Goal: Information Seeking & Learning: Learn about a topic

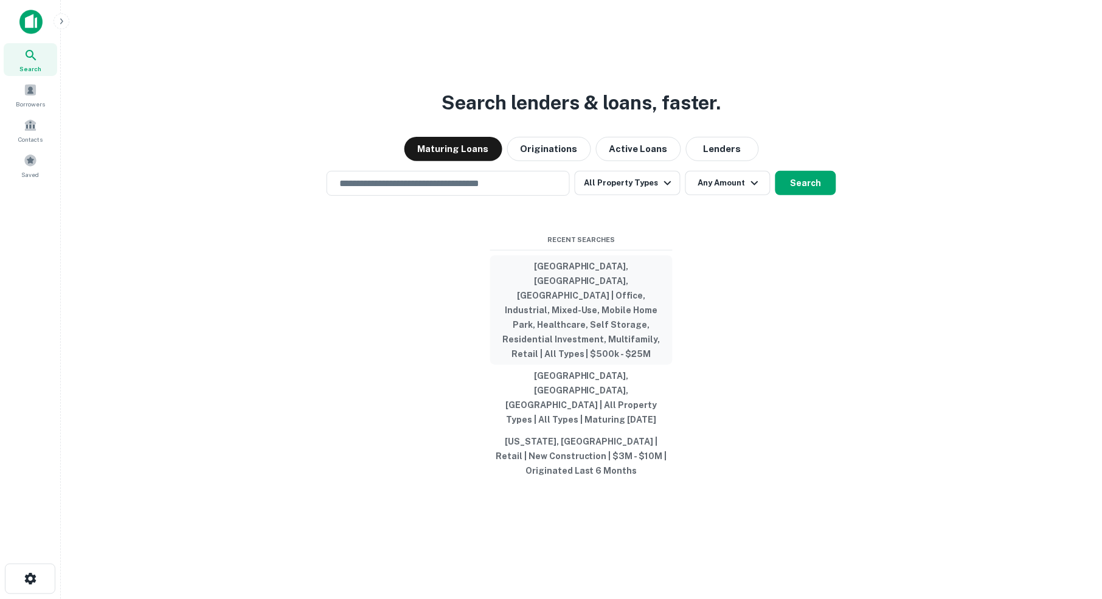
click at [576, 297] on button "[GEOGRAPHIC_DATA], [GEOGRAPHIC_DATA], [GEOGRAPHIC_DATA] | Office, Industrial, M…" at bounding box center [581, 309] width 182 height 109
type input "**********"
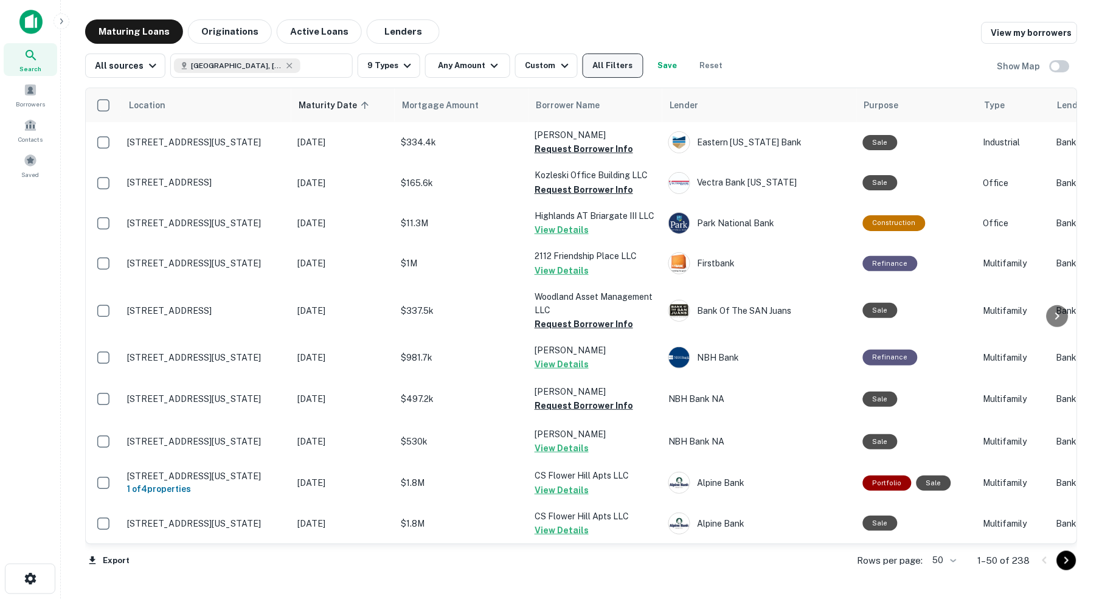
click at [617, 64] on button "All Filters" at bounding box center [613, 66] width 61 height 24
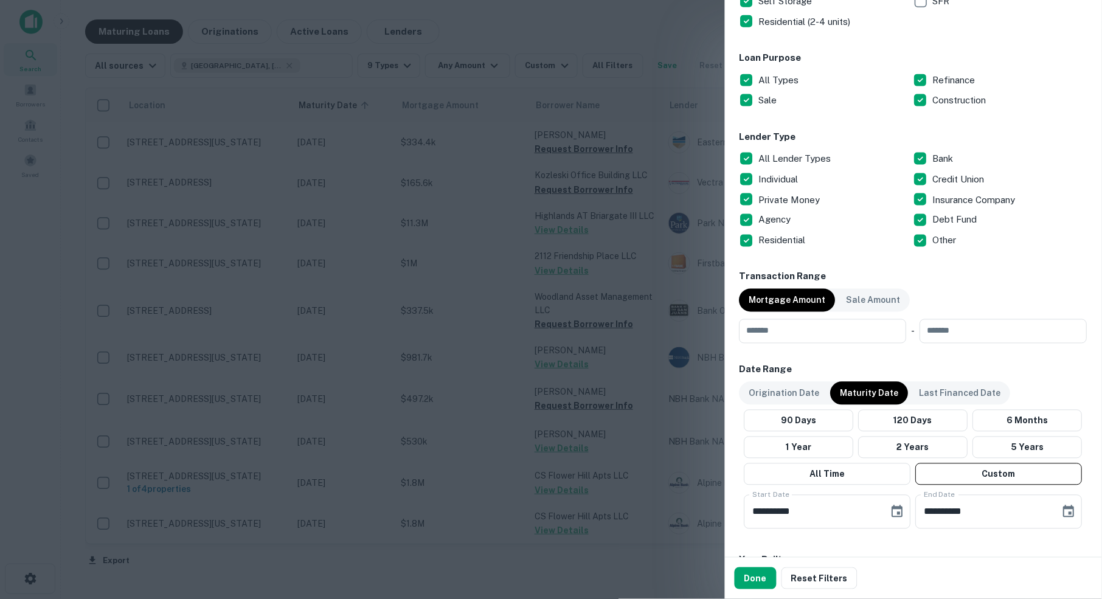
scroll to position [403, 0]
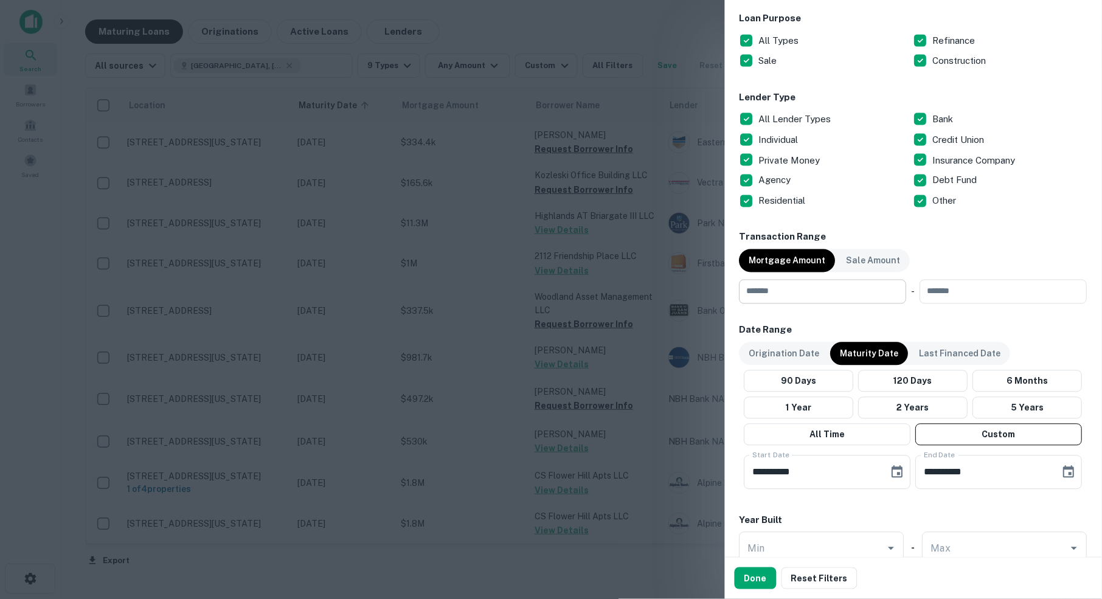
click at [808, 291] on input "number" at bounding box center [818, 292] width 159 height 24
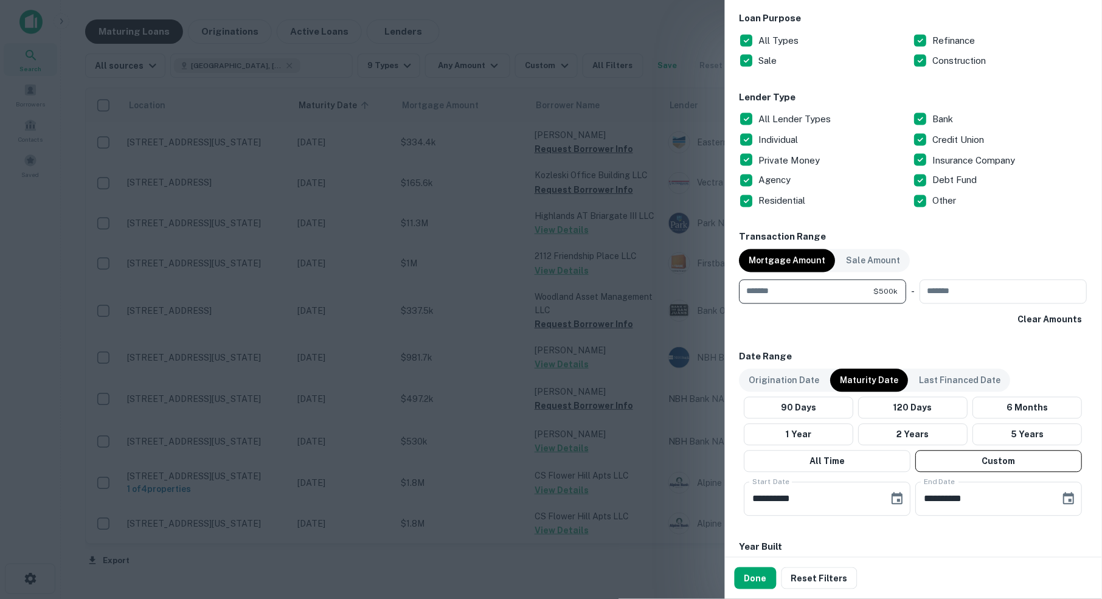
type input "******"
type input "********"
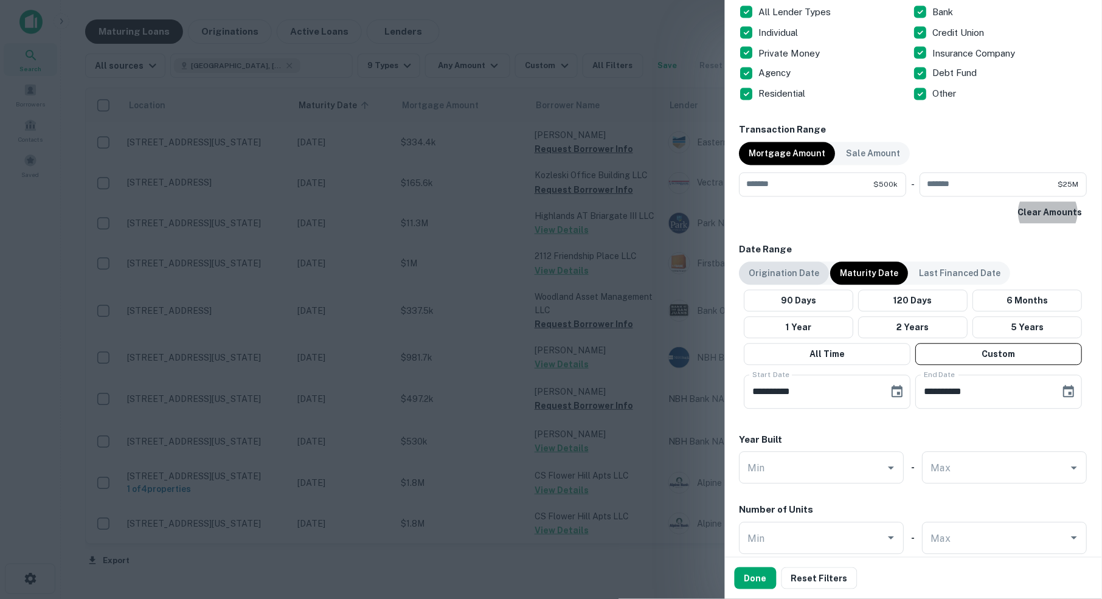
scroll to position [511, 0]
click at [893, 384] on icon "Choose date, selected date is Oct 1, 2025" at bounding box center [897, 390] width 11 height 12
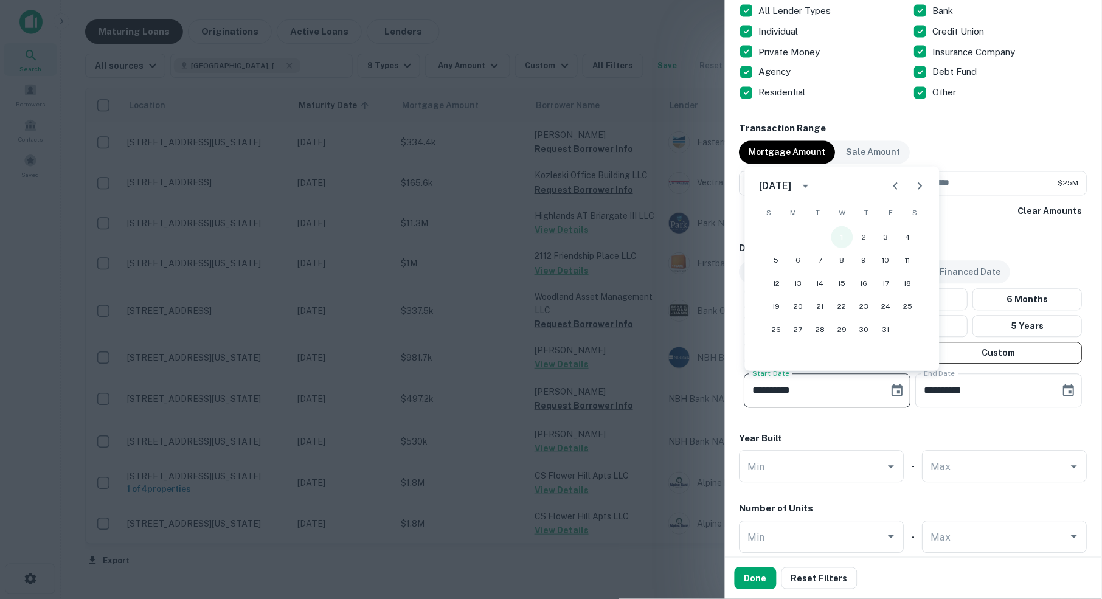
click at [845, 238] on button "1" at bounding box center [842, 237] width 22 height 22
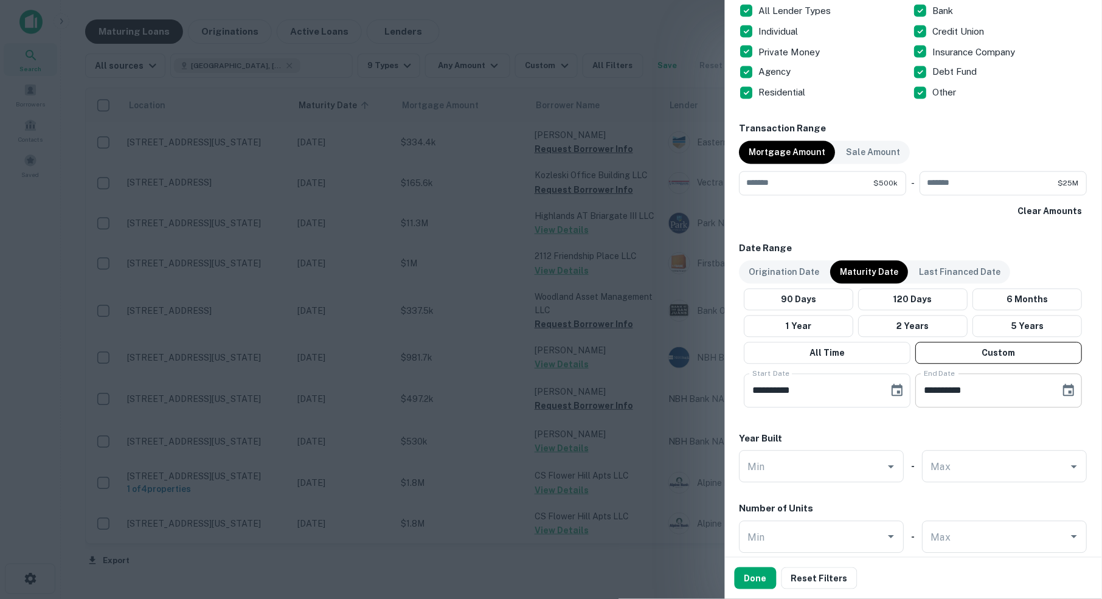
click at [1065, 386] on icon "Choose date, selected date is Apr 30, 2026" at bounding box center [1069, 391] width 15 height 15
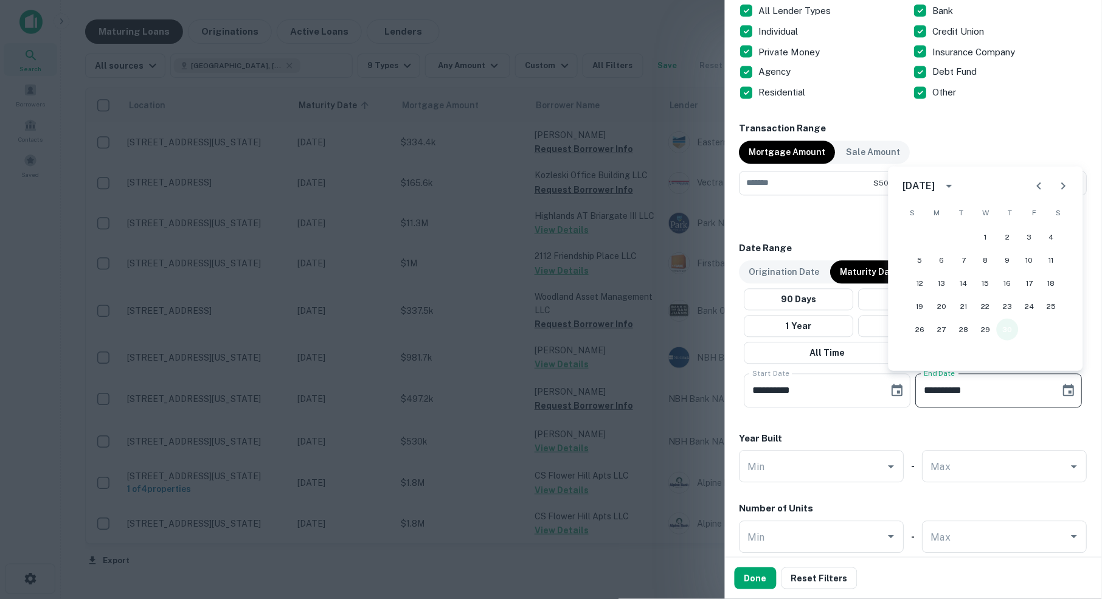
click at [1008, 331] on button "30" at bounding box center [1008, 330] width 22 height 22
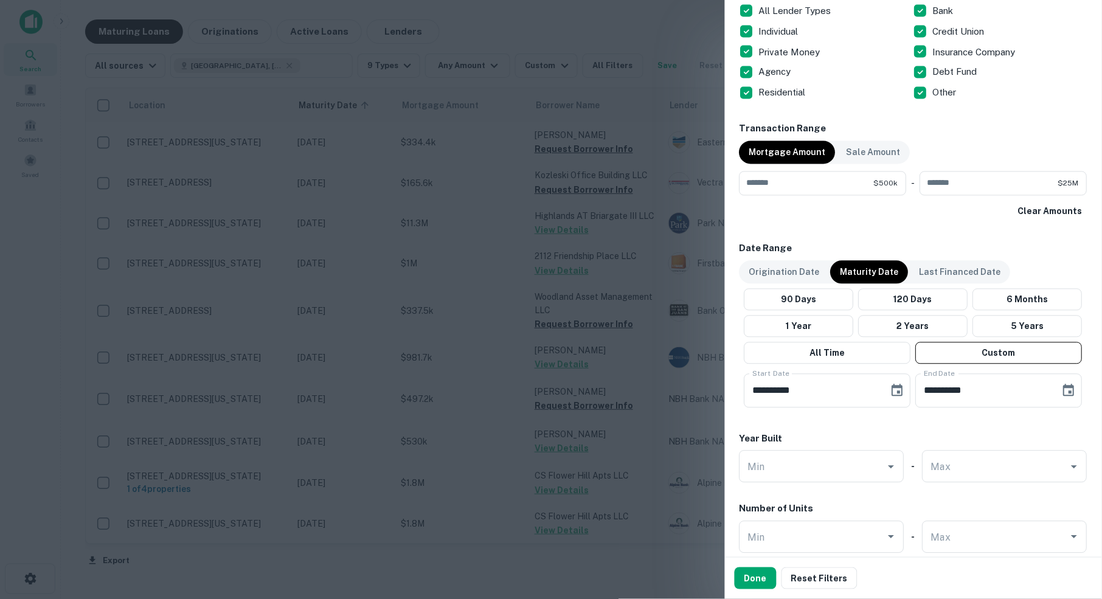
click at [1025, 407] on div "**********" at bounding box center [913, 327] width 348 height 171
click at [757, 581] on button "Done" at bounding box center [756, 578] width 42 height 22
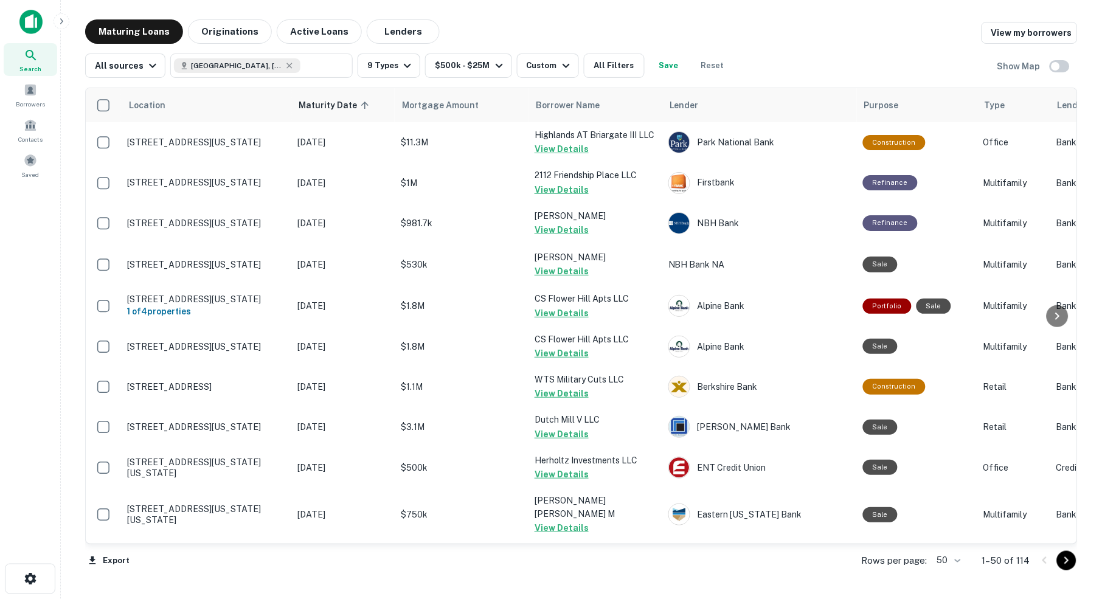
click at [956, 561] on body "Search Borrowers Contacts Saved Maturing Loans Originations Active Loans Lender…" at bounding box center [551, 299] width 1102 height 599
click at [951, 573] on li "100" at bounding box center [944, 575] width 35 height 22
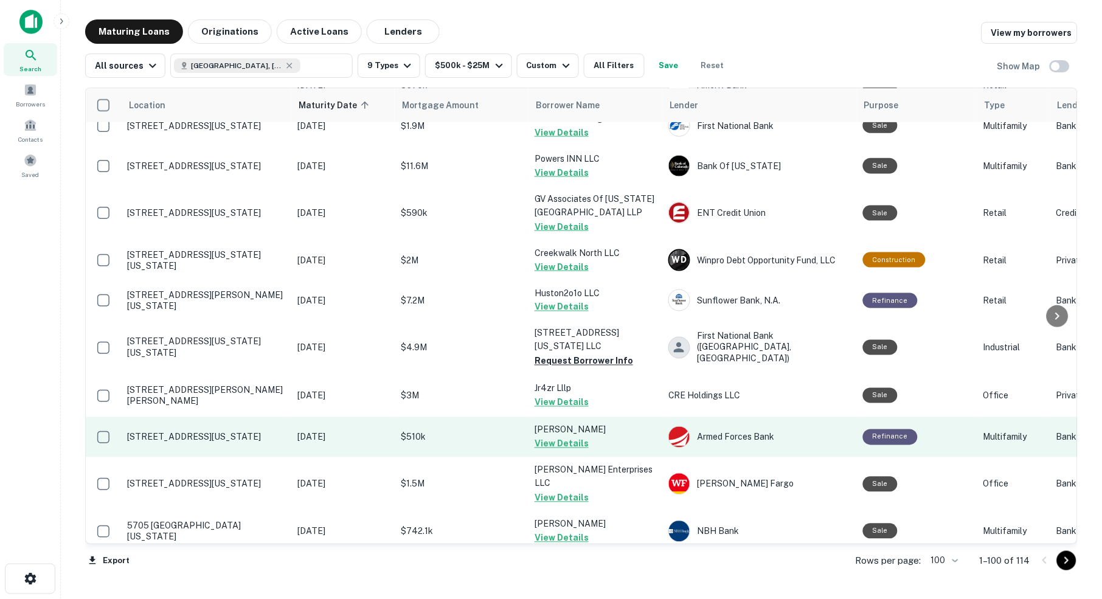
scroll to position [2706, 0]
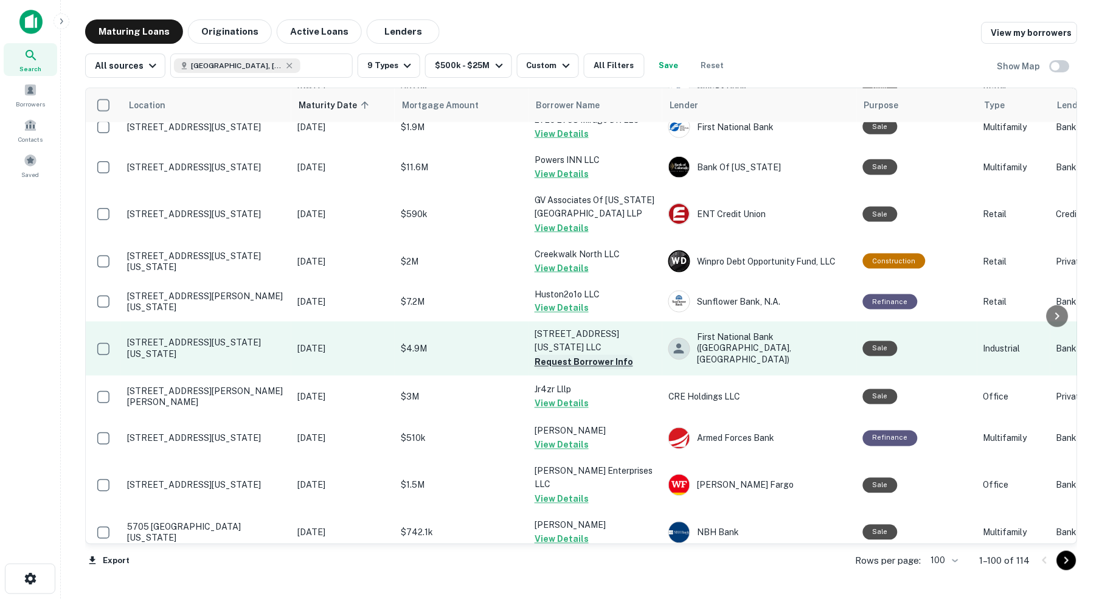
click at [588, 355] on button "Request Borrower Info" at bounding box center [583, 362] width 99 height 15
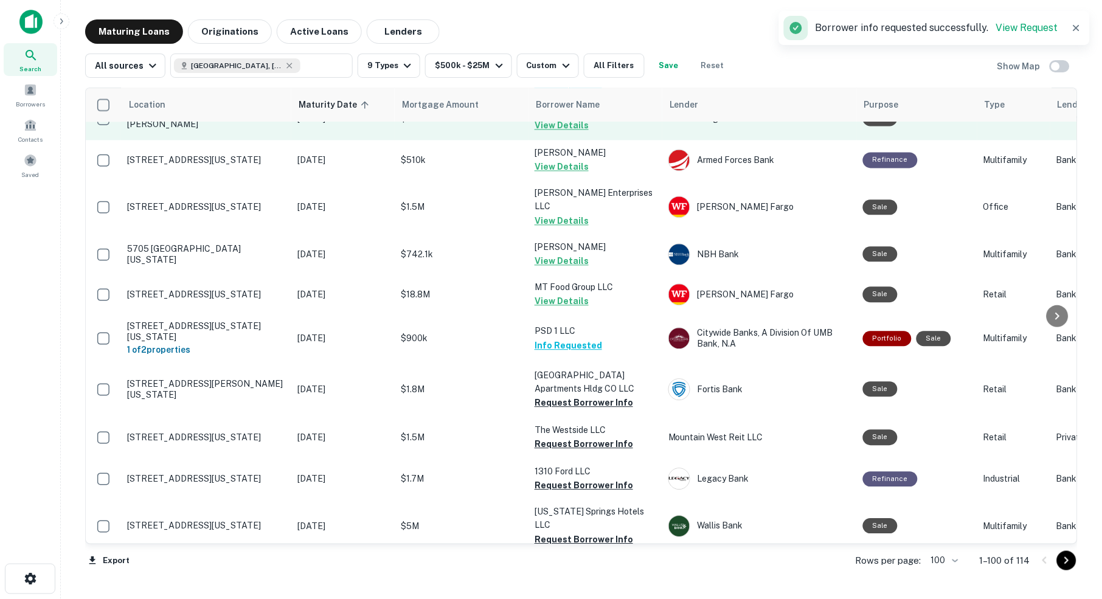
scroll to position [2986, 0]
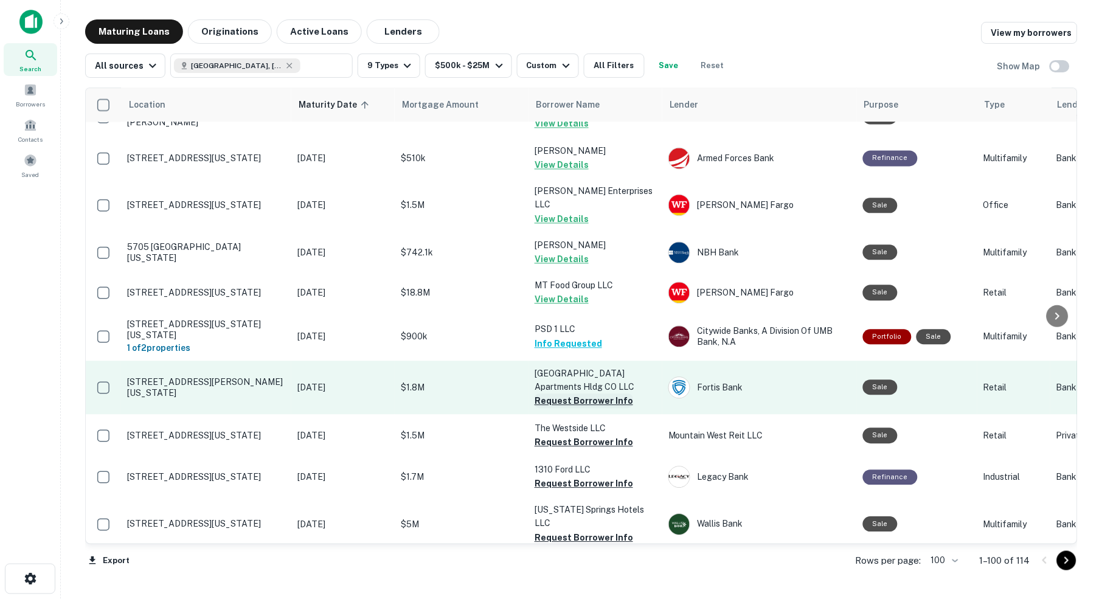
click at [593, 394] on button "Request Borrower Info" at bounding box center [583, 401] width 99 height 15
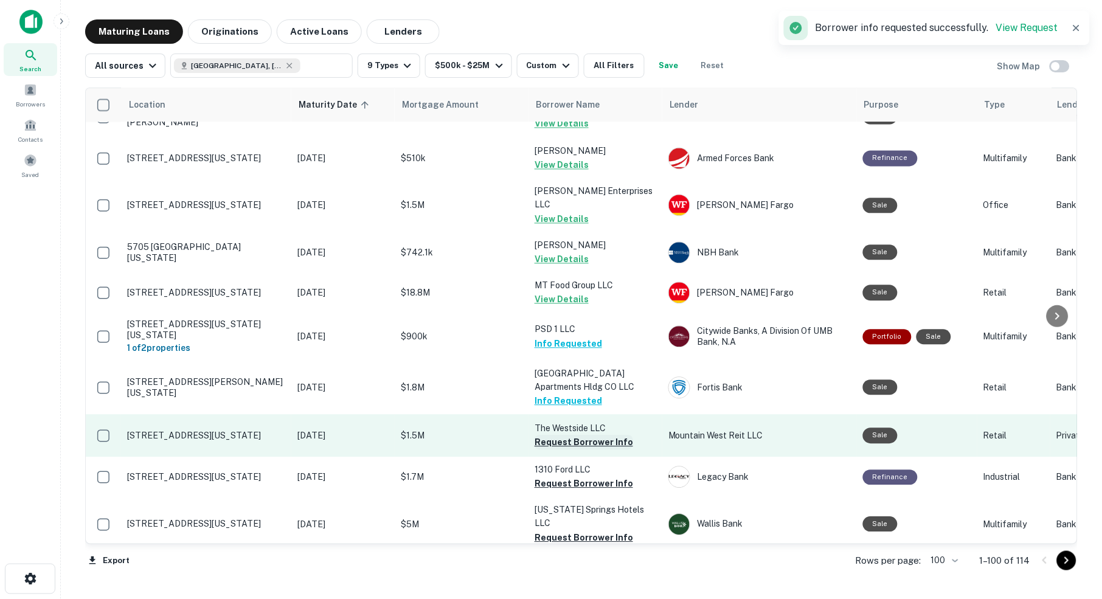
click at [579, 435] on button "Request Borrower Info" at bounding box center [583, 442] width 99 height 15
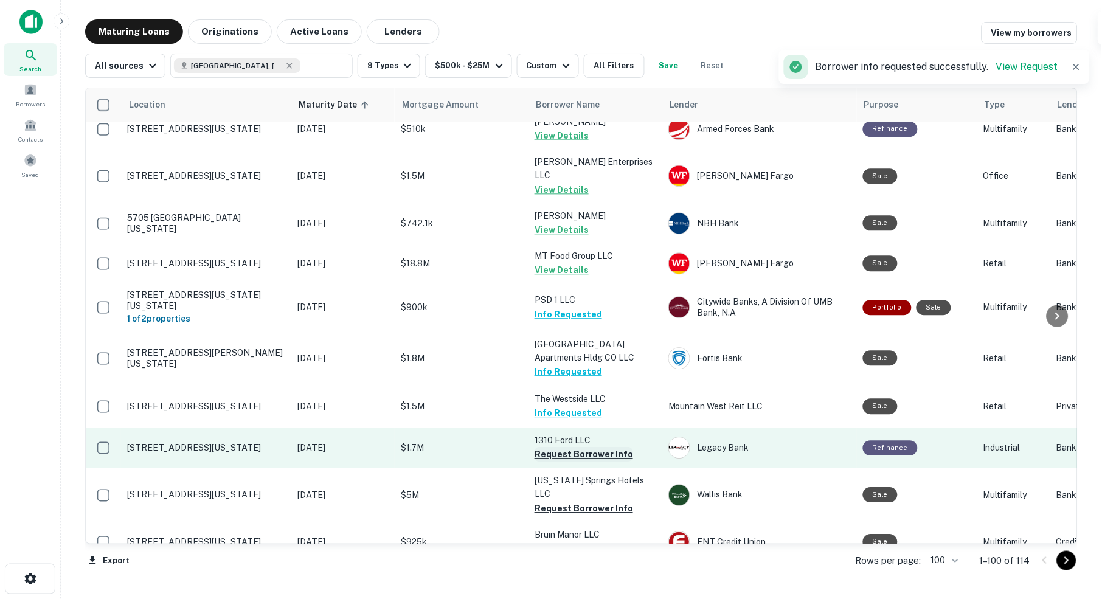
scroll to position [3015, 0]
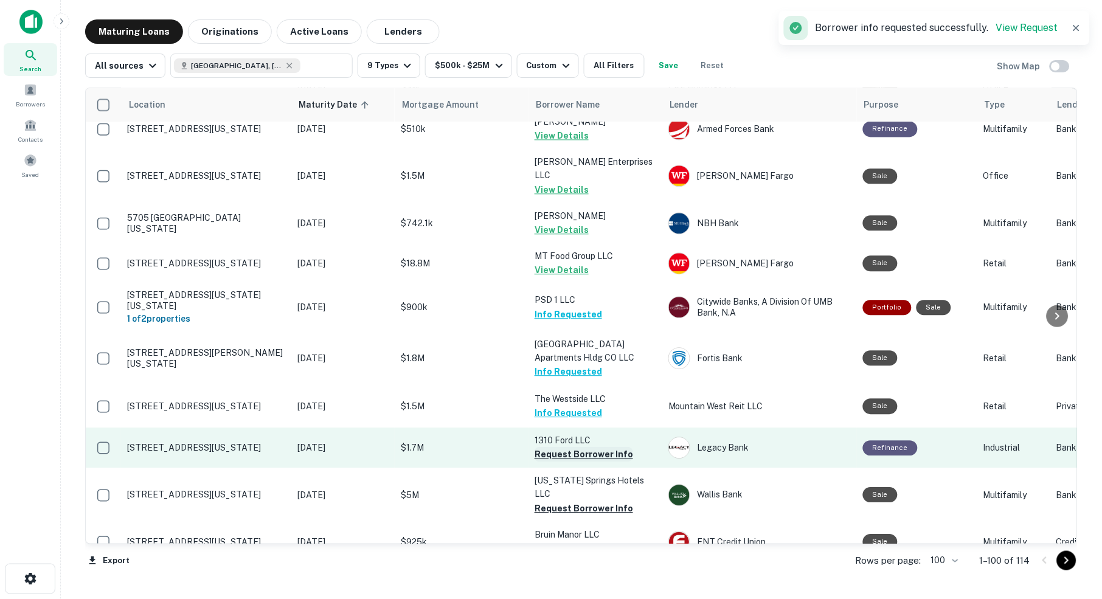
click at [556, 448] on button "Request Borrower Info" at bounding box center [583, 455] width 99 height 15
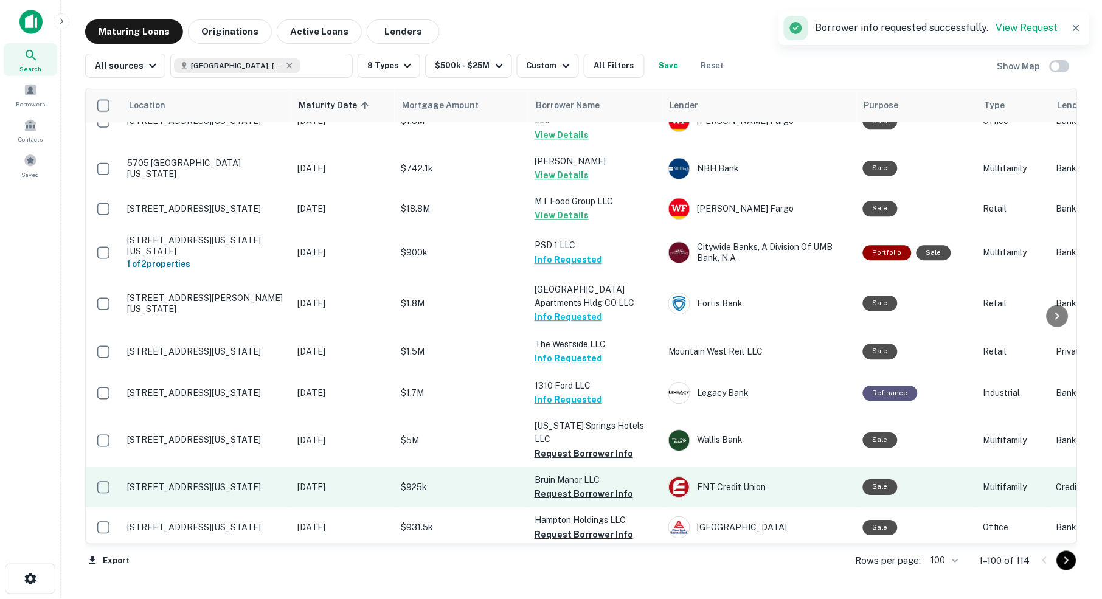
scroll to position [3074, 0]
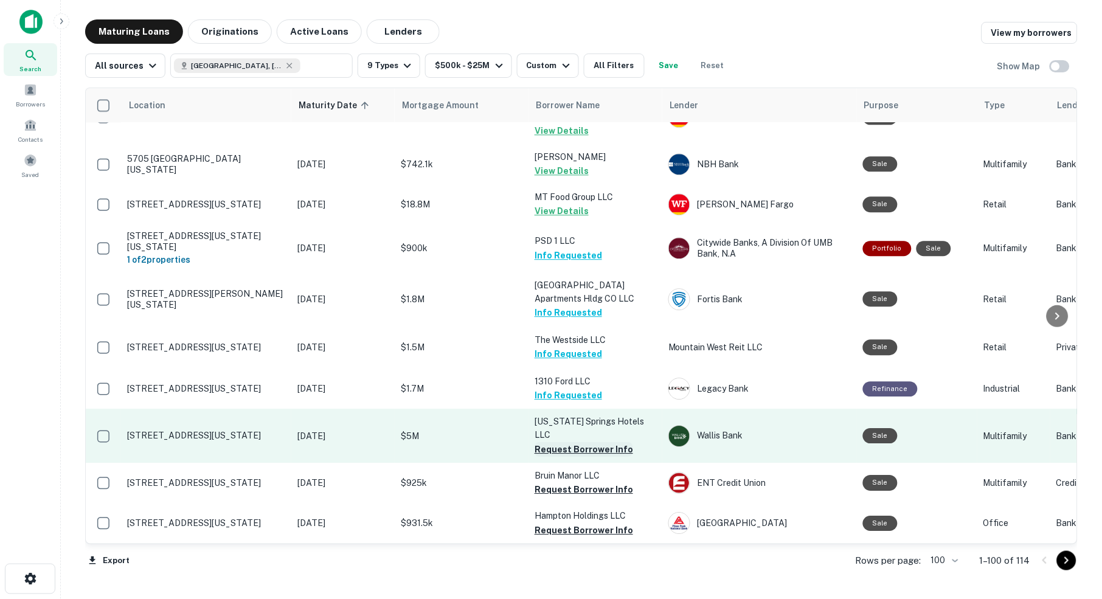
click at [600, 442] on button "Request Borrower Info" at bounding box center [583, 449] width 99 height 15
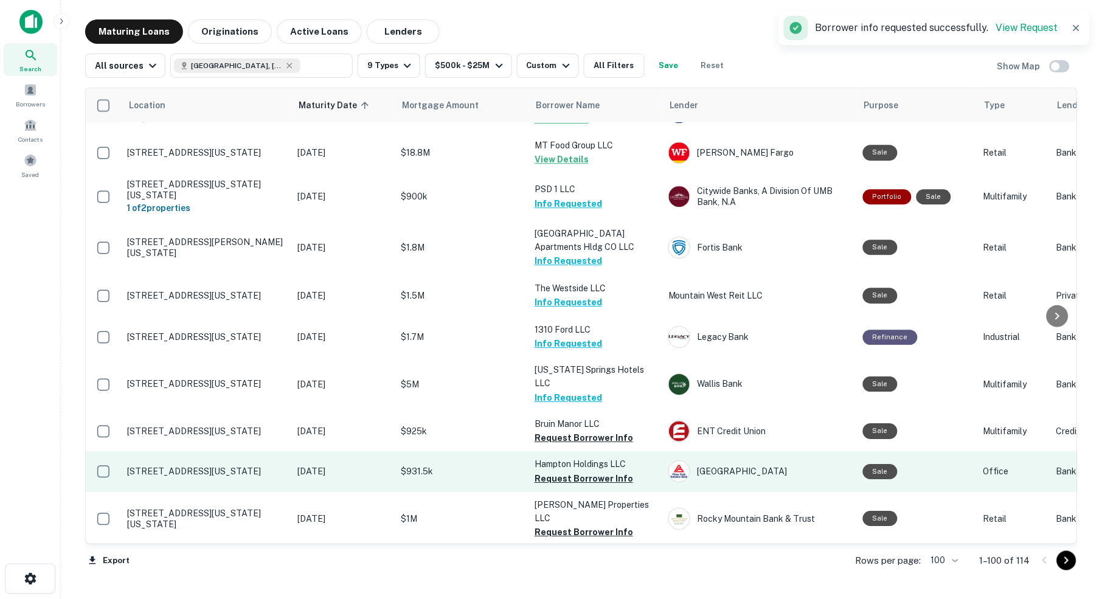
scroll to position [3127, 0]
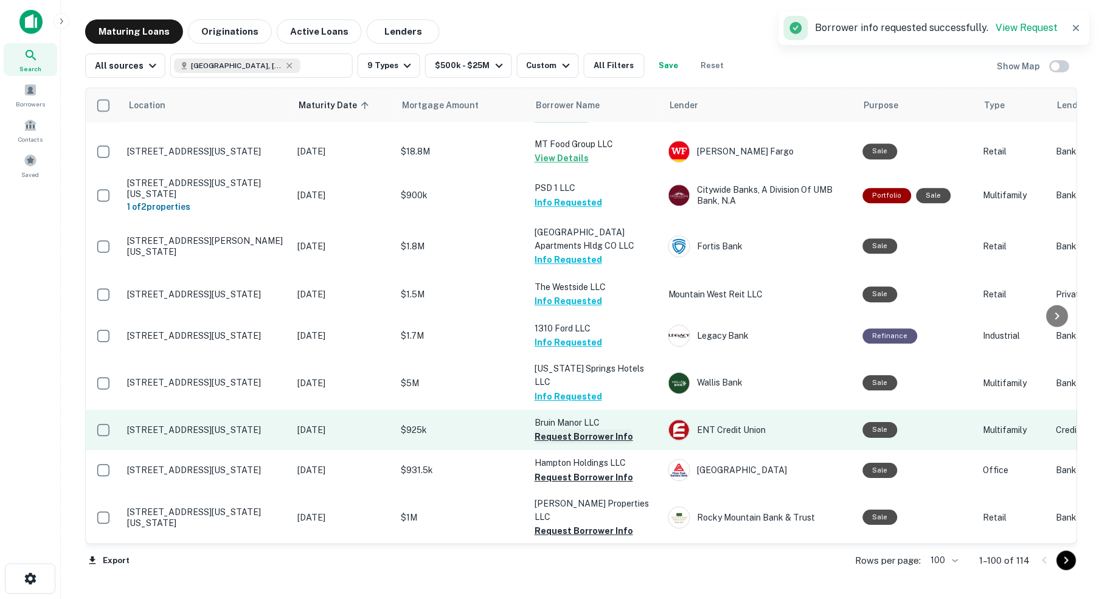
click at [542, 429] on button "Request Borrower Info" at bounding box center [583, 436] width 99 height 15
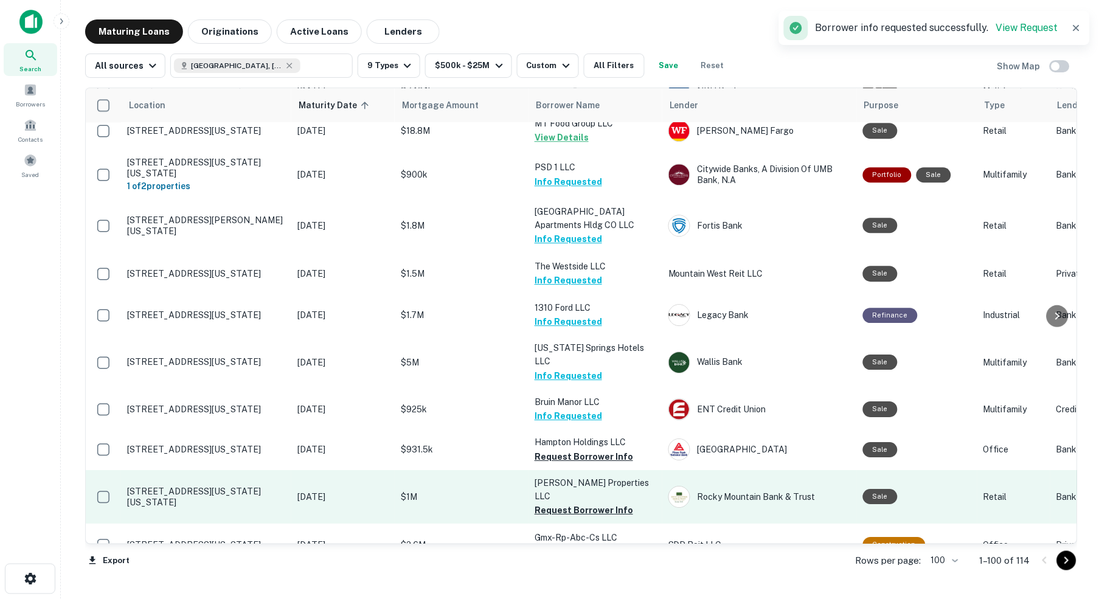
scroll to position [3157, 0]
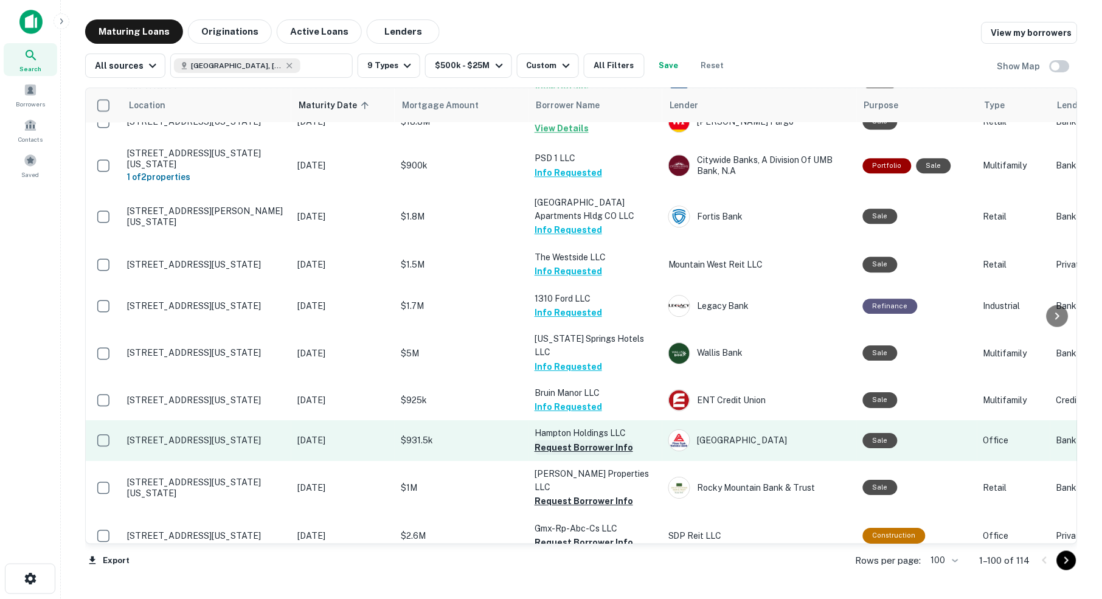
click at [560, 440] on button "Request Borrower Info" at bounding box center [583, 447] width 99 height 15
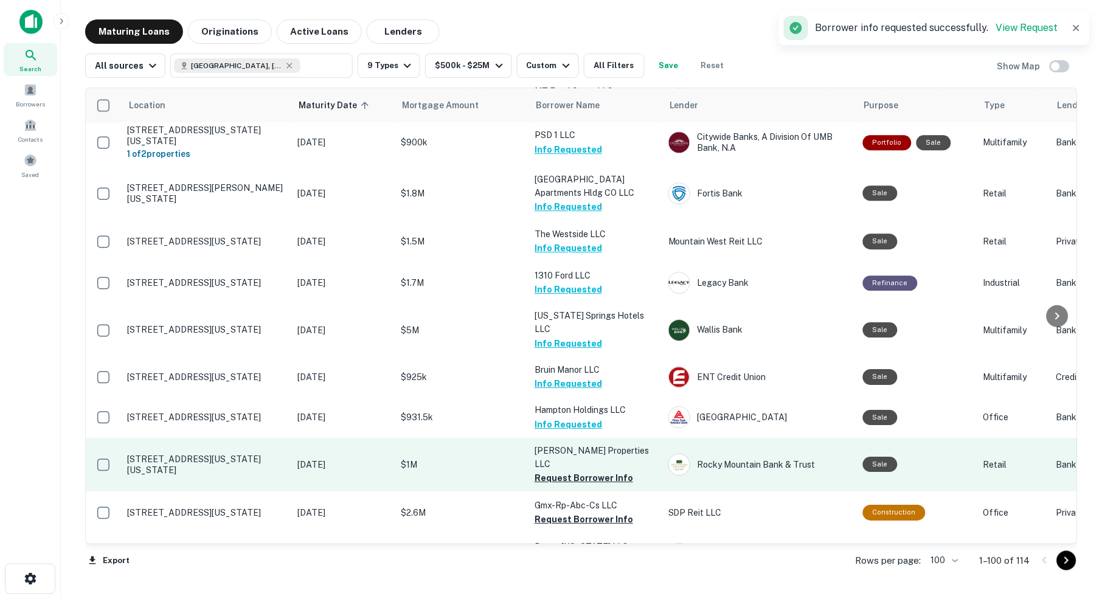
scroll to position [3188, 0]
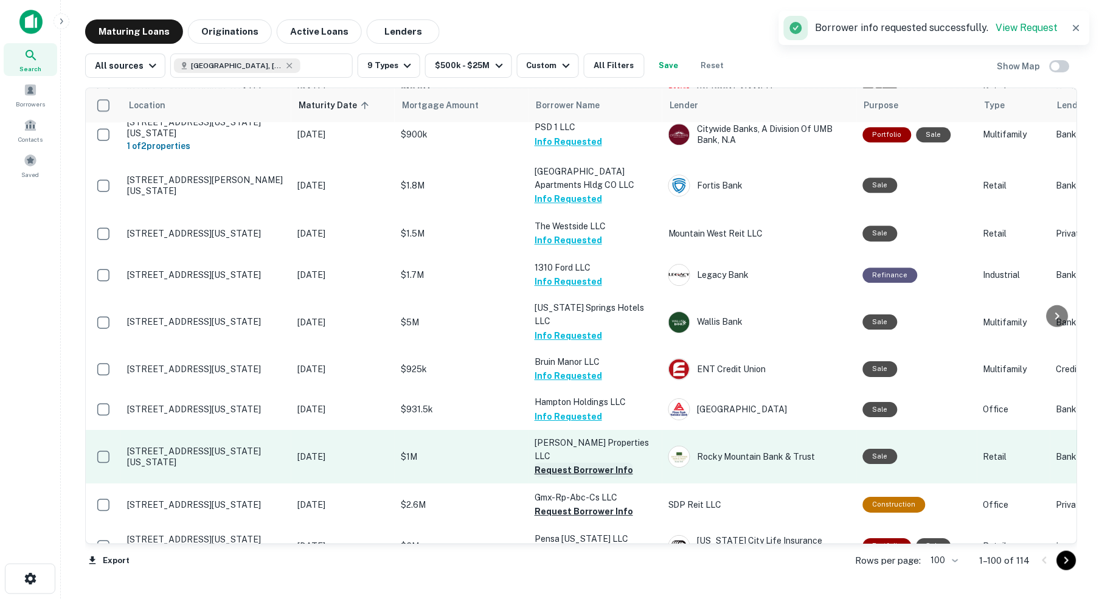
click at [591, 463] on button "Request Borrower Info" at bounding box center [583, 470] width 99 height 15
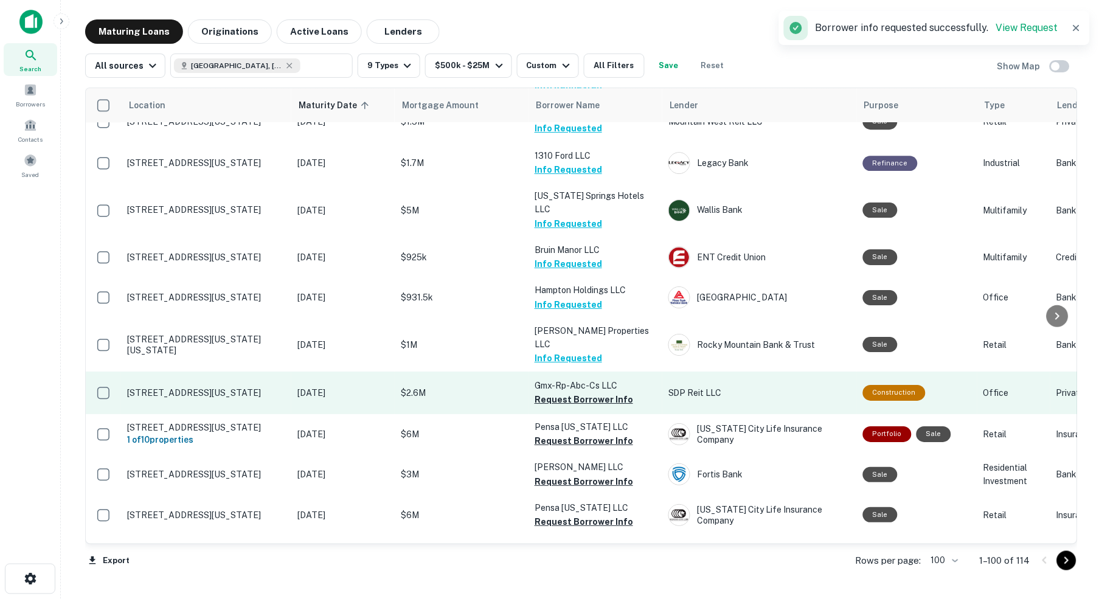
scroll to position [3302, 0]
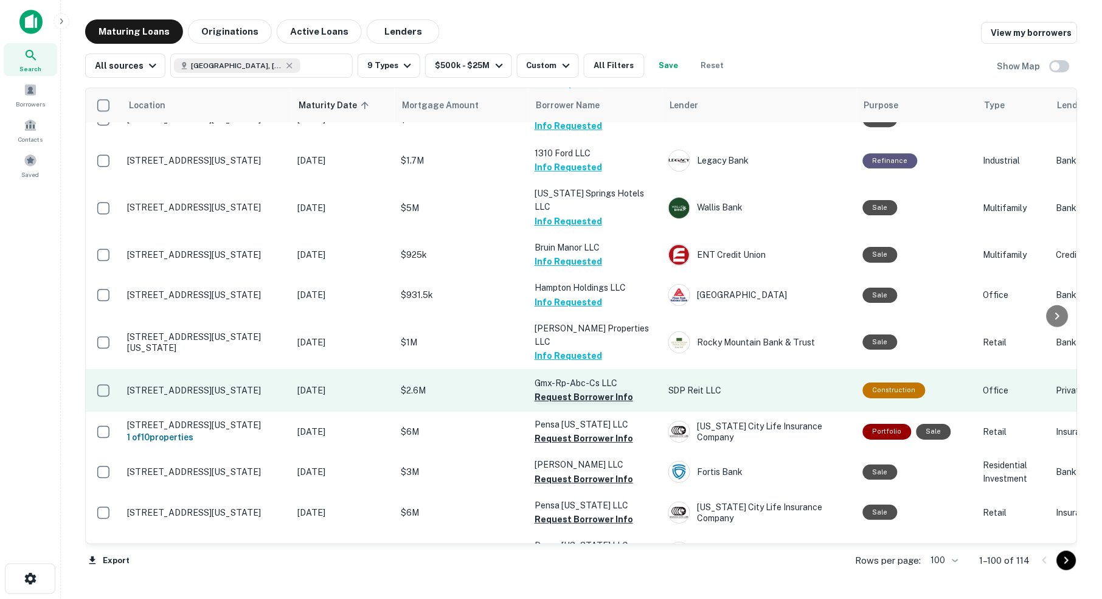
click at [576, 390] on button "Request Borrower Info" at bounding box center [583, 397] width 99 height 15
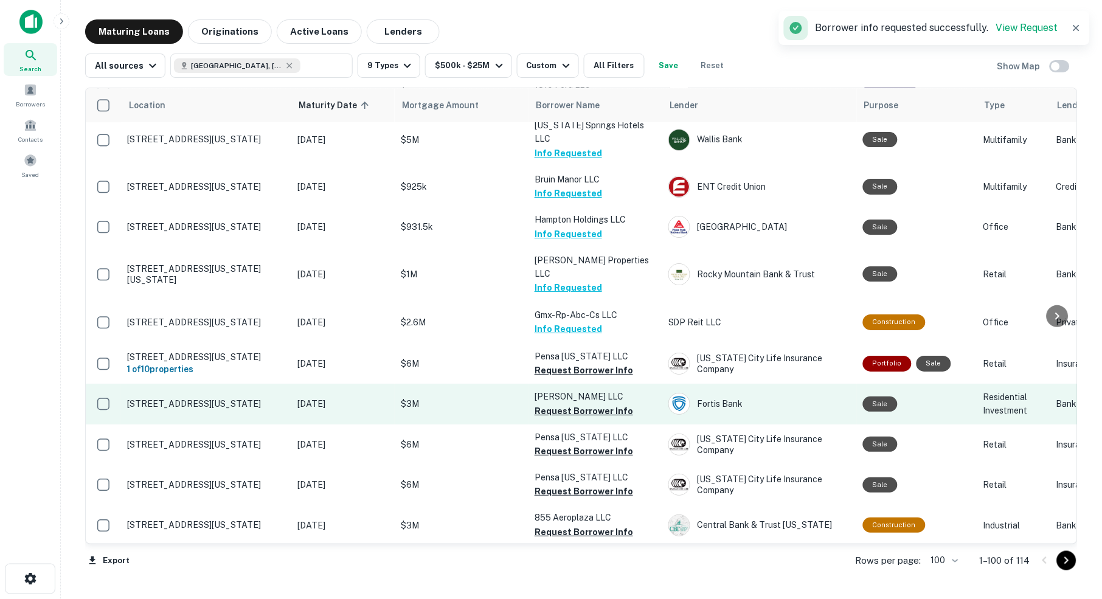
scroll to position [3374, 0]
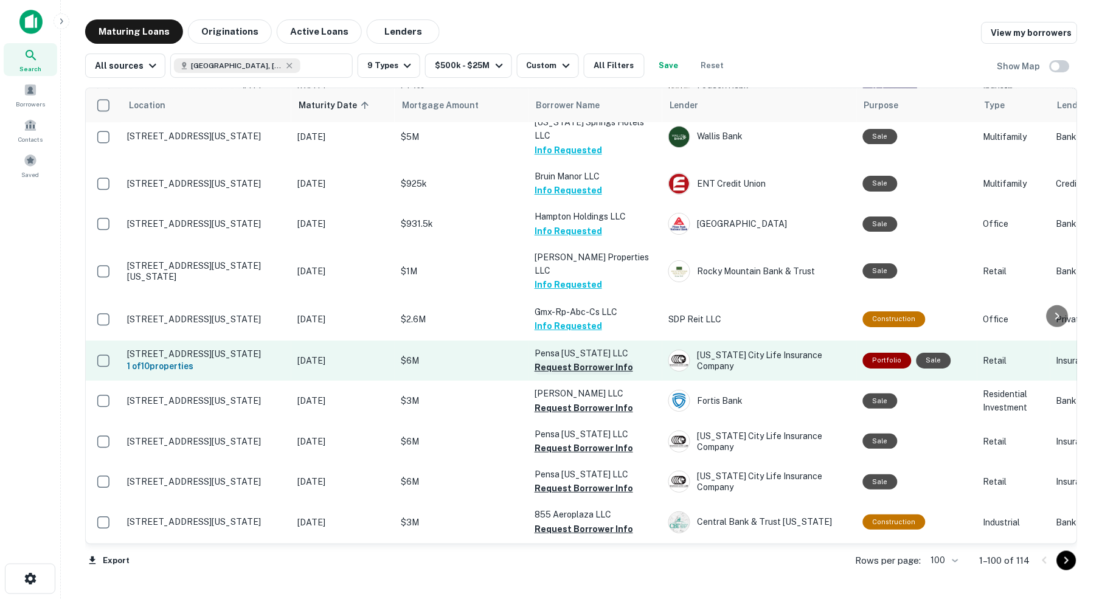
click at [594, 360] on button "Request Borrower Info" at bounding box center [583, 367] width 99 height 15
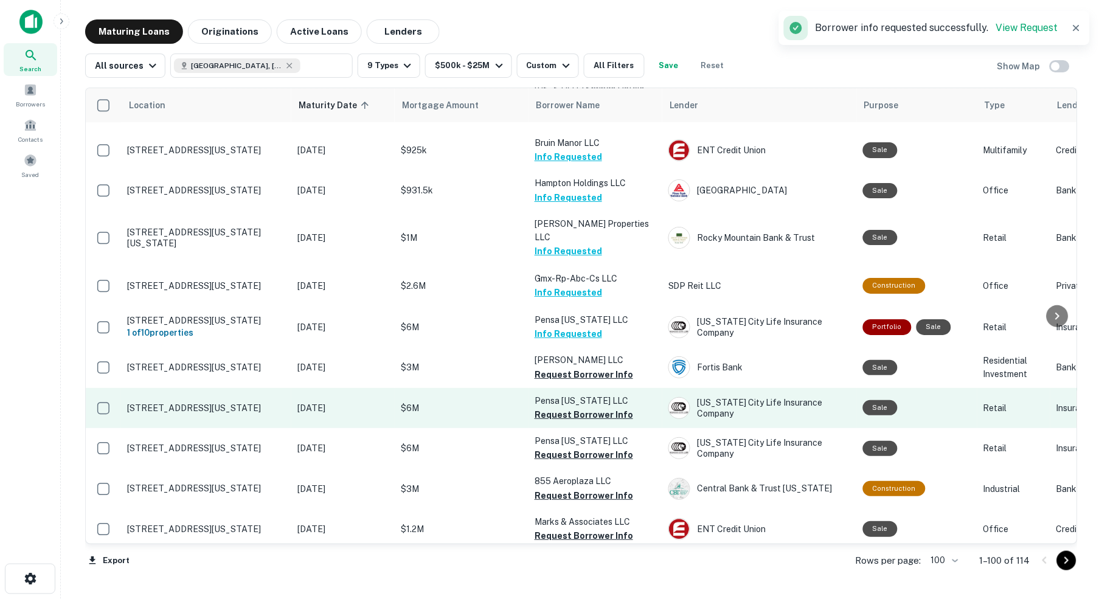
scroll to position [3408, 0]
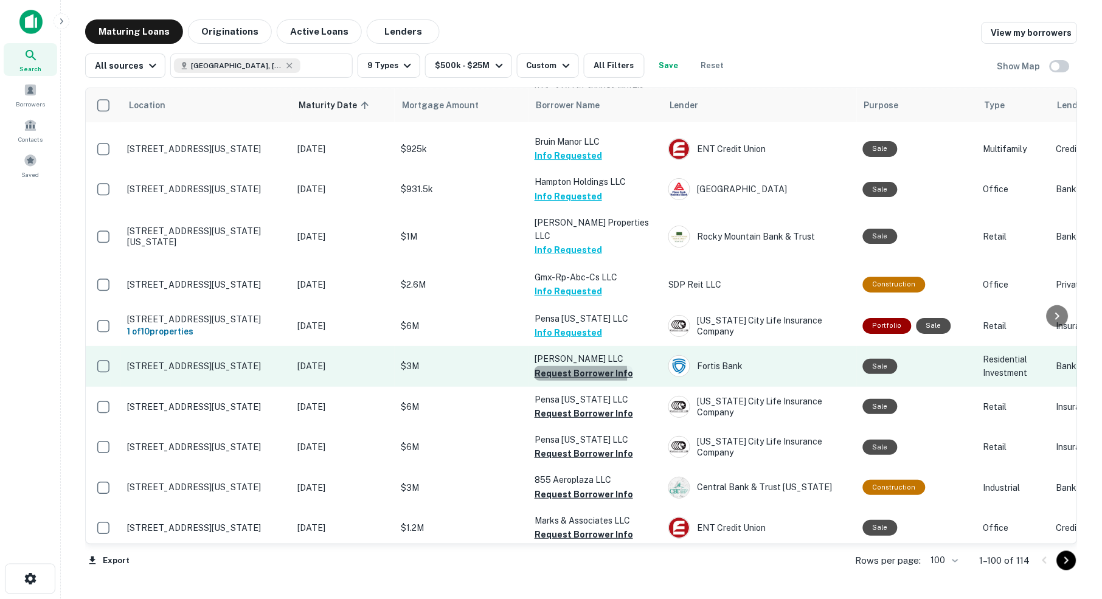
click at [560, 366] on button "Request Borrower Info" at bounding box center [583, 373] width 99 height 15
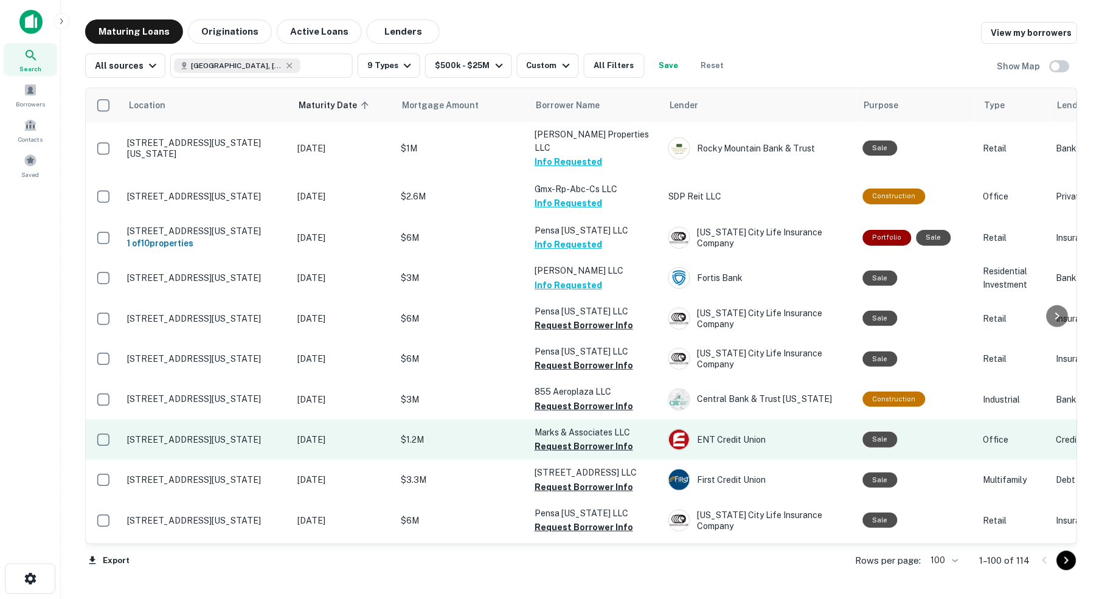
scroll to position [3497, 0]
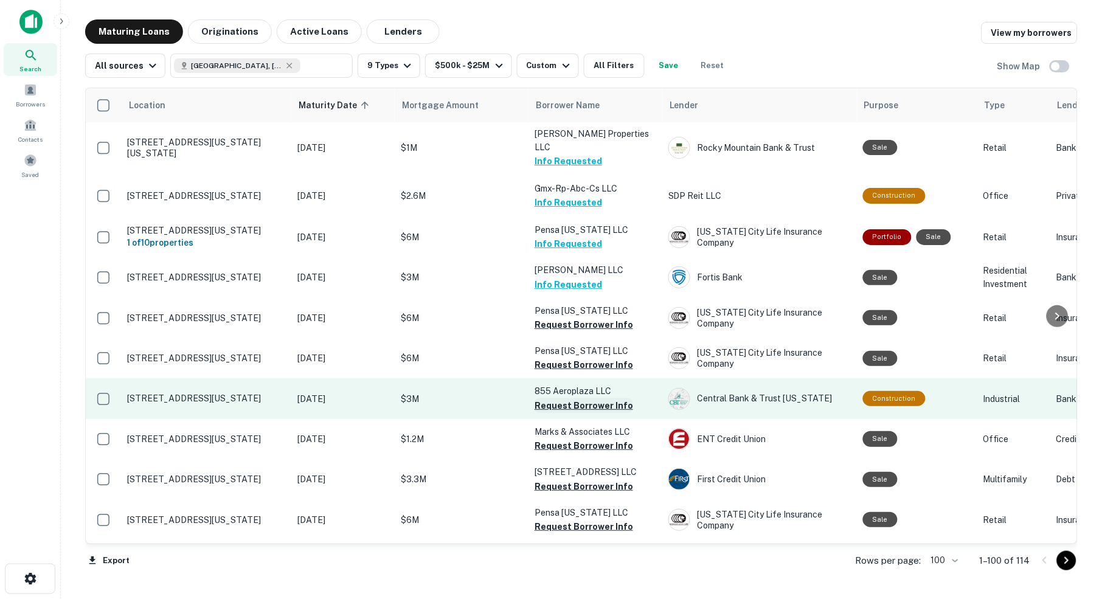
click at [566, 398] on button "Request Borrower Info" at bounding box center [583, 405] width 99 height 15
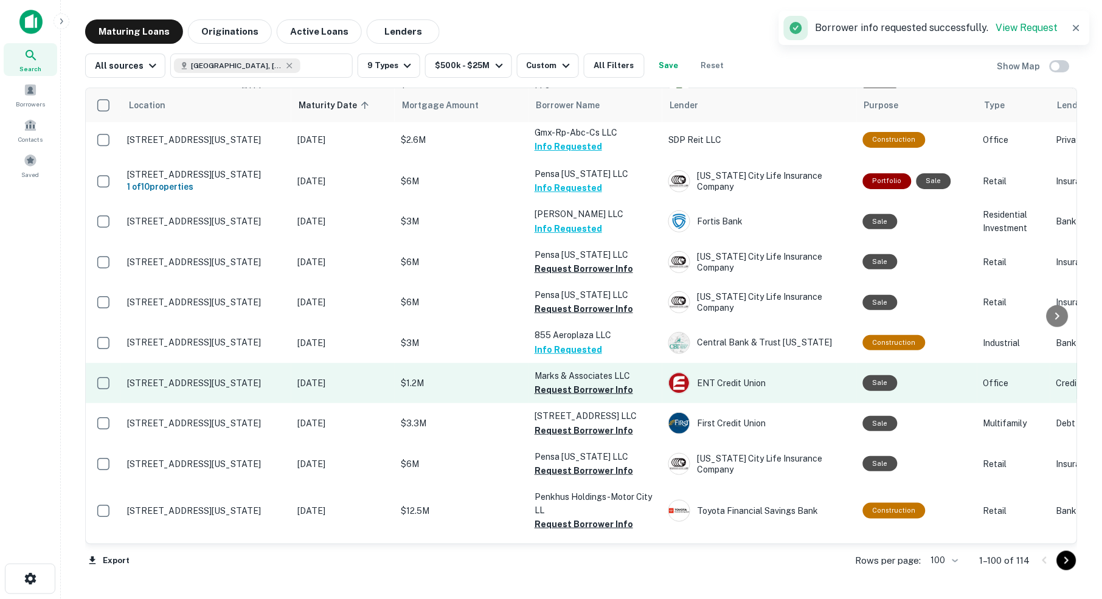
scroll to position [3555, 0]
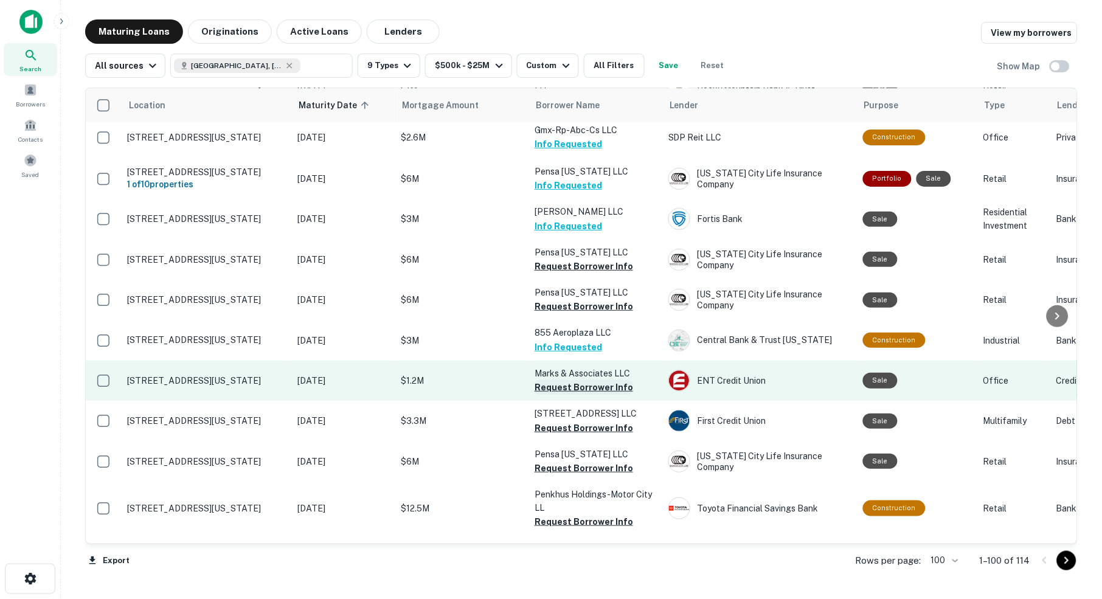
click at [566, 380] on button "Request Borrower Info" at bounding box center [583, 387] width 99 height 15
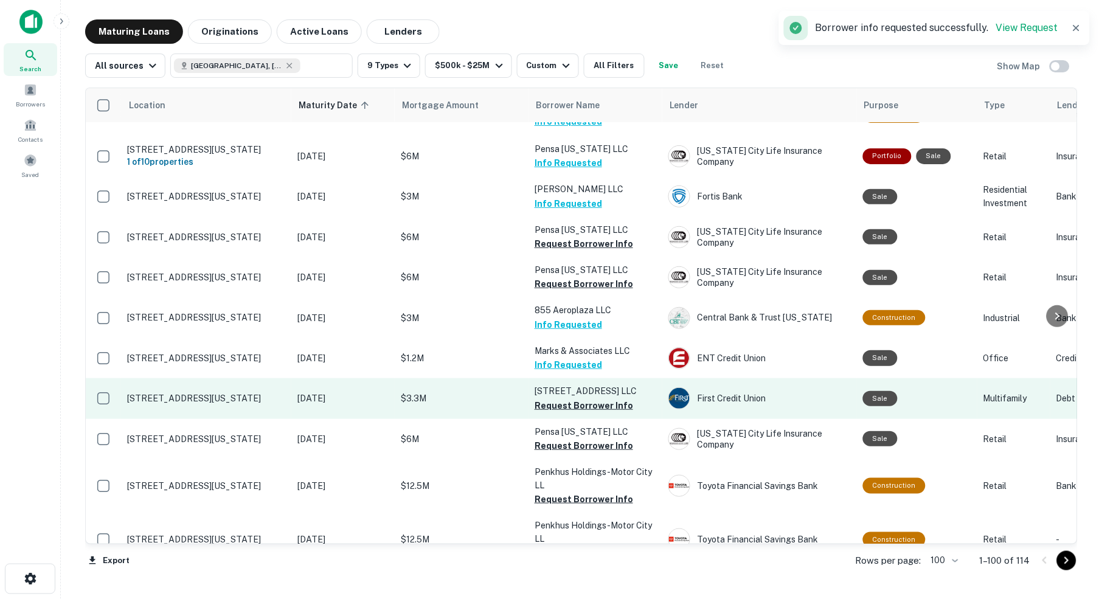
scroll to position [3581, 0]
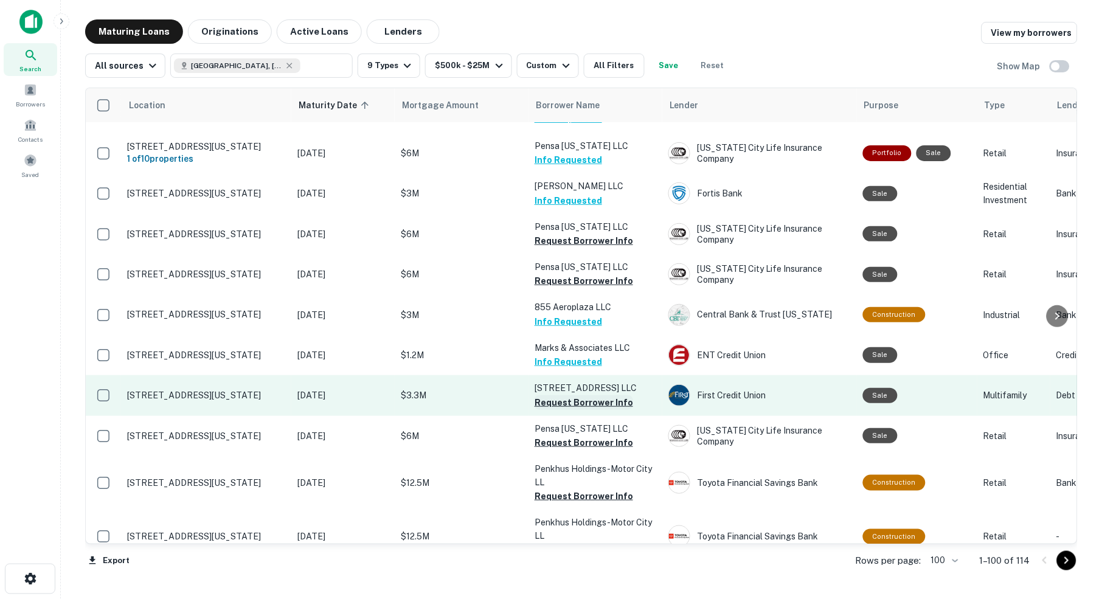
click at [548, 395] on button "Request Borrower Info" at bounding box center [583, 402] width 99 height 15
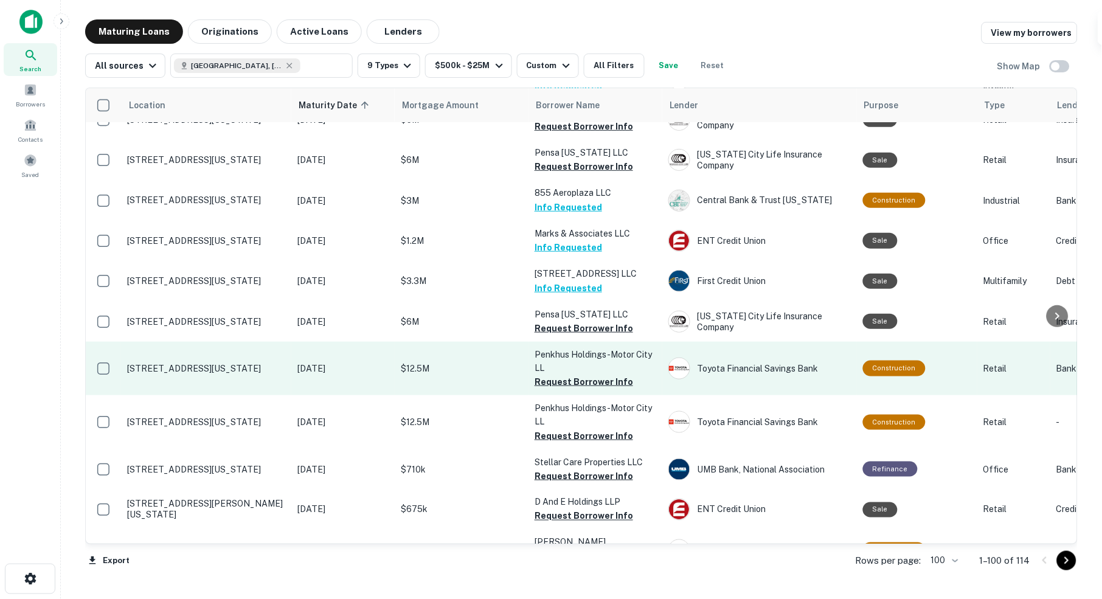
scroll to position [3698, 0]
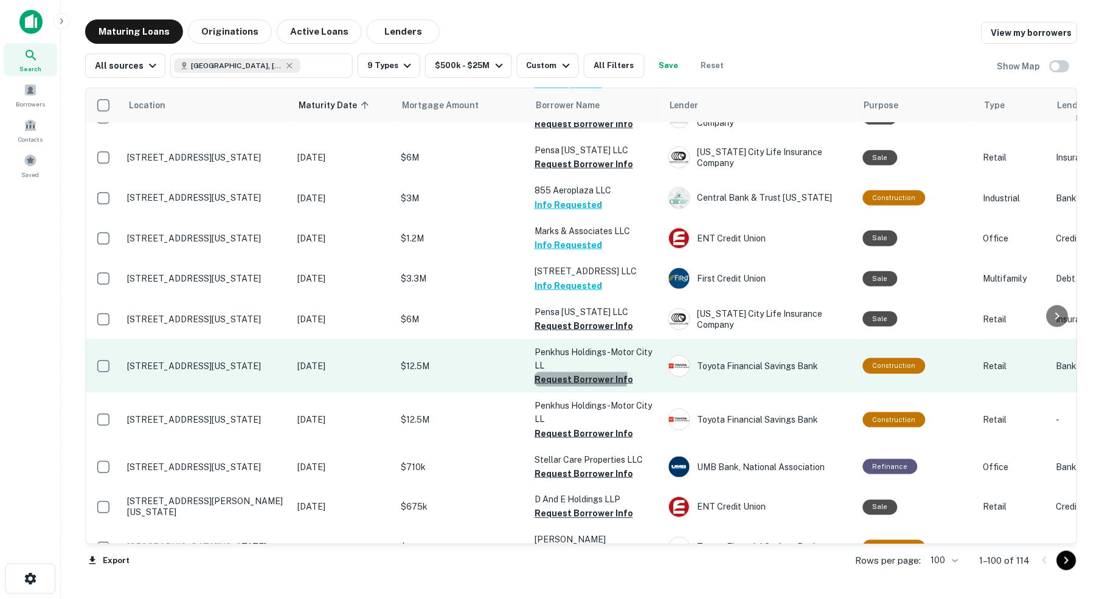
click at [553, 372] on button "Request Borrower Info" at bounding box center [583, 379] width 99 height 15
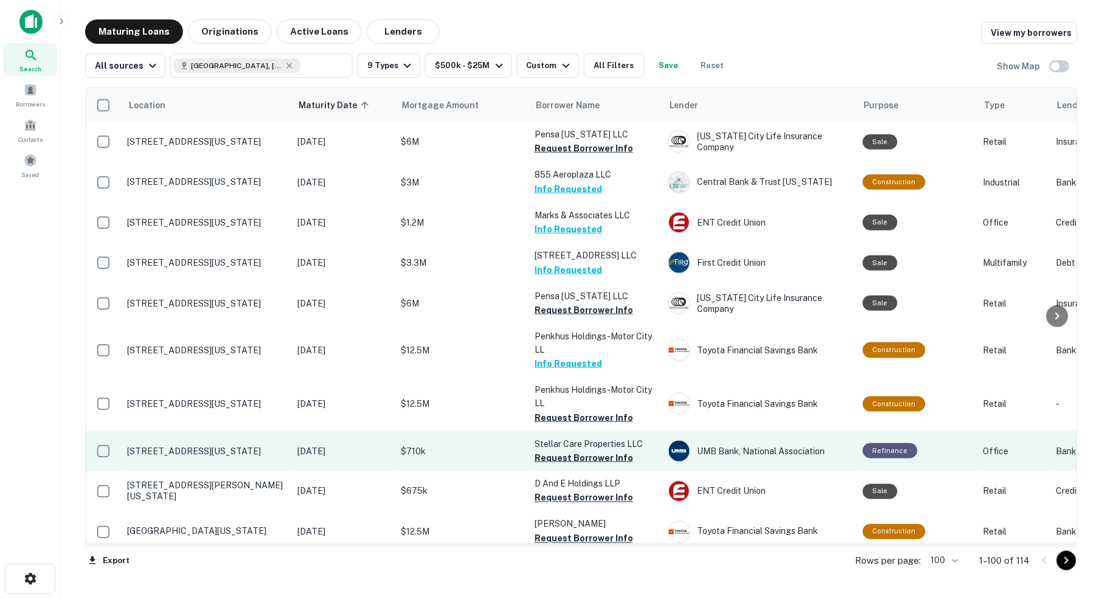
scroll to position [0, 0]
click at [571, 451] on button "Request Borrower Info" at bounding box center [583, 458] width 99 height 15
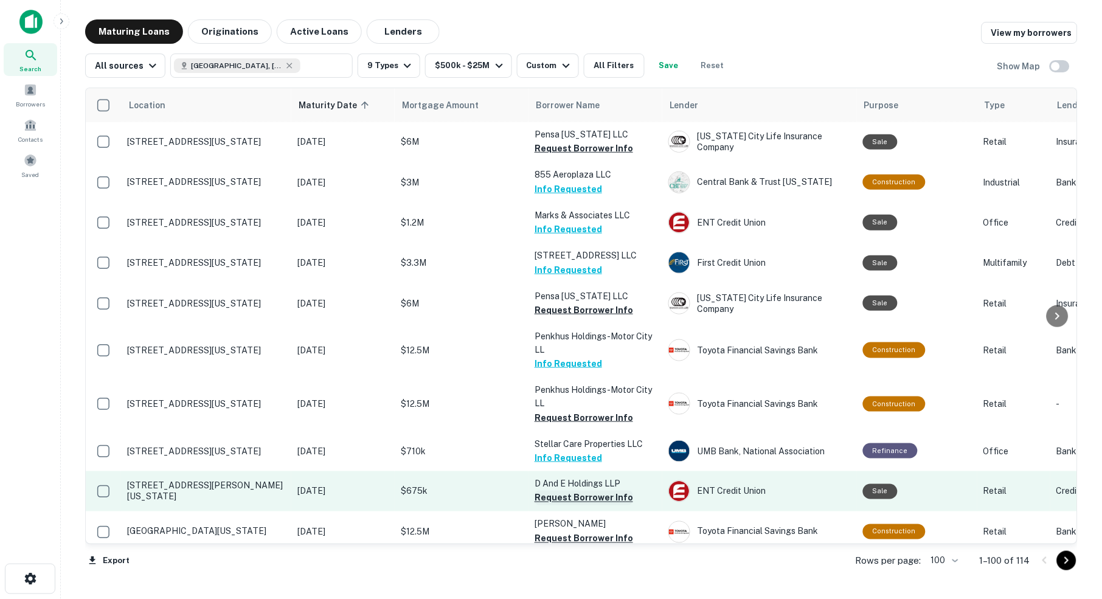
click at [574, 491] on button "Request Borrower Info" at bounding box center [583, 498] width 99 height 15
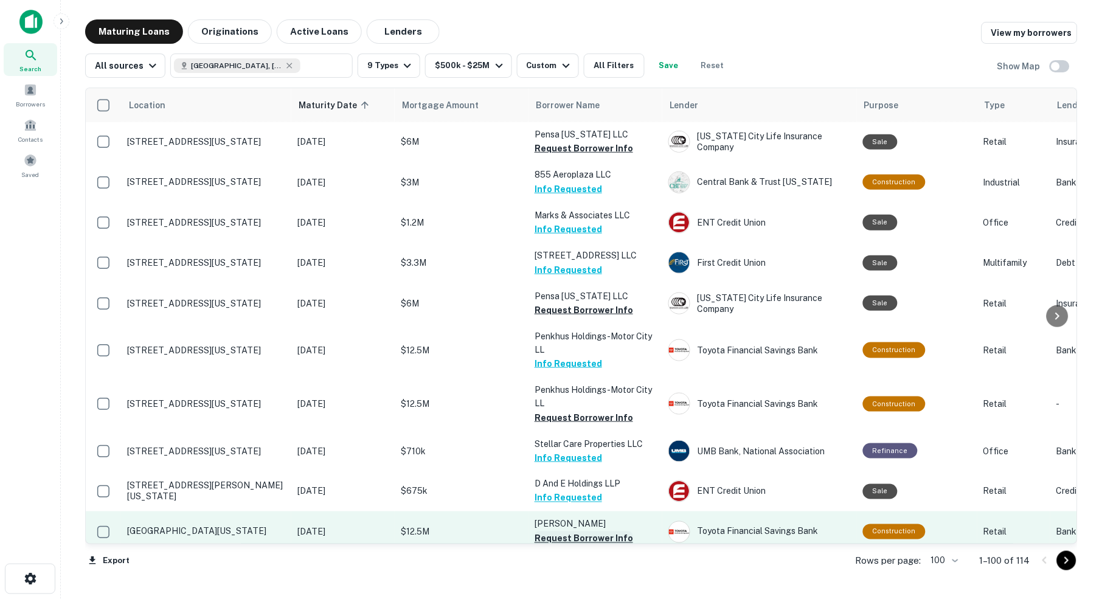
click at [593, 531] on button "Request Borrower Info" at bounding box center [583, 538] width 99 height 15
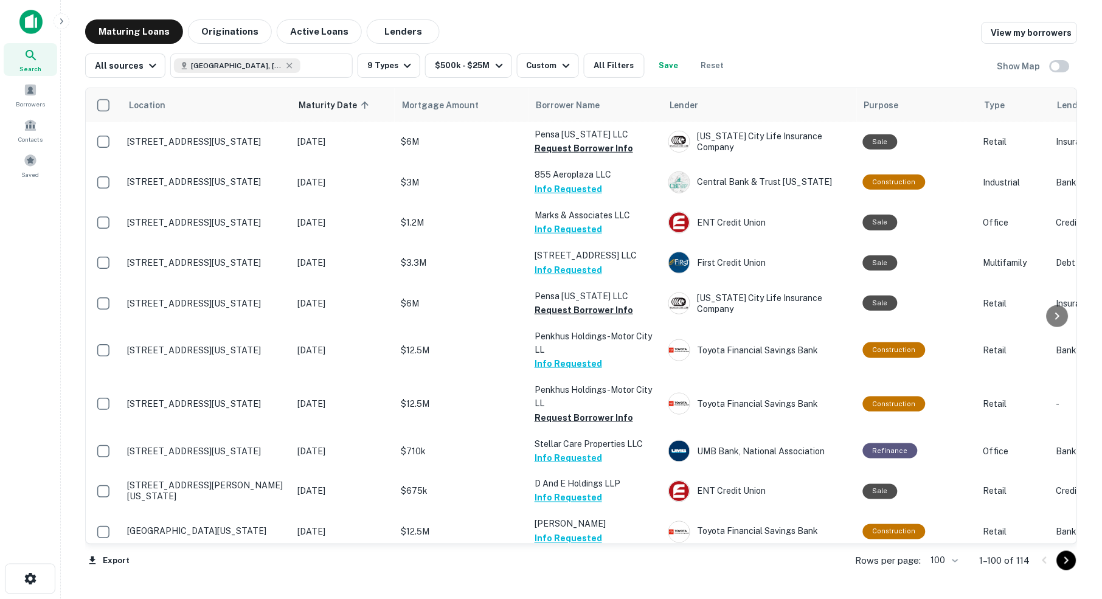
click at [1065, 562] on icon "Go to next page" at bounding box center [1067, 560] width 4 height 7
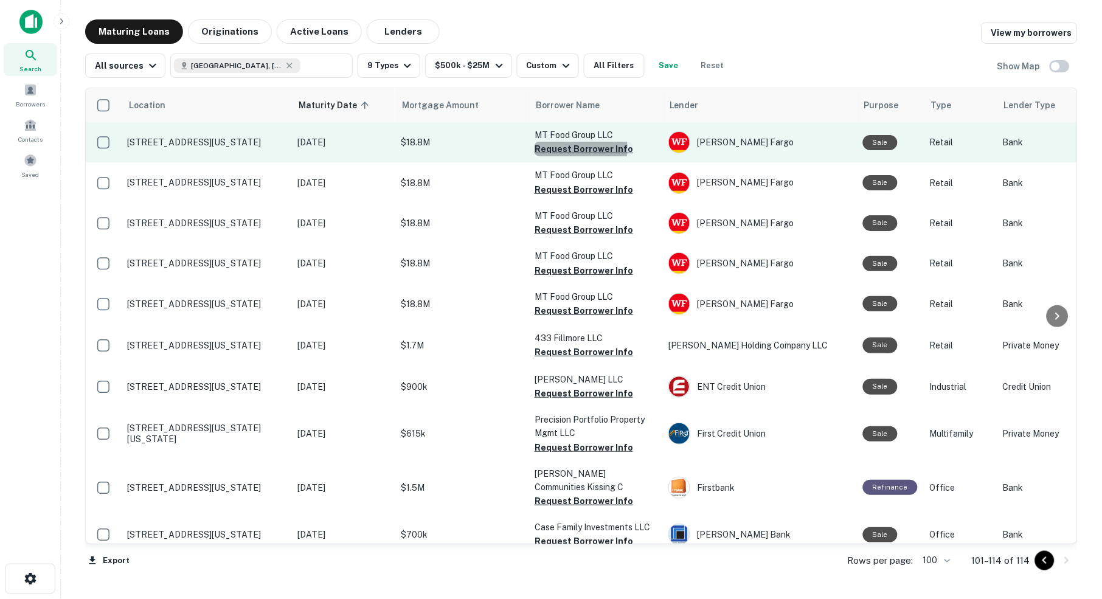
click at [562, 148] on button "Request Borrower Info" at bounding box center [583, 149] width 99 height 15
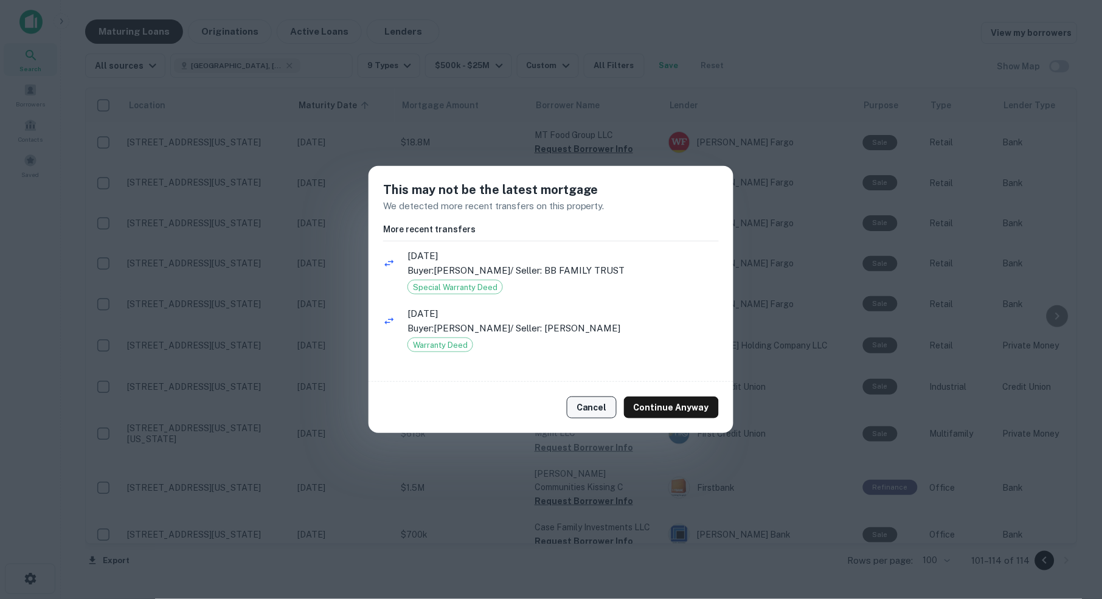
click at [607, 408] on button "Cancel" at bounding box center [592, 407] width 50 height 22
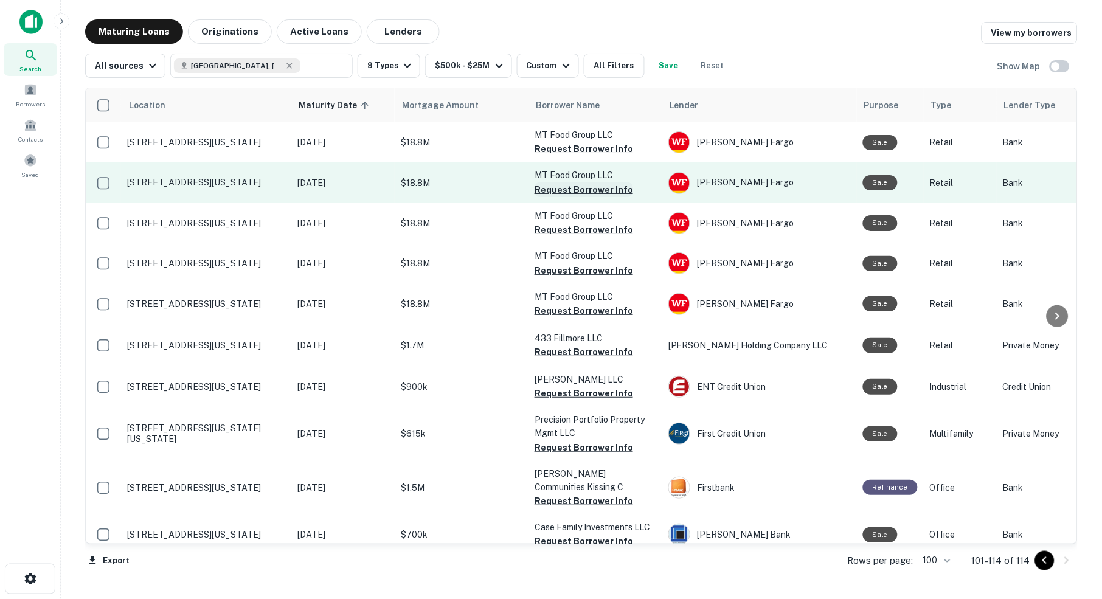
click at [582, 189] on button "Request Borrower Info" at bounding box center [583, 189] width 99 height 15
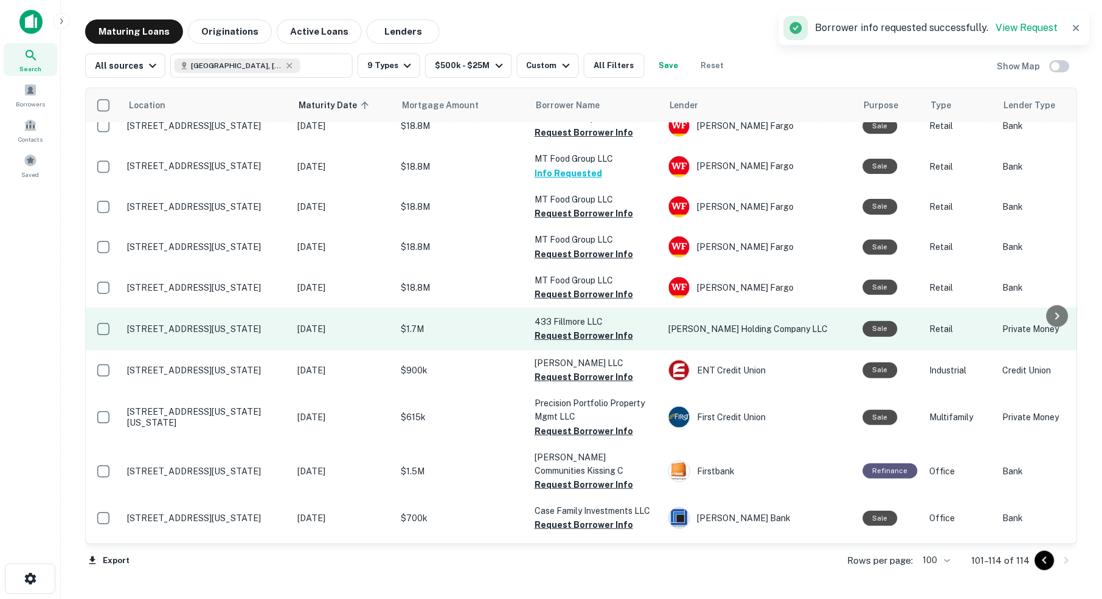
scroll to position [18, 0]
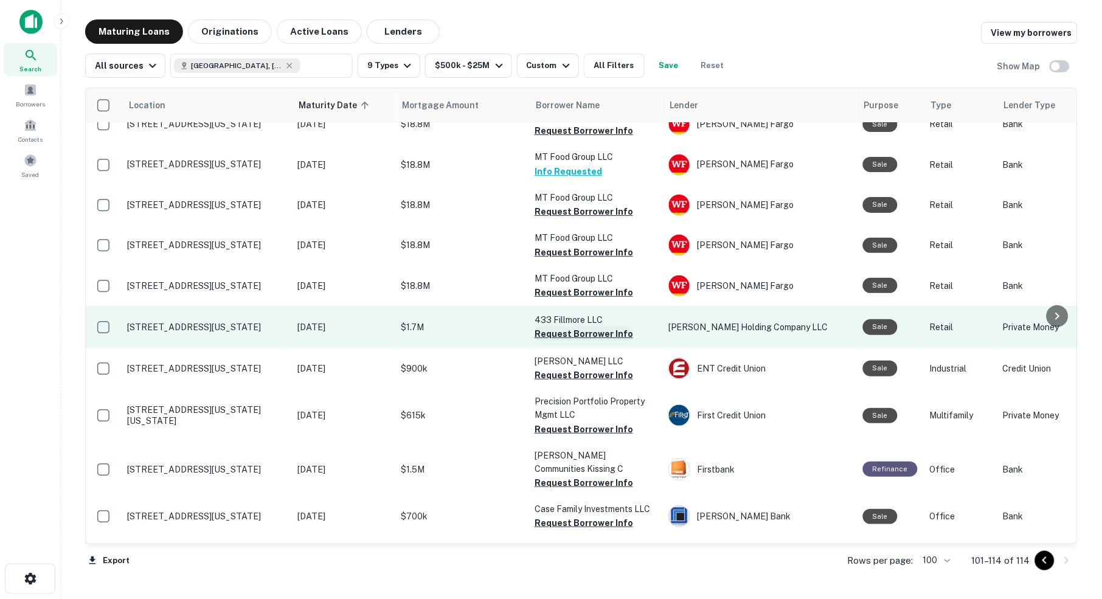
click at [585, 327] on button "Request Borrower Info" at bounding box center [583, 334] width 99 height 15
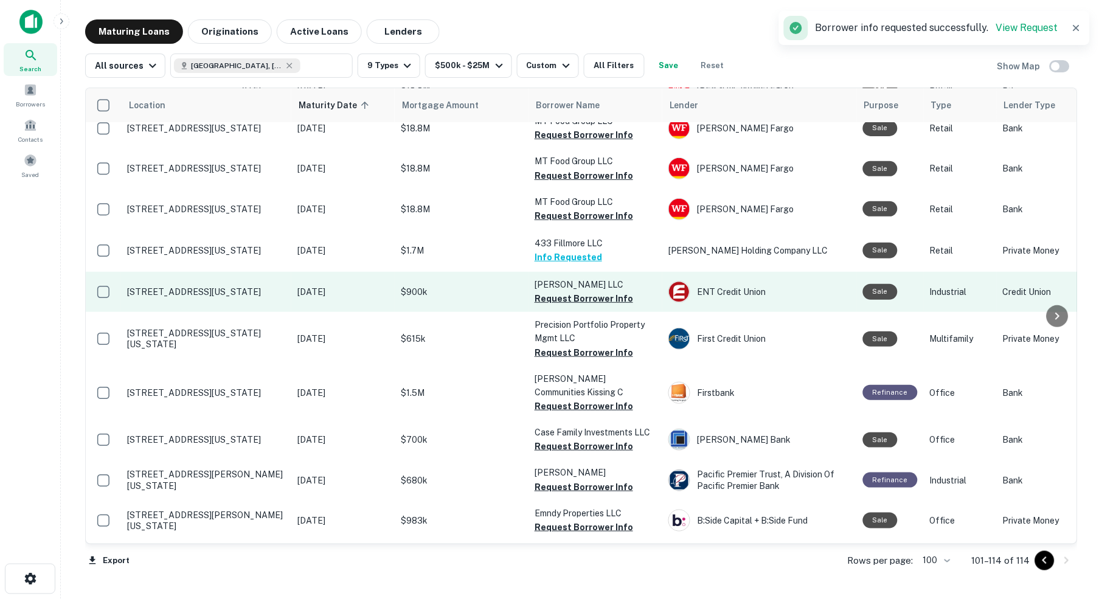
scroll to position [109, 0]
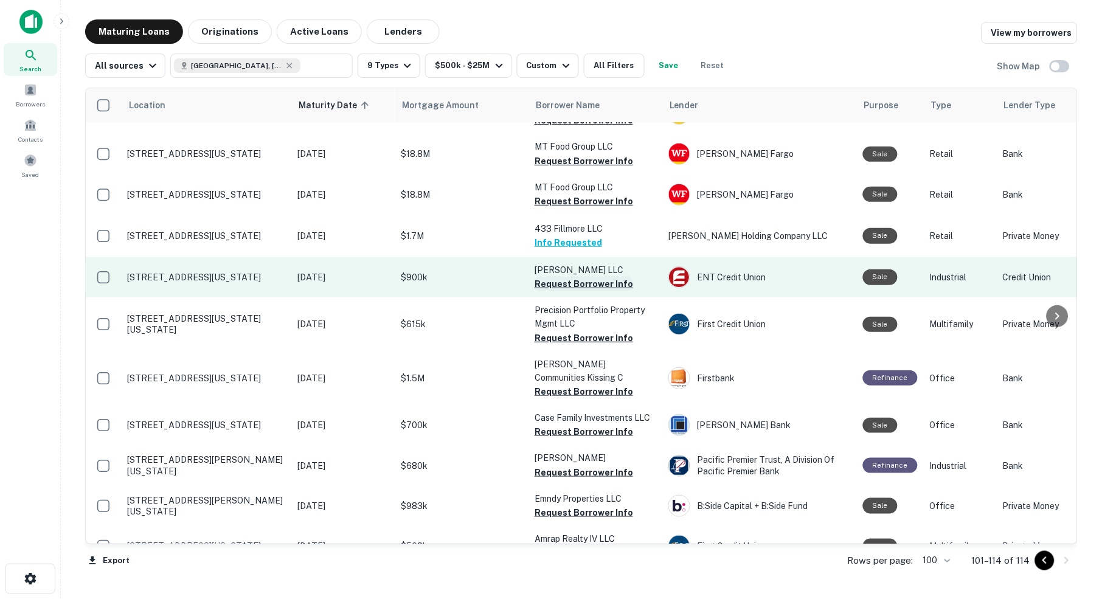
click at [588, 277] on button "Request Borrower Info" at bounding box center [583, 284] width 99 height 15
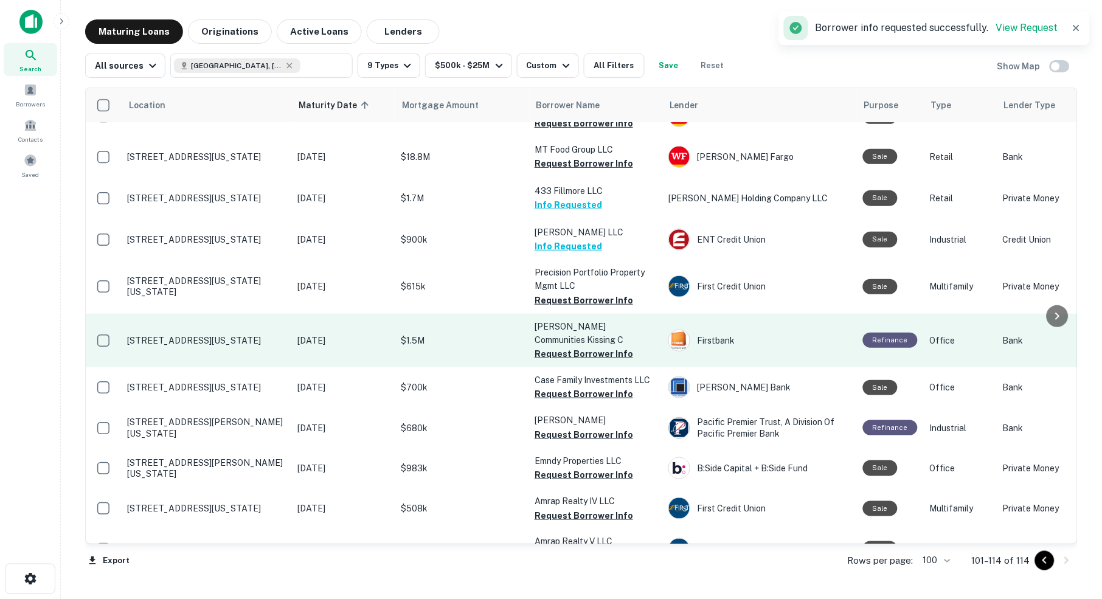
scroll to position [152, 0]
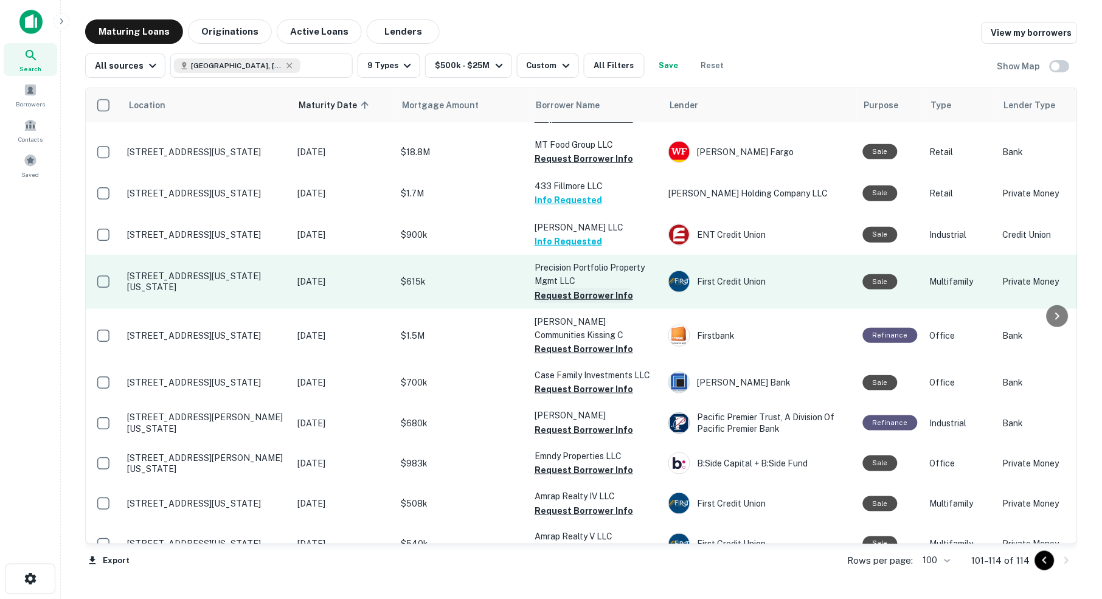
click at [586, 288] on button "Request Borrower Info" at bounding box center [583, 295] width 99 height 15
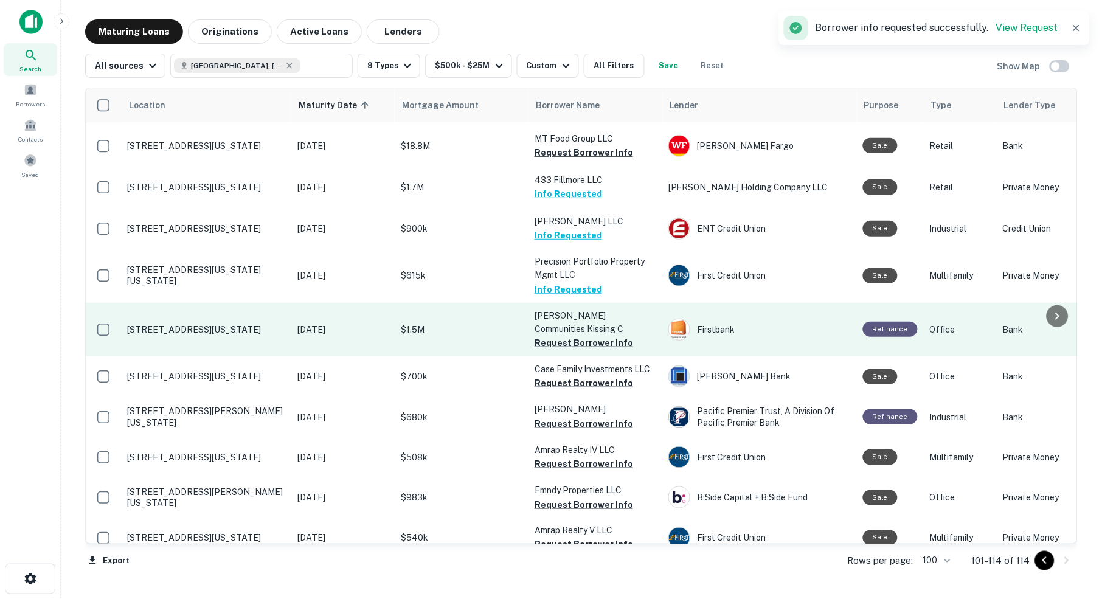
scroll to position [0, 0]
click at [593, 336] on button "Request Borrower Info" at bounding box center [583, 343] width 99 height 15
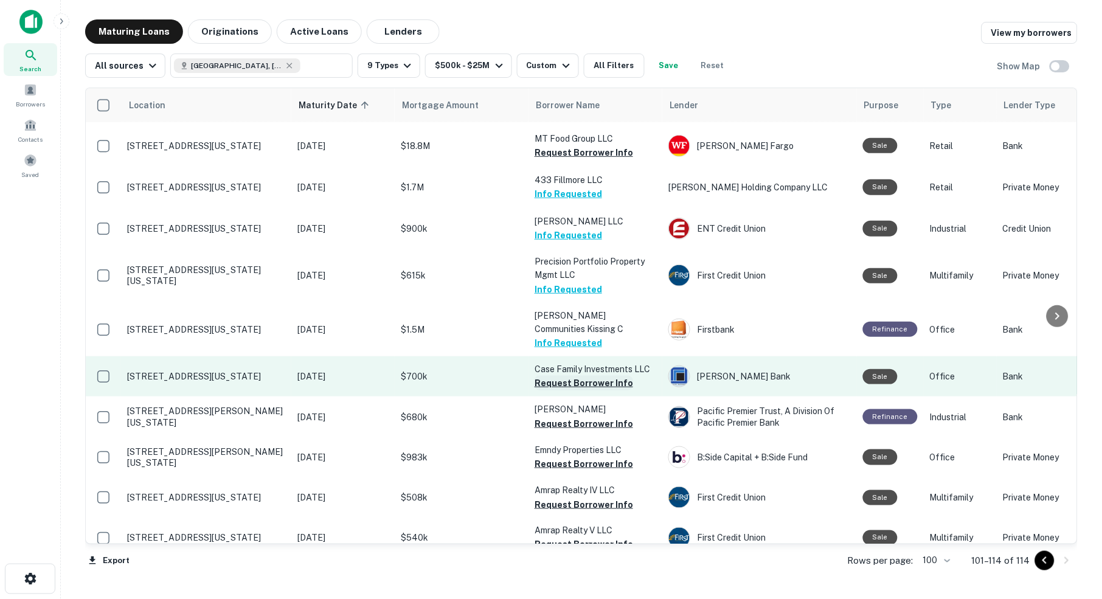
click at [561, 376] on button "Request Borrower Info" at bounding box center [583, 383] width 99 height 15
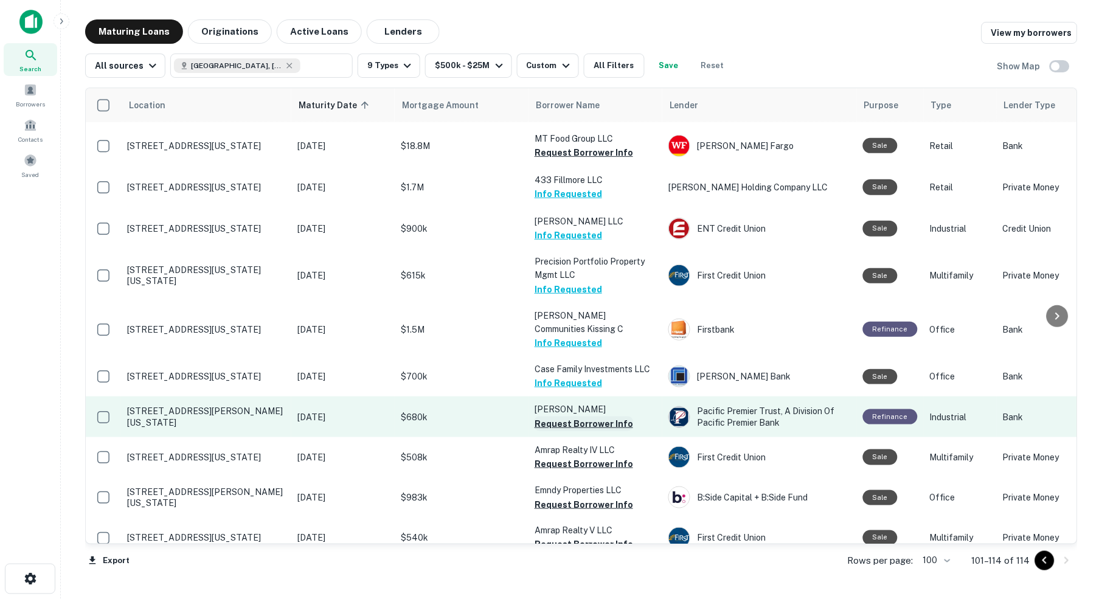
click at [555, 417] on button "Request Borrower Info" at bounding box center [583, 424] width 99 height 15
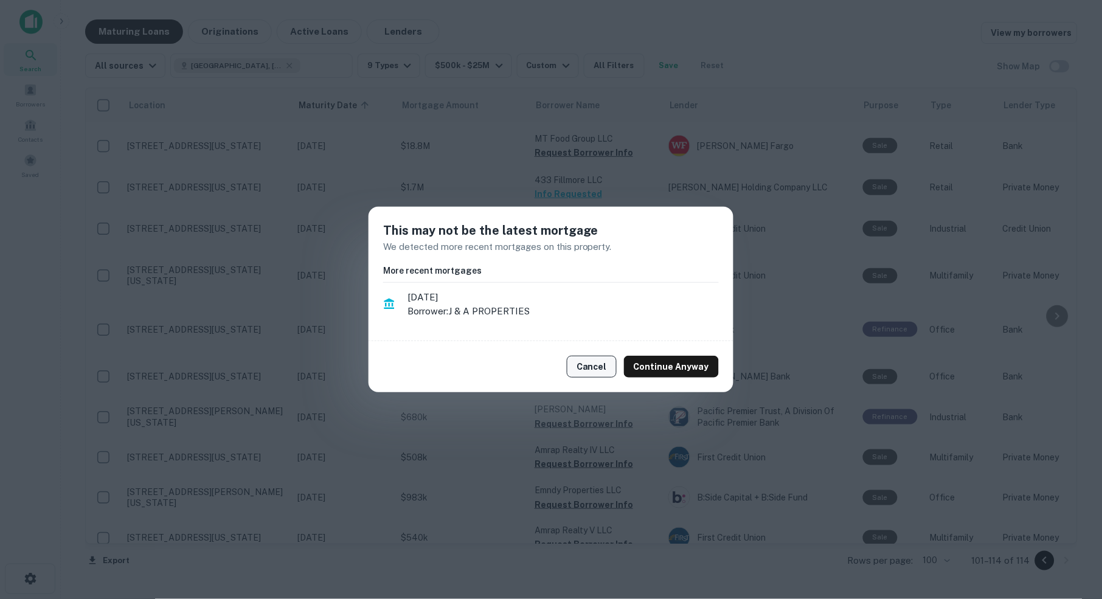
click at [589, 368] on button "Cancel" at bounding box center [592, 367] width 50 height 22
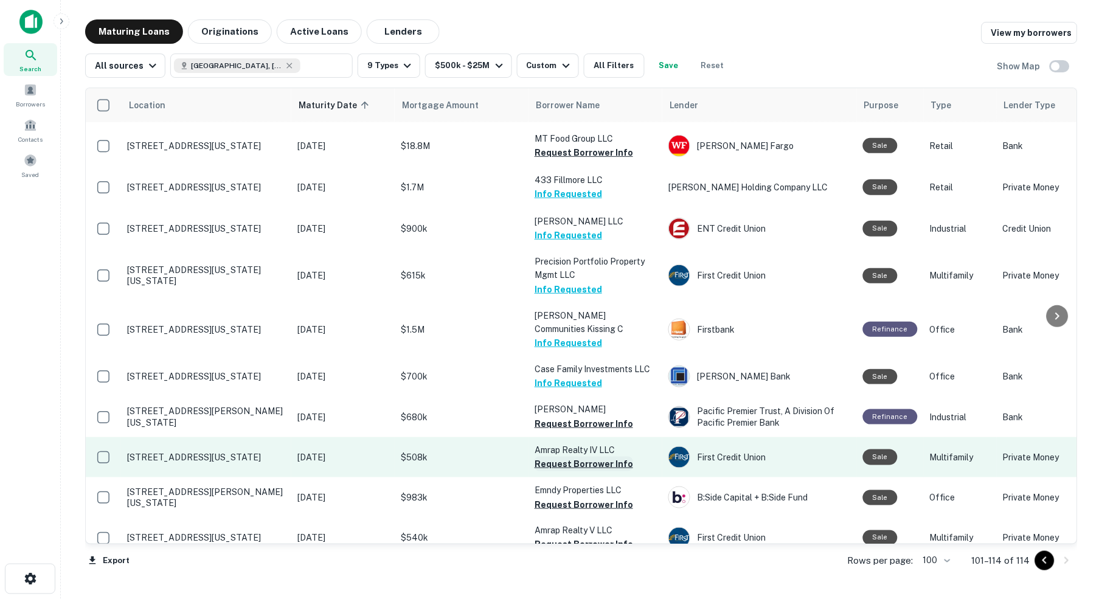
click at [556, 457] on button "Request Borrower Info" at bounding box center [583, 464] width 99 height 15
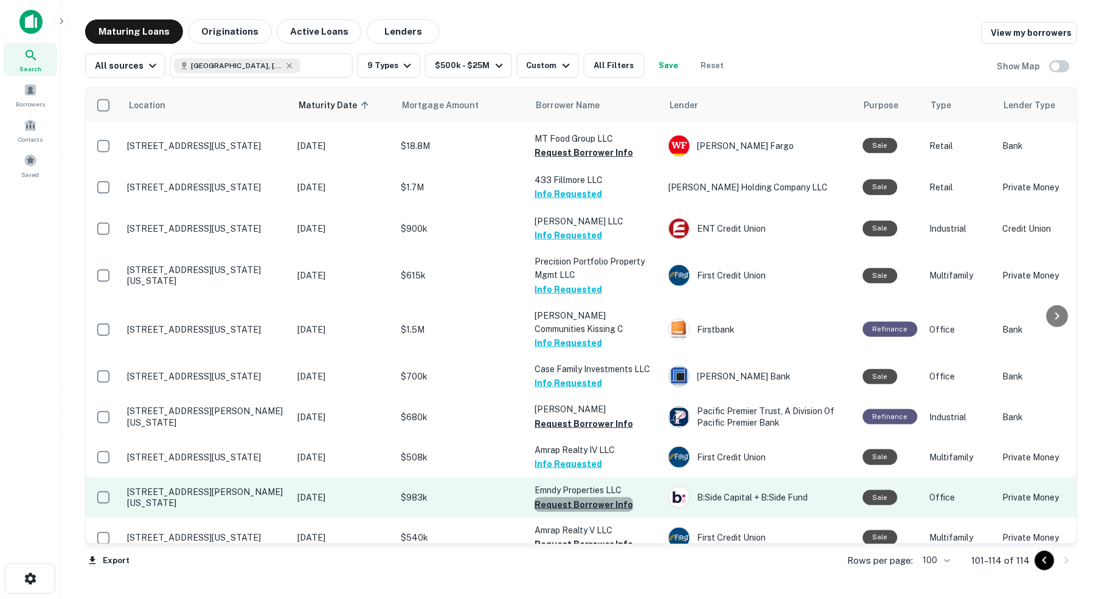
click at [591, 497] on button "Request Borrower Info" at bounding box center [583, 504] width 99 height 15
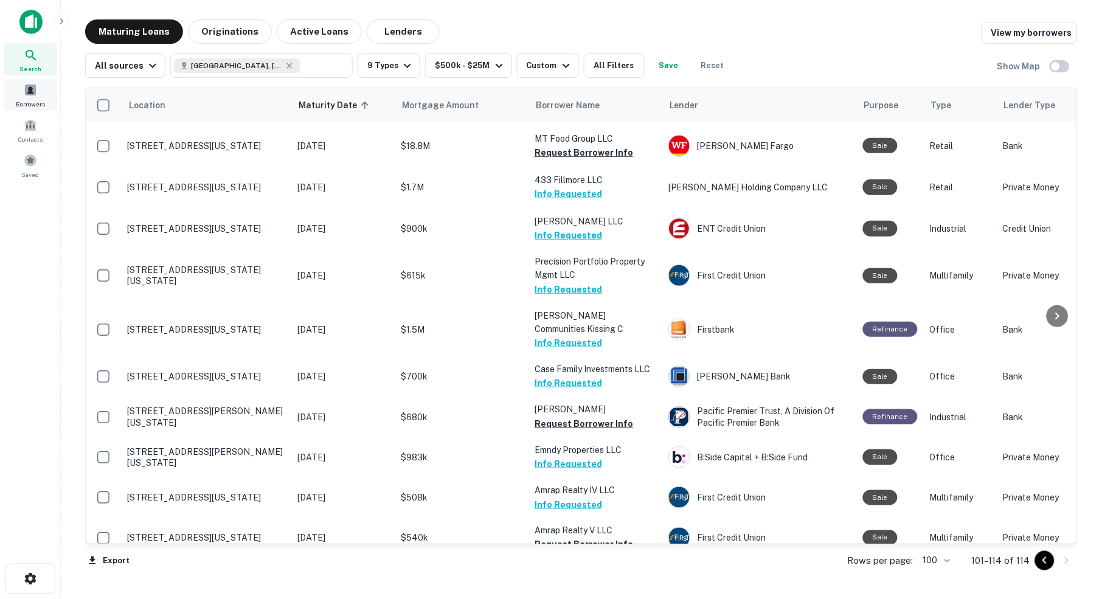
click at [30, 95] on span at bounding box center [30, 89] width 13 height 13
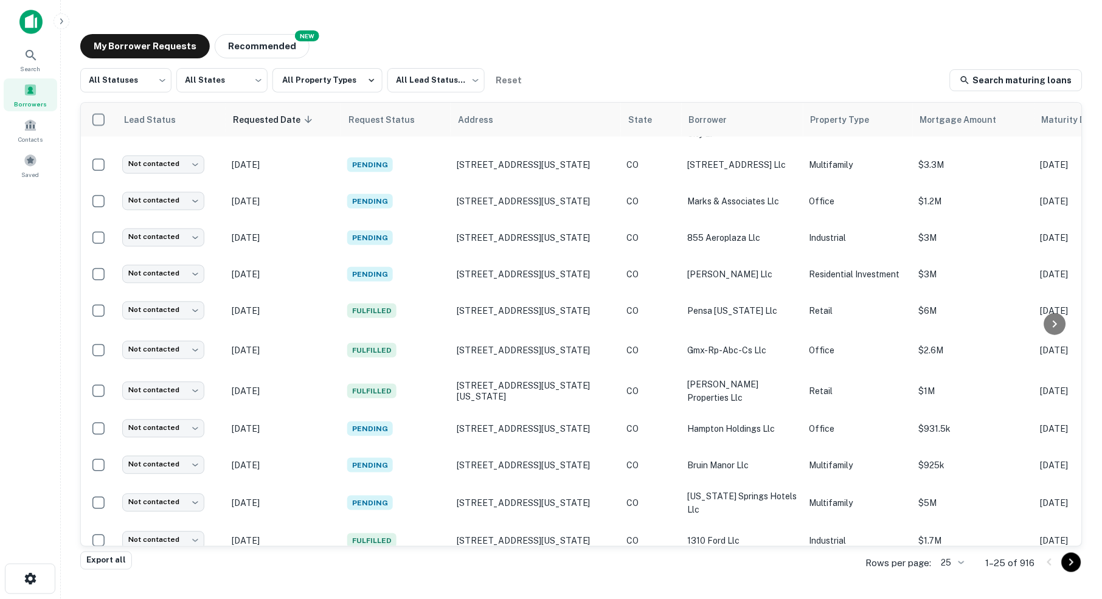
click at [960, 562] on body "Search Borrowers Contacts Saved My Borrower Requests NEW Recommended All Status…" at bounding box center [551, 299] width 1102 height 599
click at [946, 512] on li "100" at bounding box center [947, 510] width 41 height 22
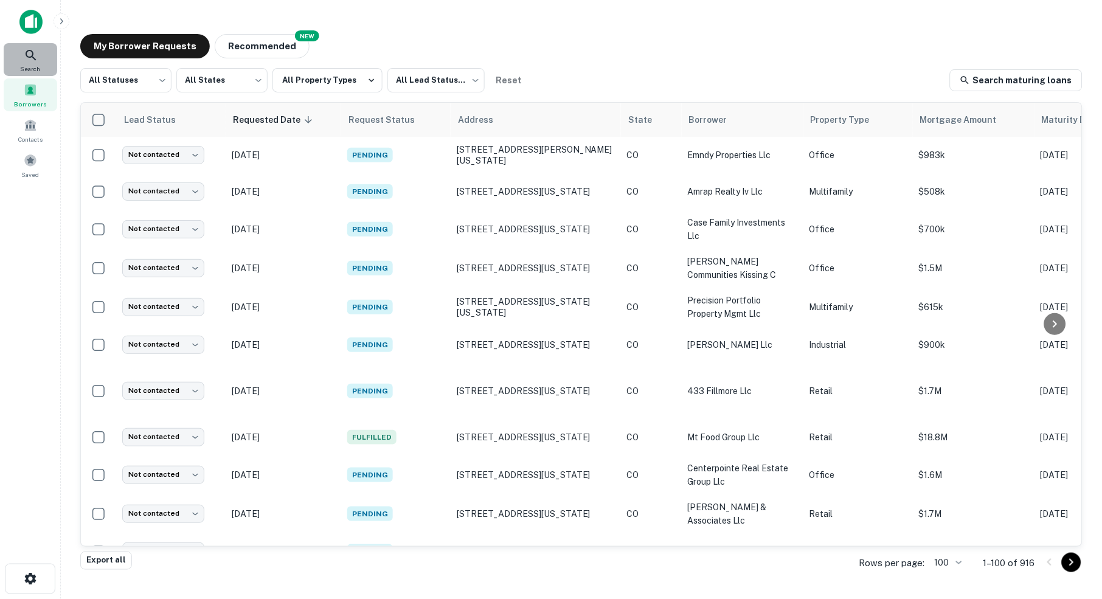
click at [30, 54] on icon at bounding box center [31, 55] width 15 height 15
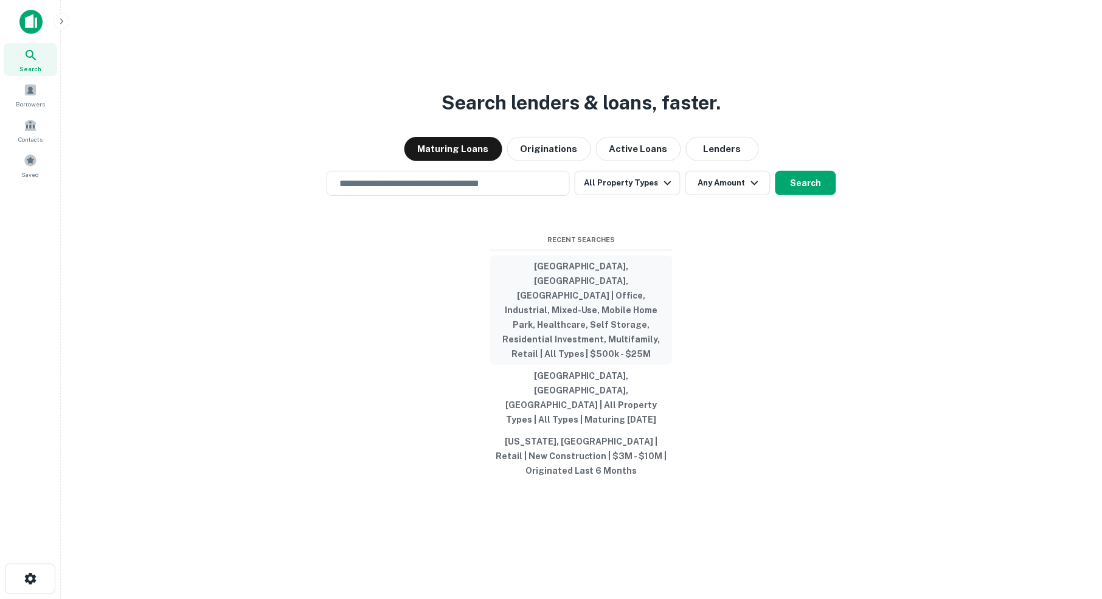
click at [586, 299] on button "[GEOGRAPHIC_DATA], [GEOGRAPHIC_DATA], [GEOGRAPHIC_DATA] | Office, Industrial, M…" at bounding box center [581, 309] width 182 height 109
type input "**********"
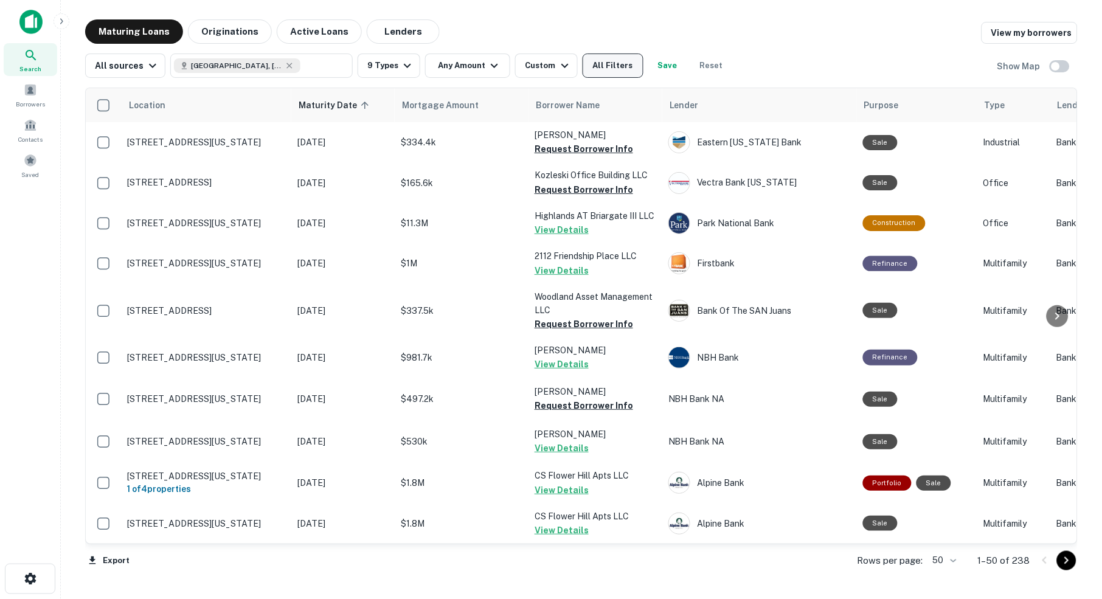
click at [614, 69] on button "All Filters" at bounding box center [613, 66] width 61 height 24
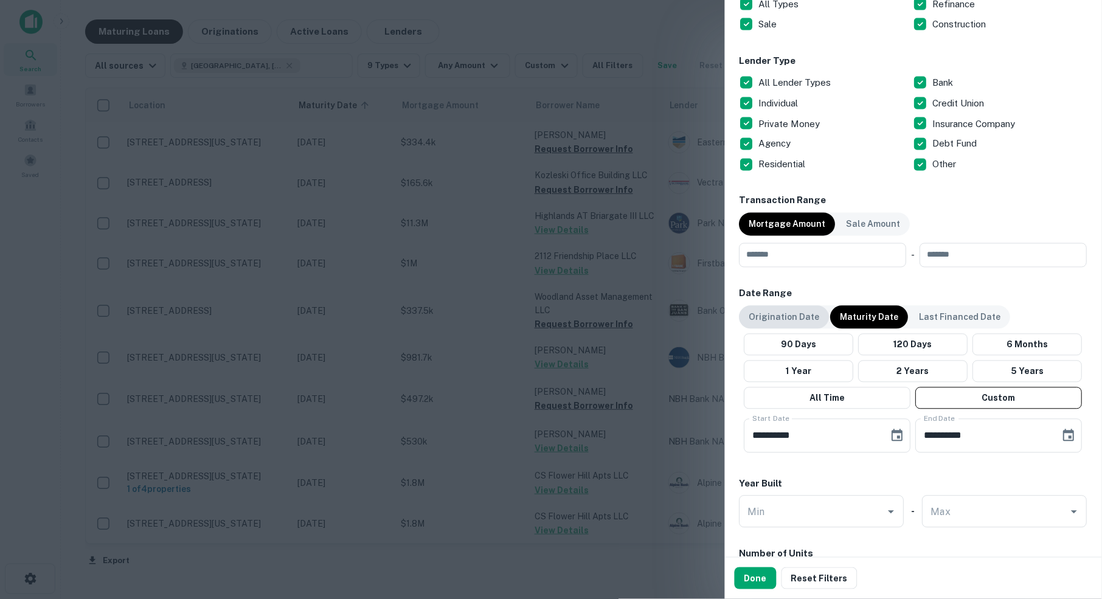
scroll to position [442, 0]
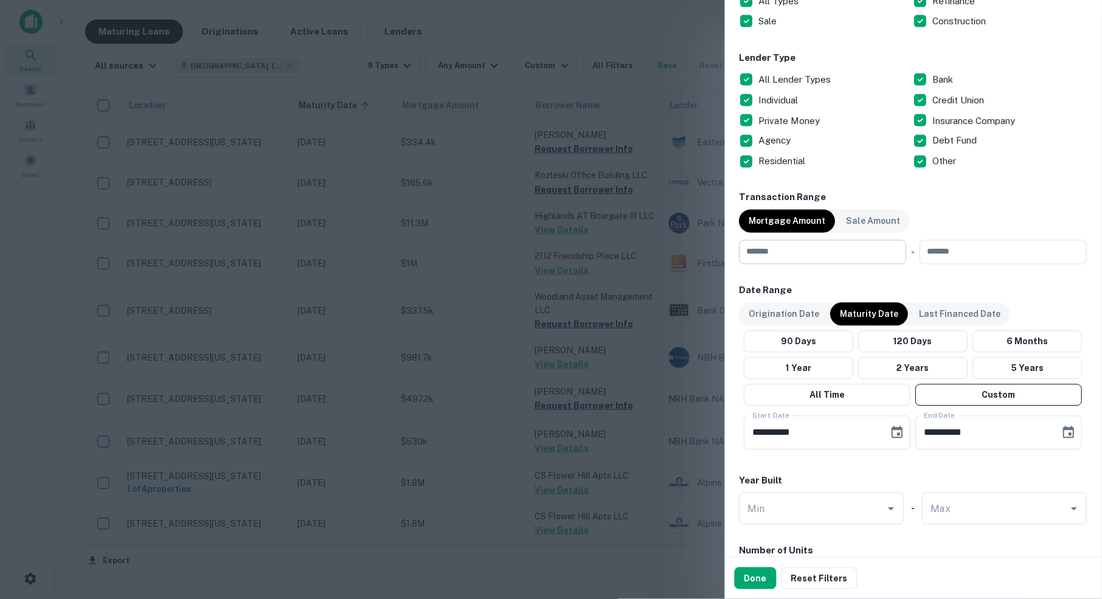
click at [816, 257] on input "number" at bounding box center [818, 252] width 159 height 24
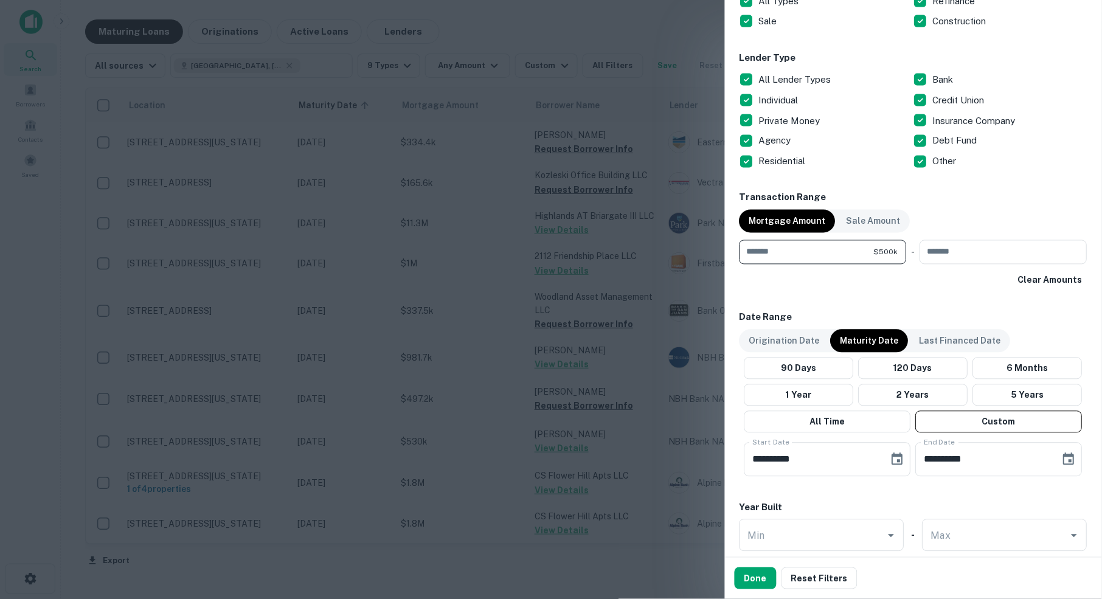
type input "******"
type input "********"
click at [756, 580] on button "Done" at bounding box center [756, 578] width 42 height 22
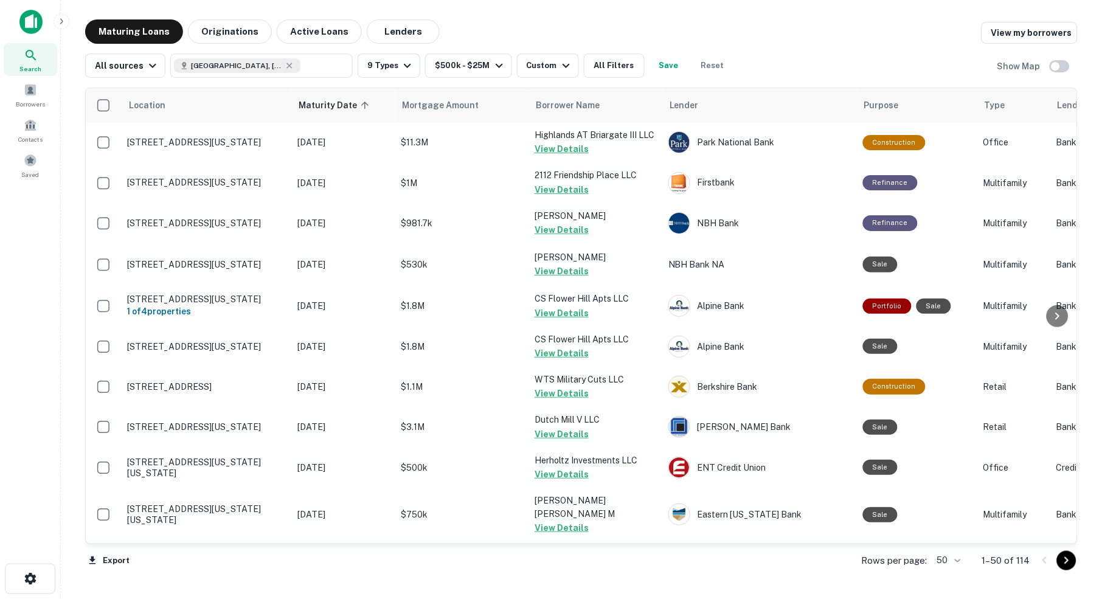
click at [955, 562] on body "Search Borrowers Contacts Saved Maturing Loans Originations Active Loans Lender…" at bounding box center [551, 299] width 1102 height 599
click at [949, 575] on li "100" at bounding box center [944, 575] width 35 height 22
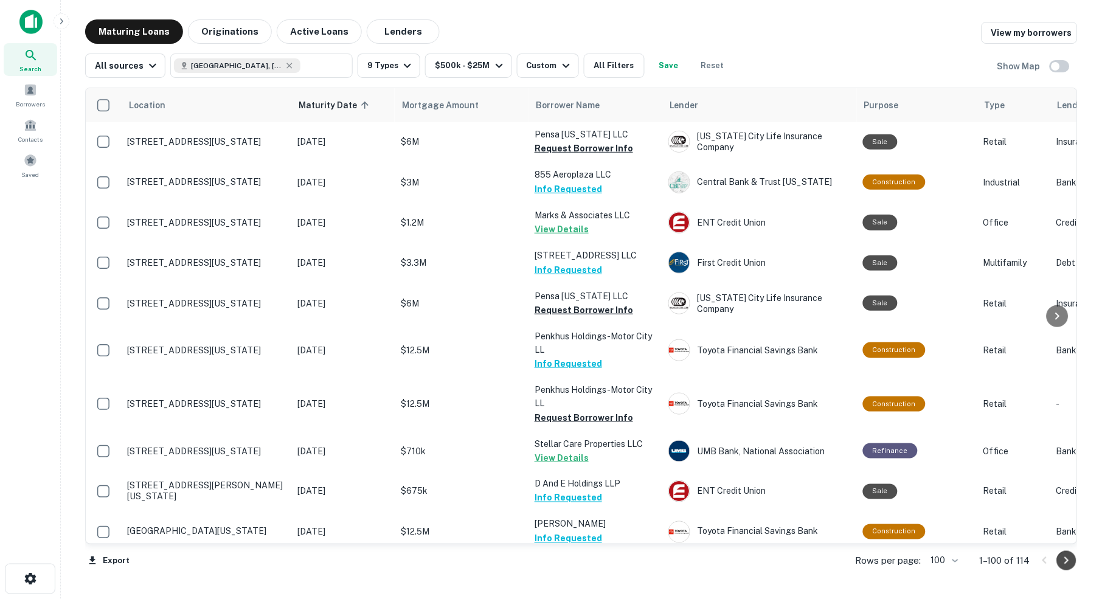
click at [1069, 561] on icon "Go to next page" at bounding box center [1066, 560] width 15 height 15
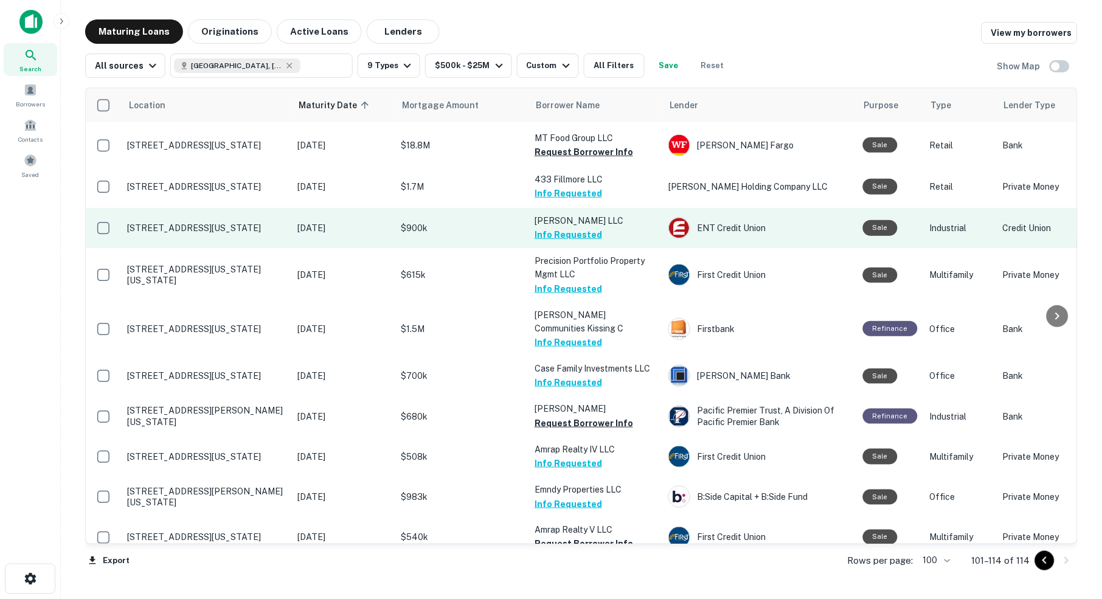
scroll to position [158, 0]
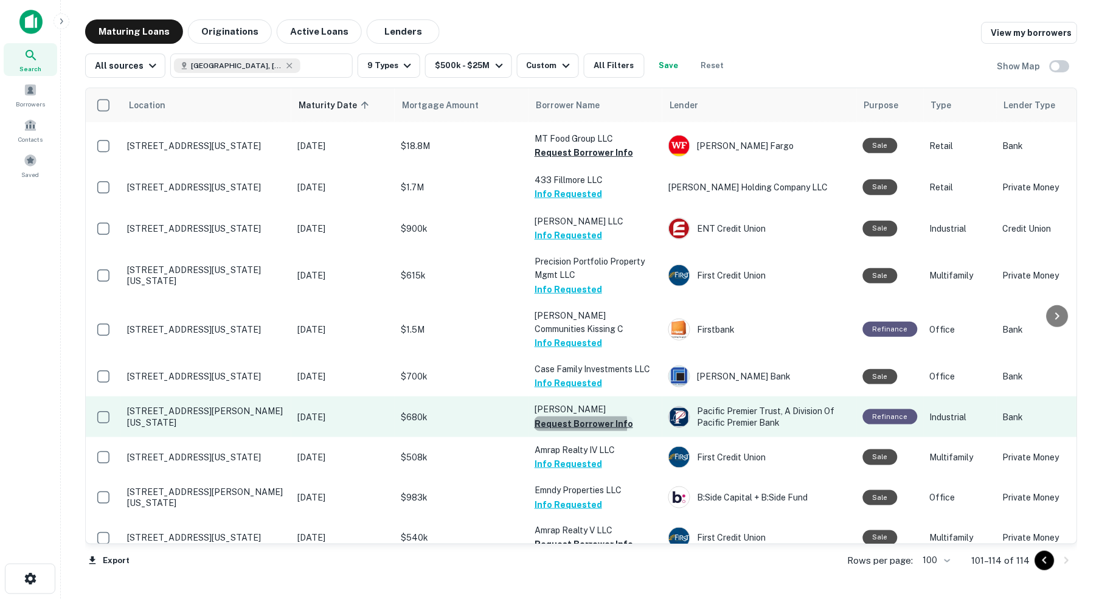
click at [573, 417] on button "Request Borrower Info" at bounding box center [583, 424] width 99 height 15
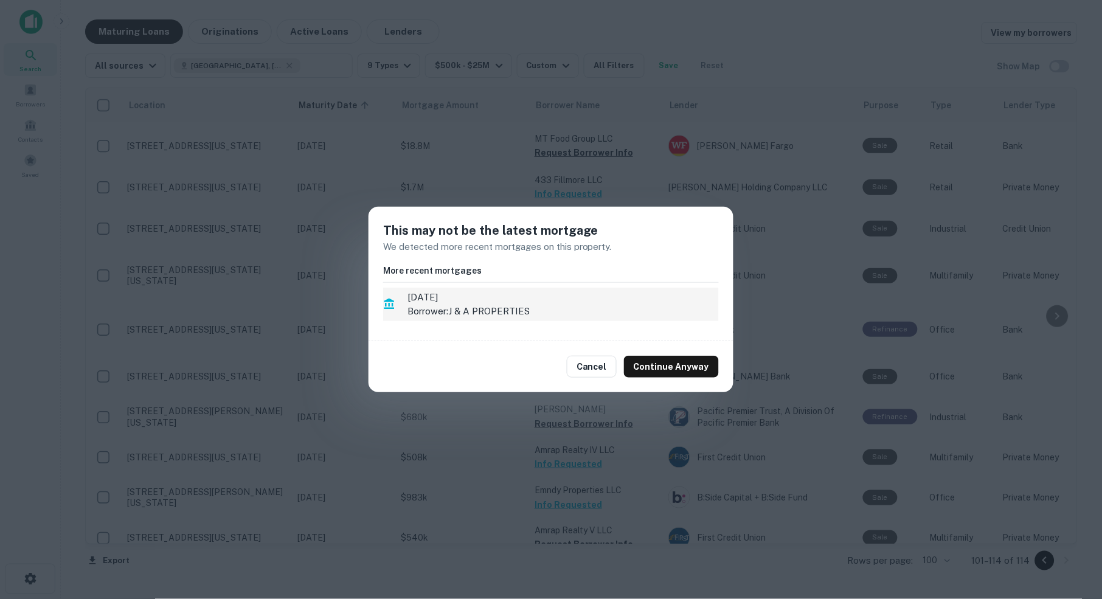
click at [428, 297] on span "[DATE]" at bounding box center [562, 297] width 311 height 15
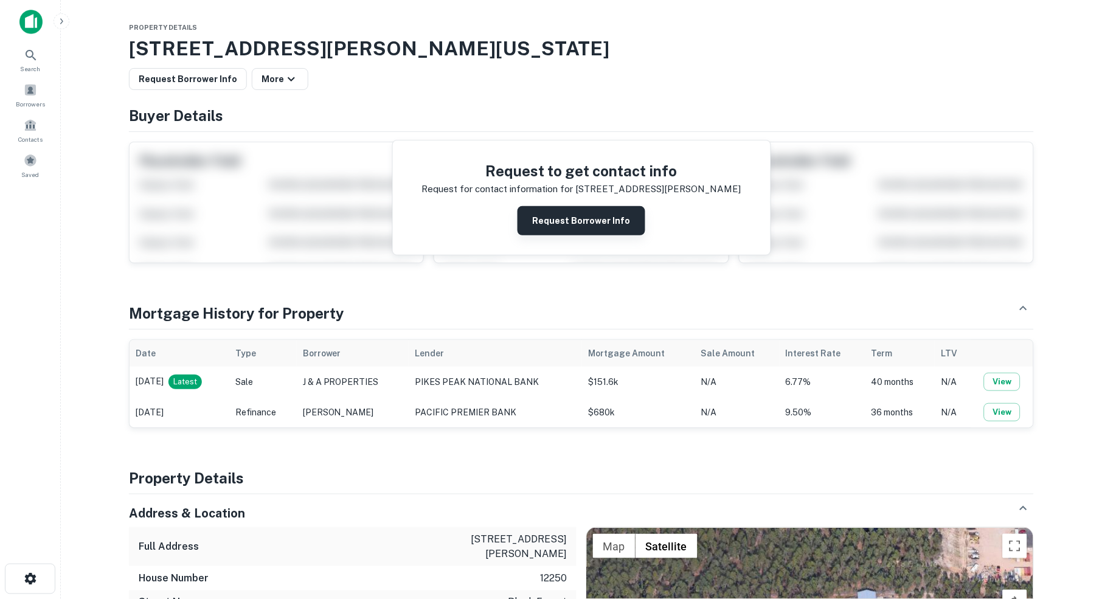
click at [590, 226] on button "Request Borrower Info" at bounding box center [581, 220] width 128 height 29
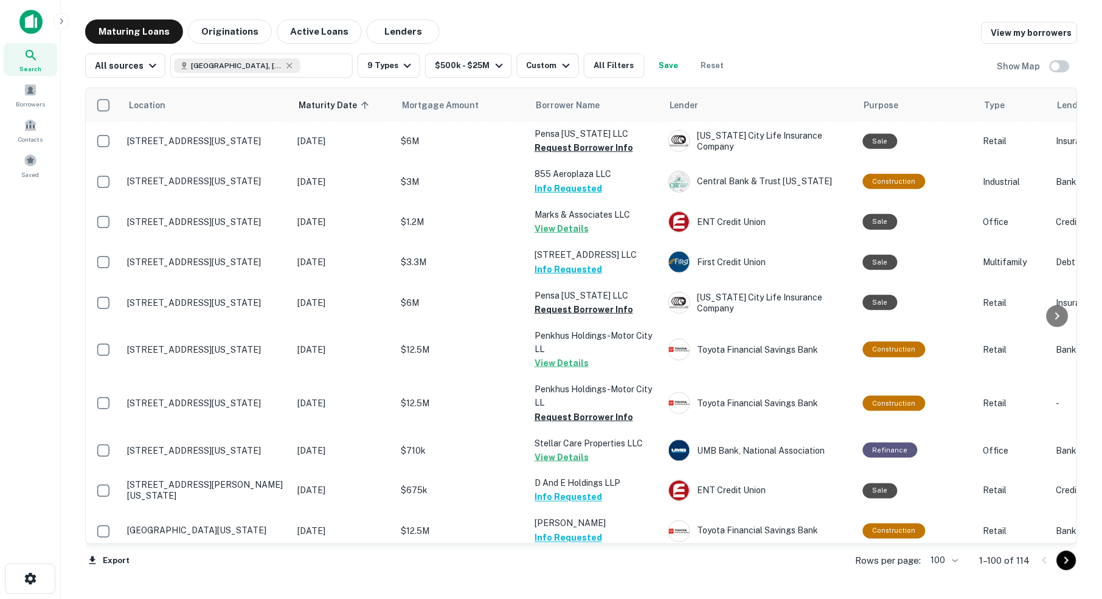
scroll to position [3714, 0]
click at [1060, 561] on icon "Go to next page" at bounding box center [1066, 560] width 15 height 15
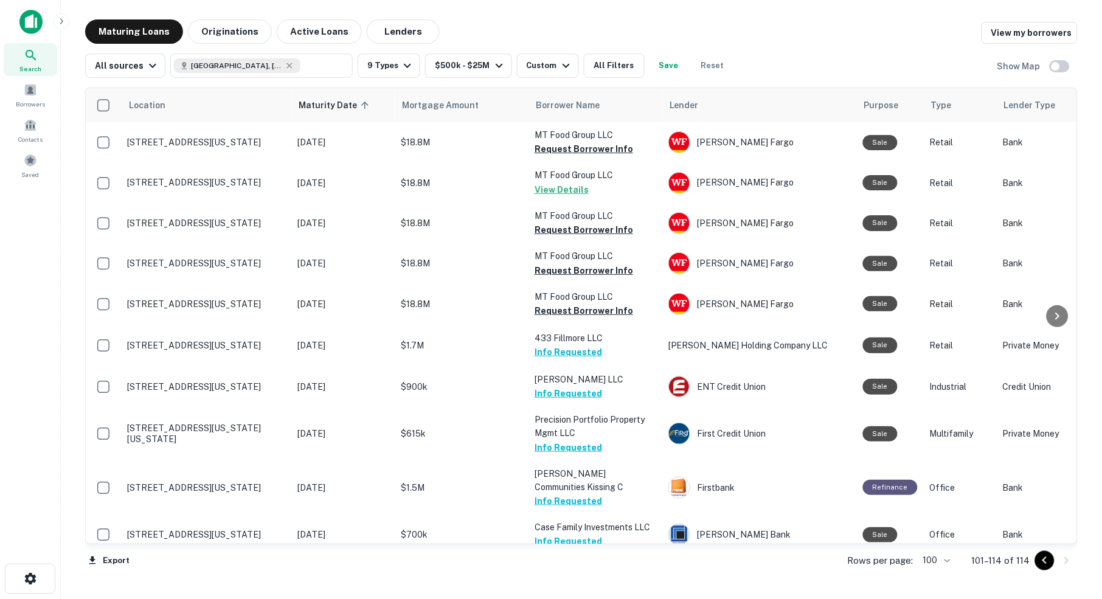
scroll to position [0, 0]
click at [725, 66] on button "Reset" at bounding box center [712, 66] width 39 height 24
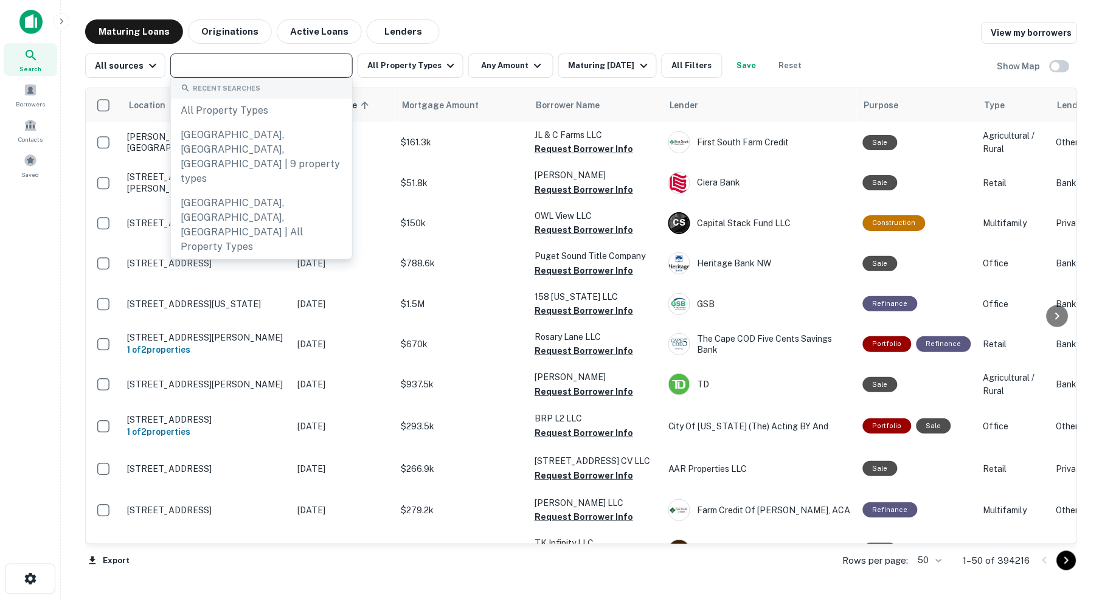
click at [288, 68] on input "text" at bounding box center [260, 65] width 173 height 17
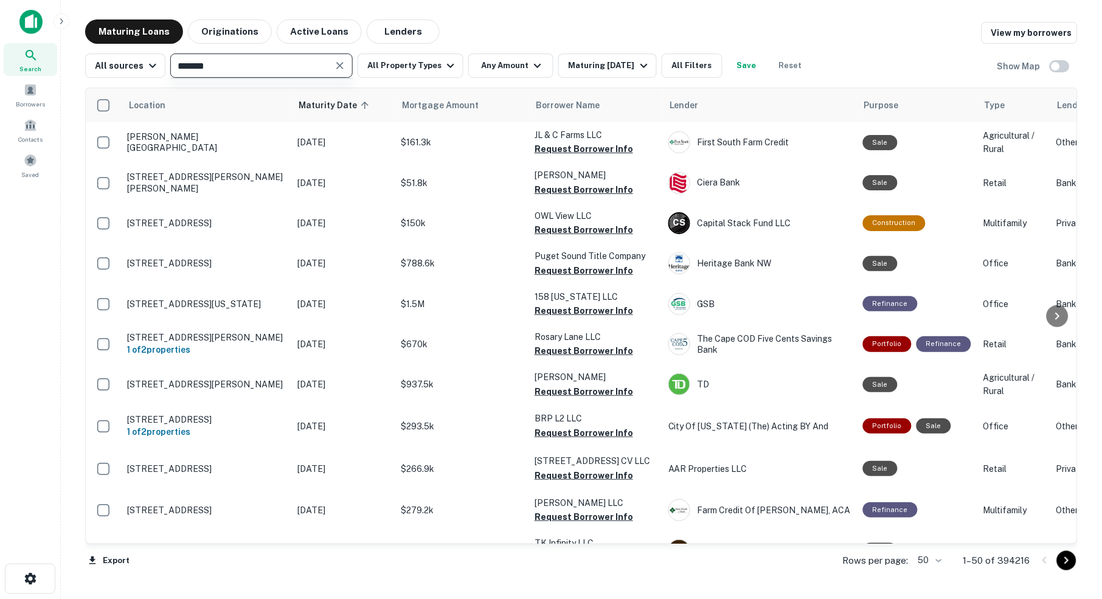
type input "********"
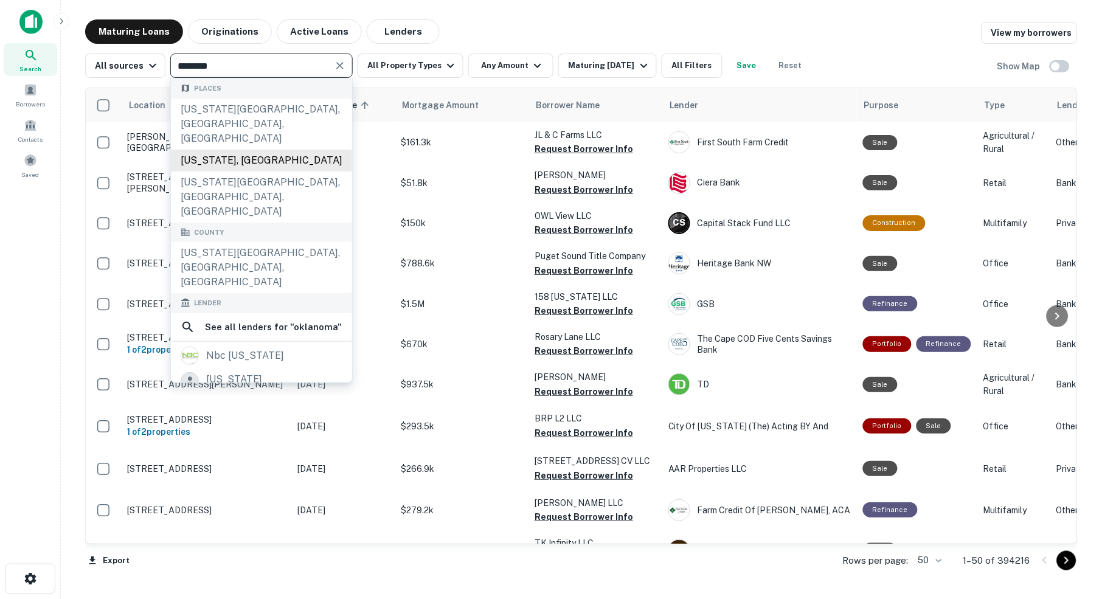
click at [227, 150] on div "Oklahoma, USA" at bounding box center [261, 161] width 181 height 22
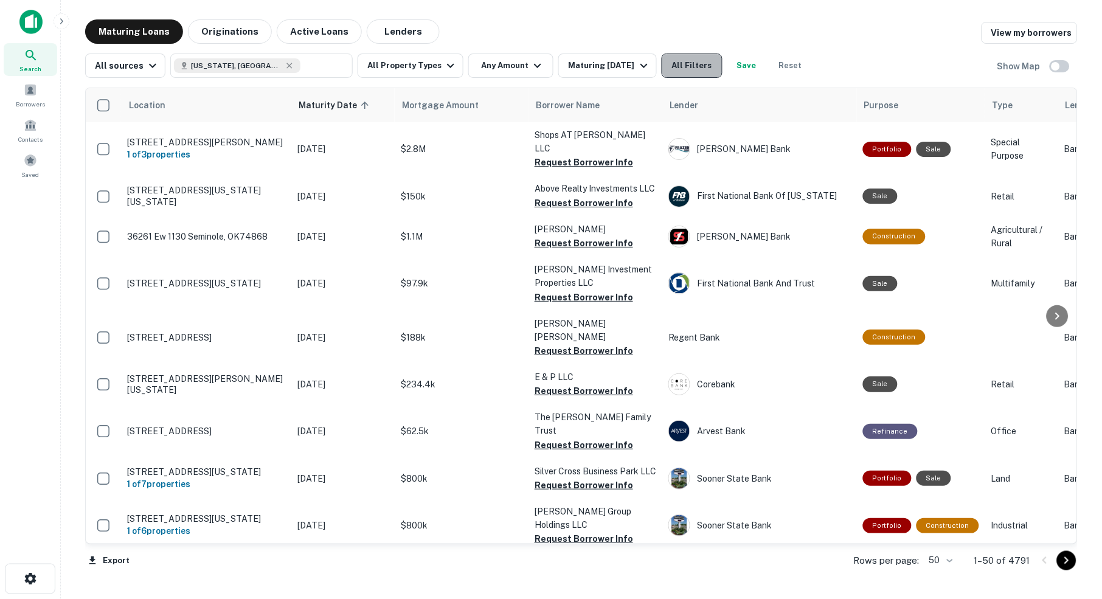
click at [711, 69] on button "All Filters" at bounding box center [692, 66] width 61 height 24
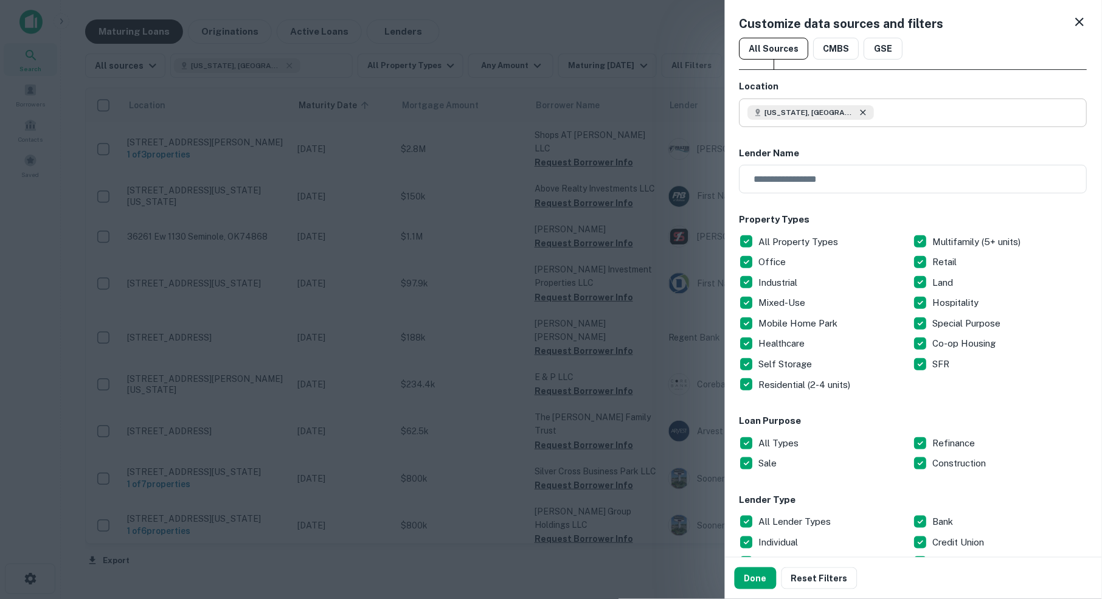
click at [860, 112] on icon at bounding box center [862, 111] width 5 height 5
click at [796, 114] on input "text" at bounding box center [917, 113] width 339 height 29
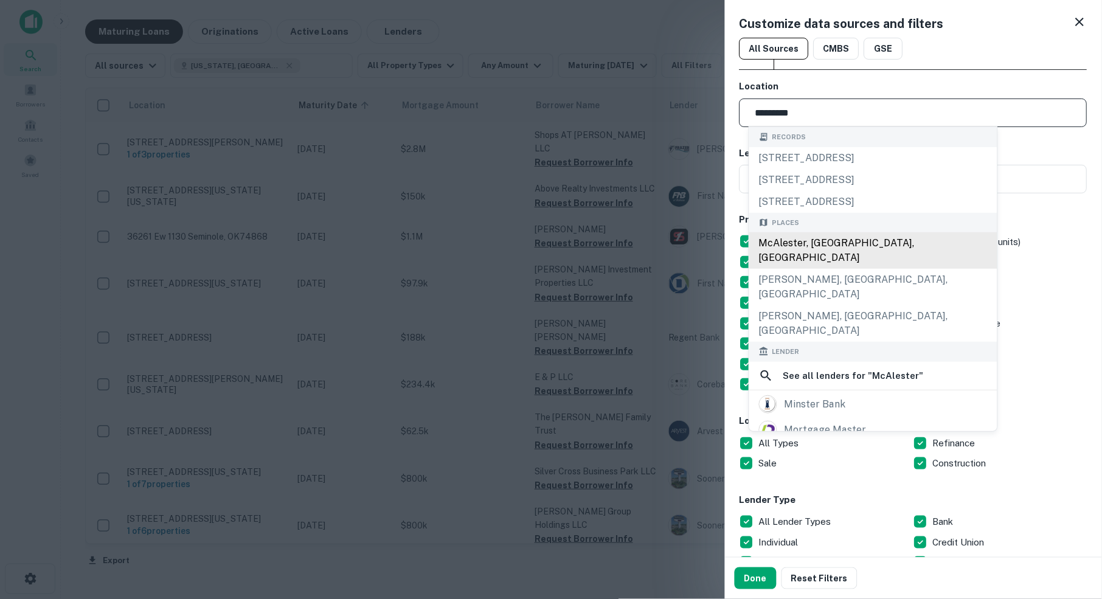
click at [834, 247] on div "McAlester, OK, USA" at bounding box center [873, 250] width 248 height 36
type input "**********"
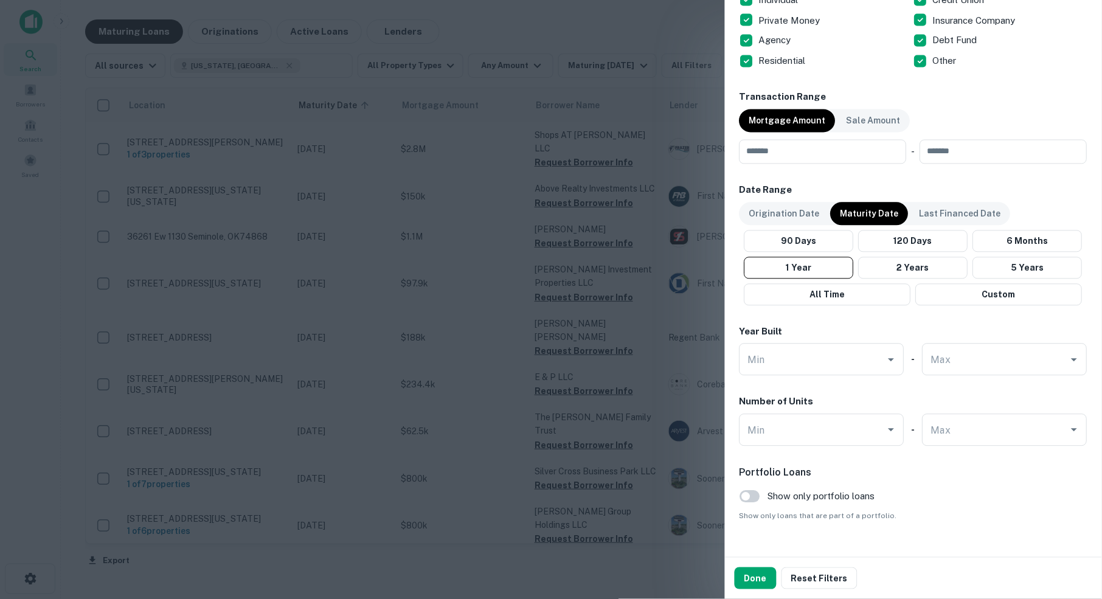
scroll to position [544, 0]
click at [919, 263] on button "2 Years" at bounding box center [913, 267] width 109 height 22
click at [763, 578] on button "Done" at bounding box center [756, 578] width 42 height 22
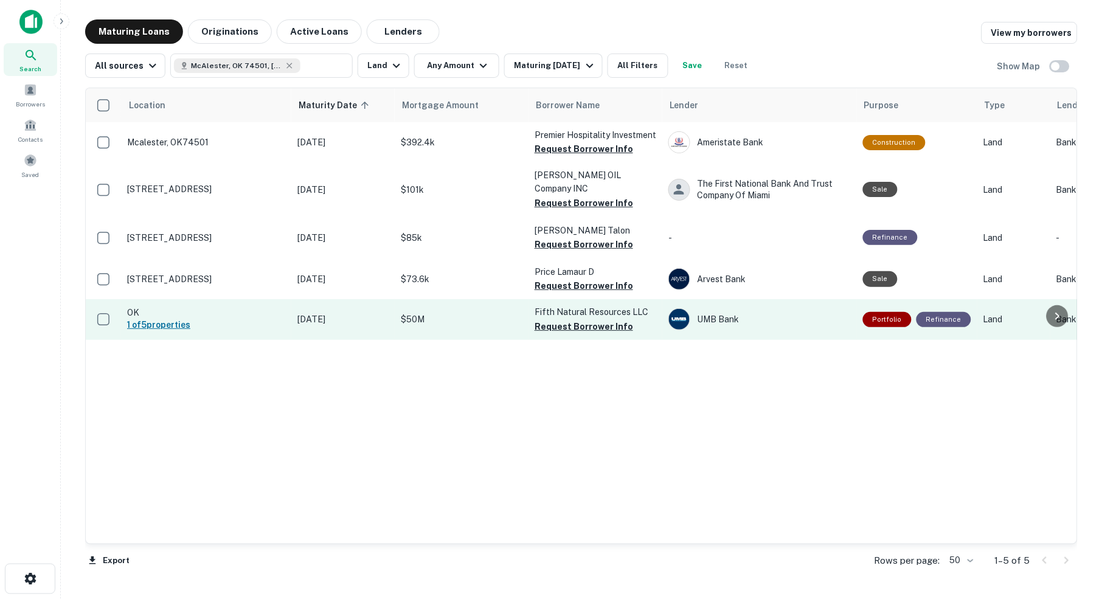
click at [168, 322] on h6 "1 of 5 properties" at bounding box center [206, 324] width 158 height 13
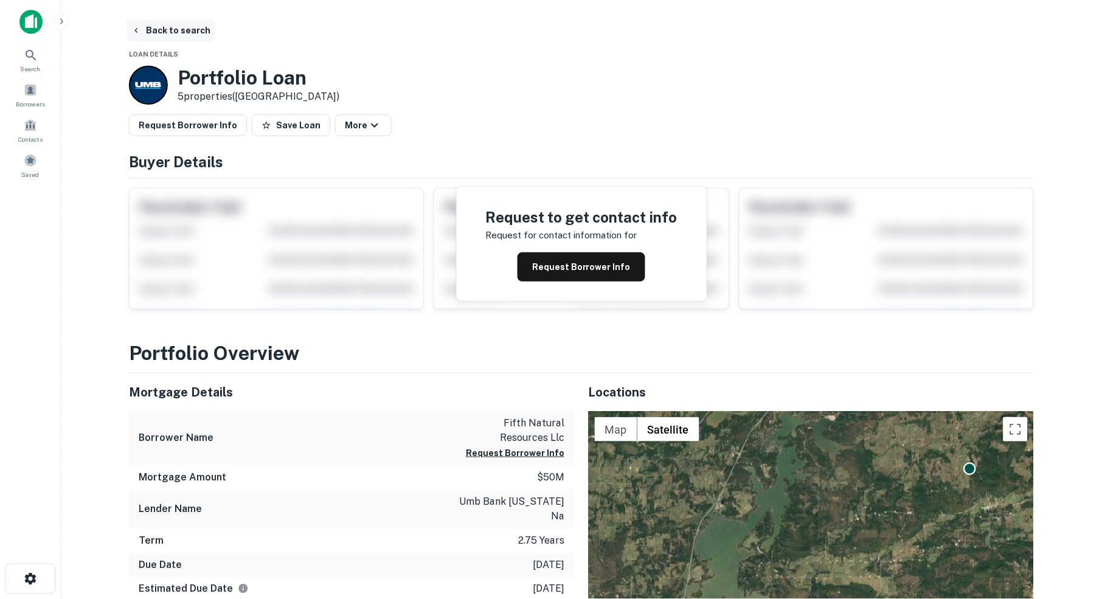
click at [165, 32] on button "Back to search" at bounding box center [170, 30] width 89 height 22
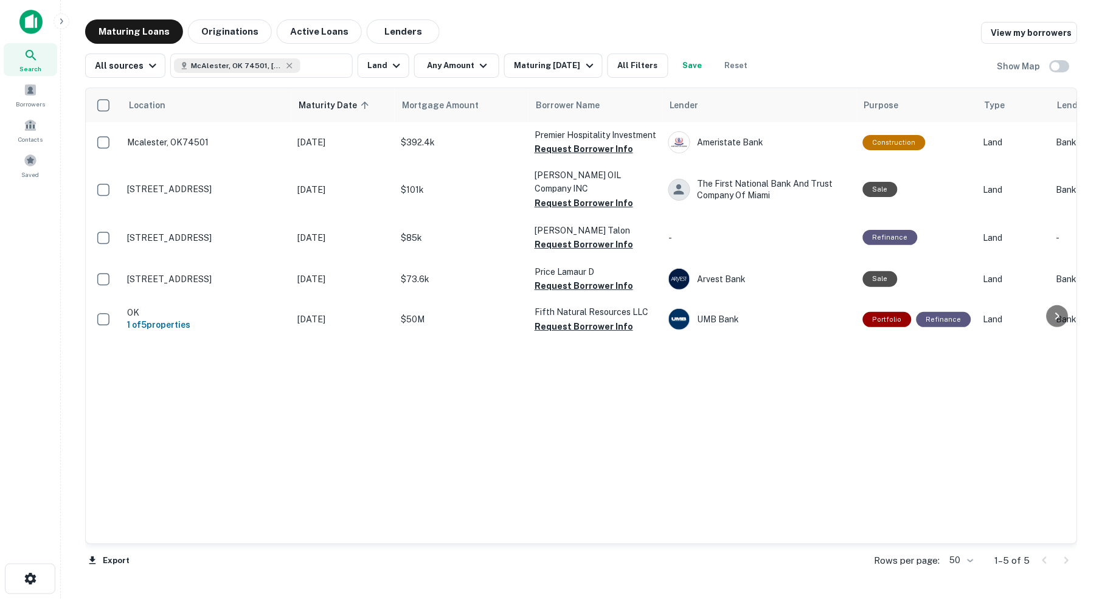
click at [33, 54] on icon at bounding box center [31, 55] width 15 height 15
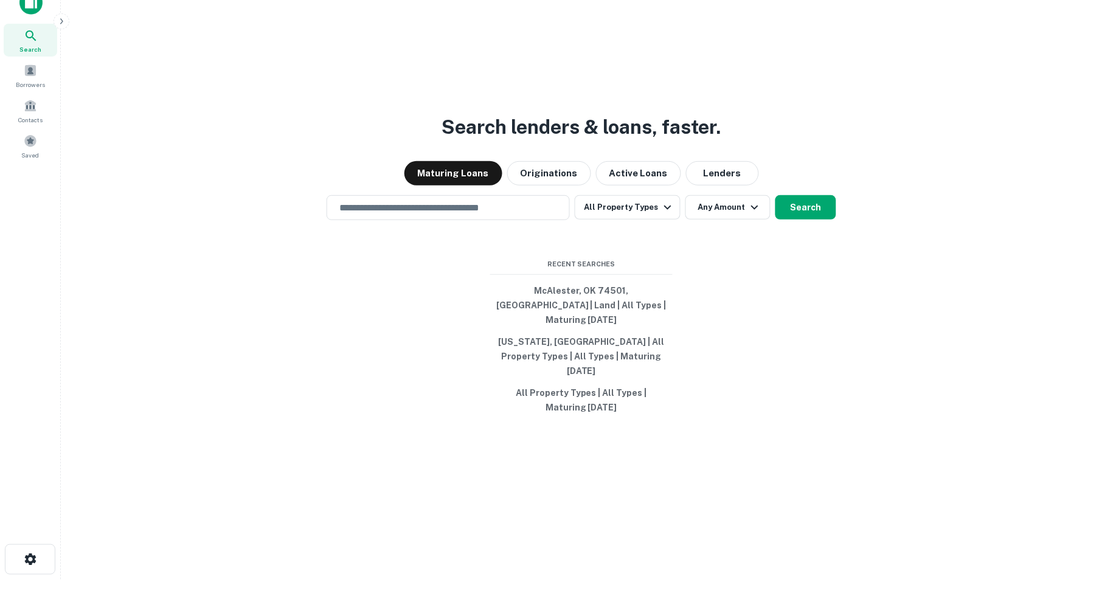
scroll to position [19, 0]
click at [519, 215] on input "text" at bounding box center [448, 208] width 232 height 14
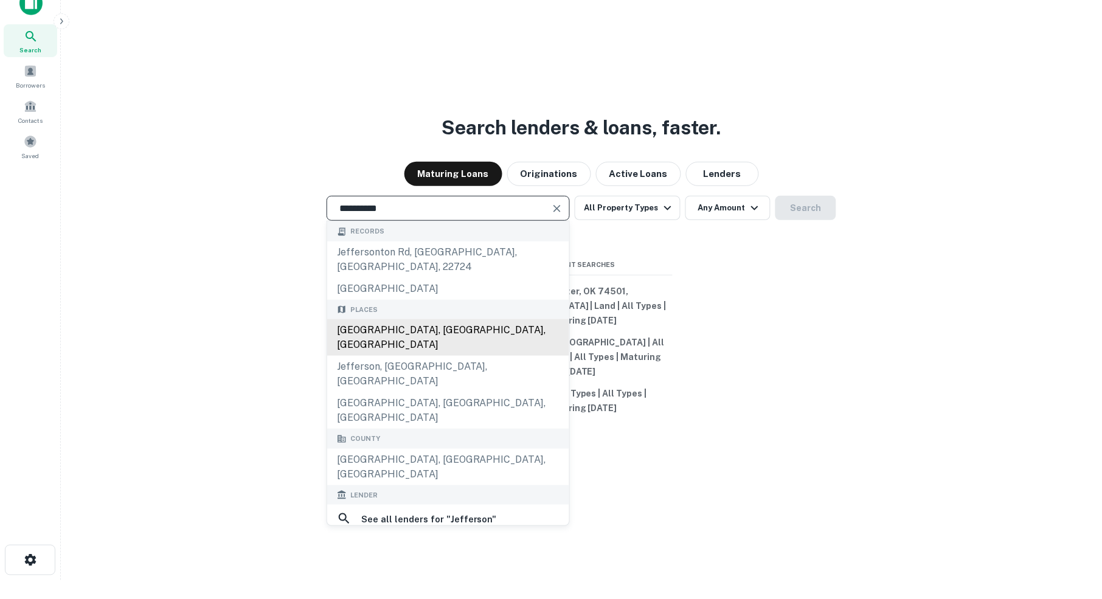
click at [423, 337] on div "Jefferson County, CO, USA" at bounding box center [448, 337] width 242 height 36
type input "**********"
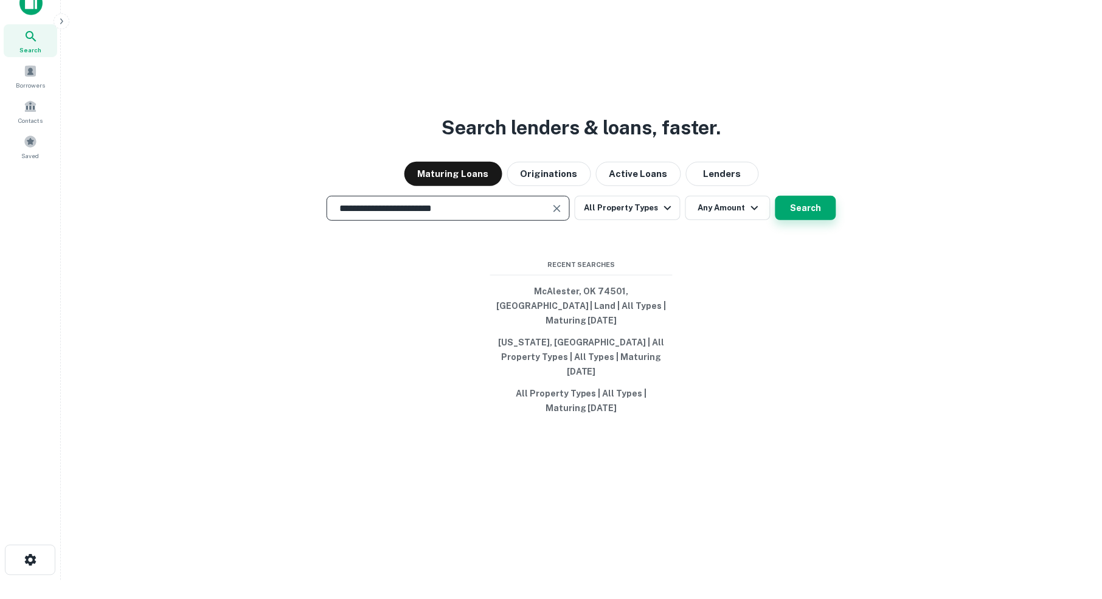
click at [800, 220] on button "Search" at bounding box center [805, 208] width 61 height 24
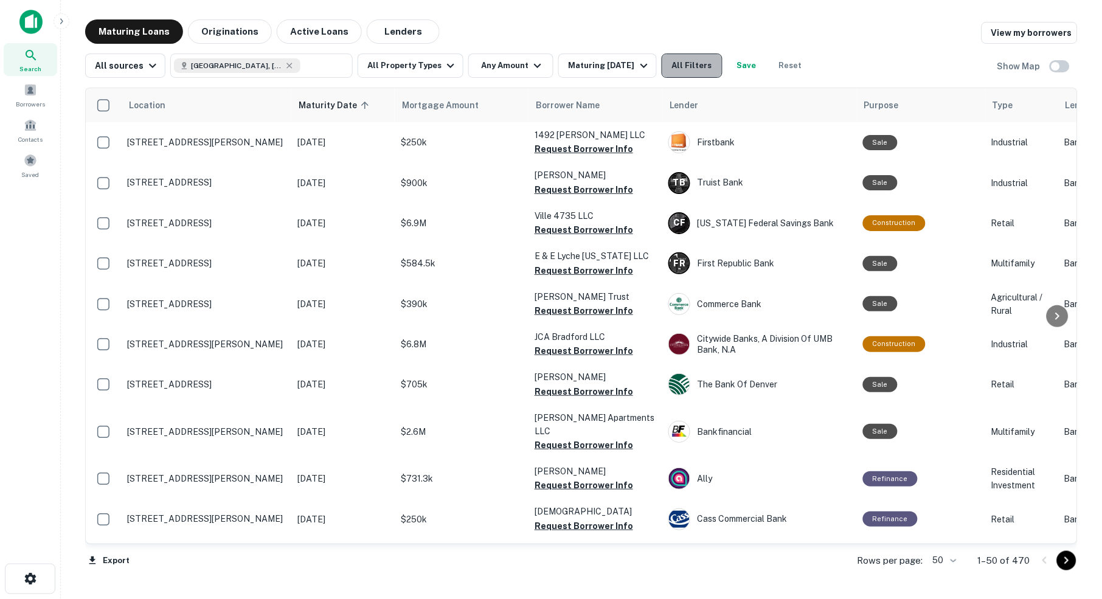
click at [702, 75] on button "All Filters" at bounding box center [692, 66] width 61 height 24
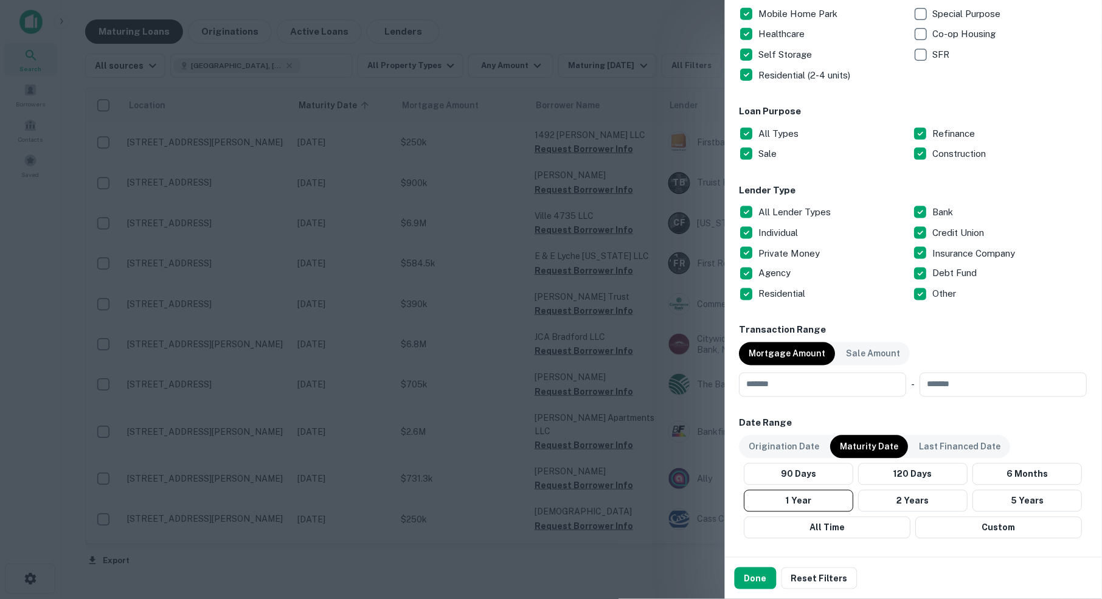
scroll to position [359, 0]
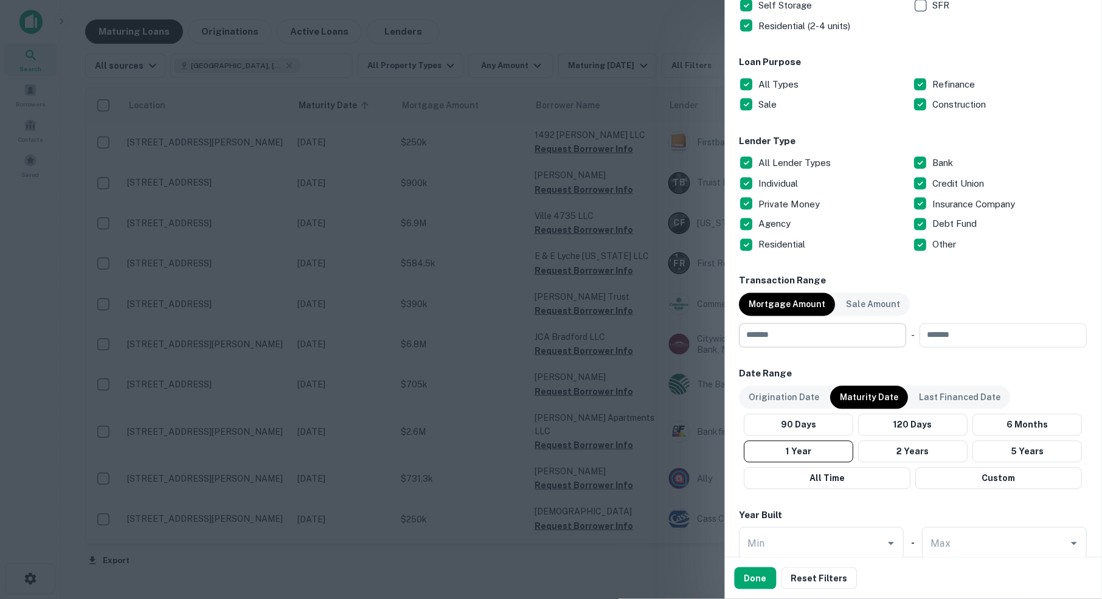
click at [798, 333] on input "number" at bounding box center [818, 335] width 159 height 24
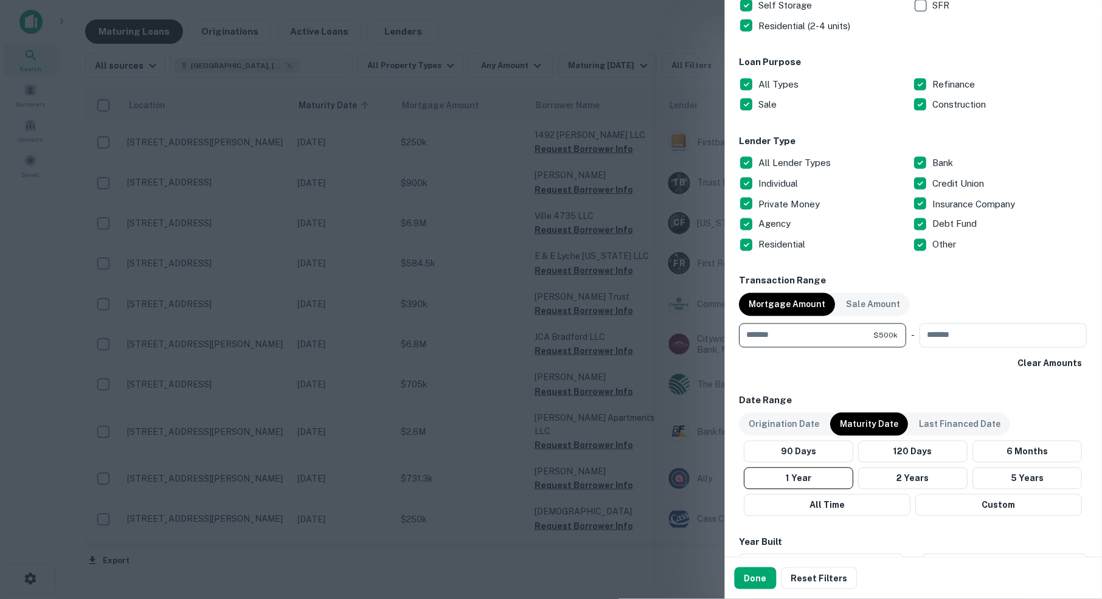
type input "******"
type input "********"
click at [984, 505] on button "Custom" at bounding box center [999, 505] width 167 height 22
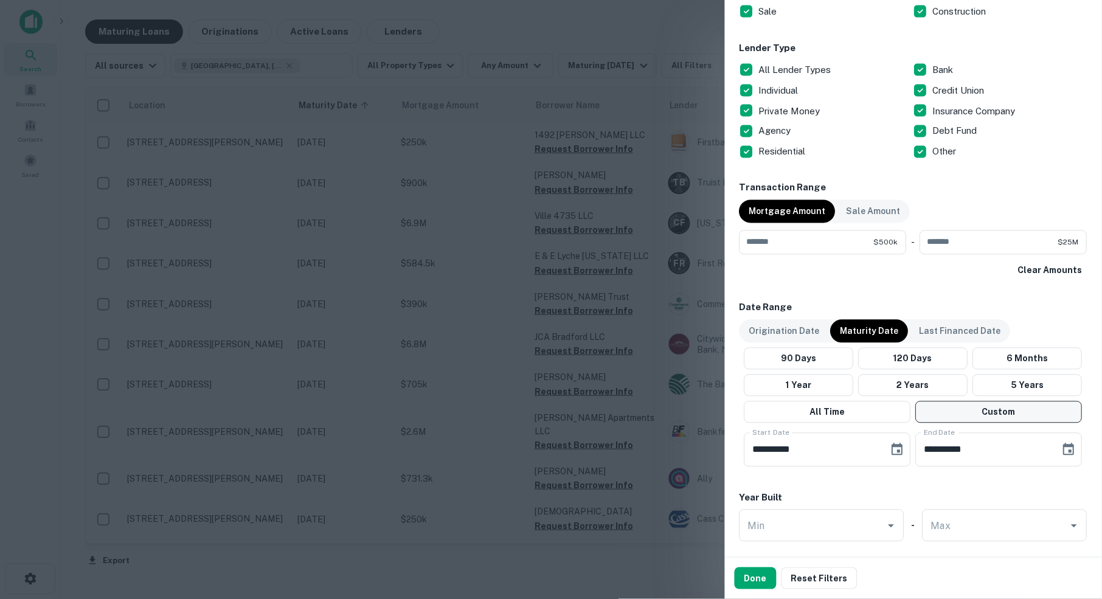
scroll to position [460, 0]
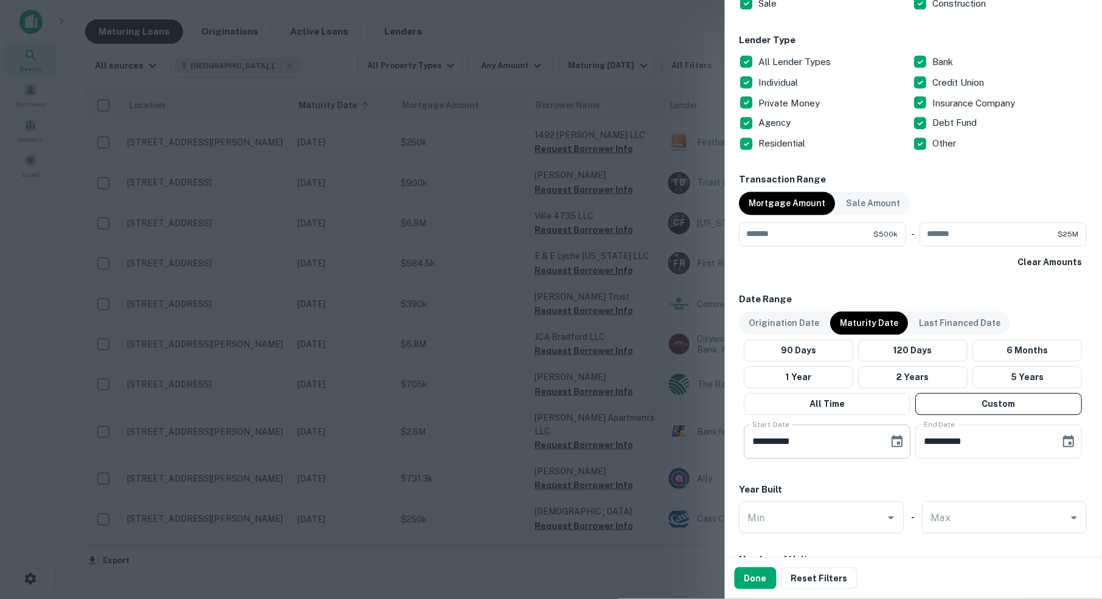
click at [893, 438] on icon "Choose date, selected date is Apr 20, 2025" at bounding box center [897, 442] width 15 height 15
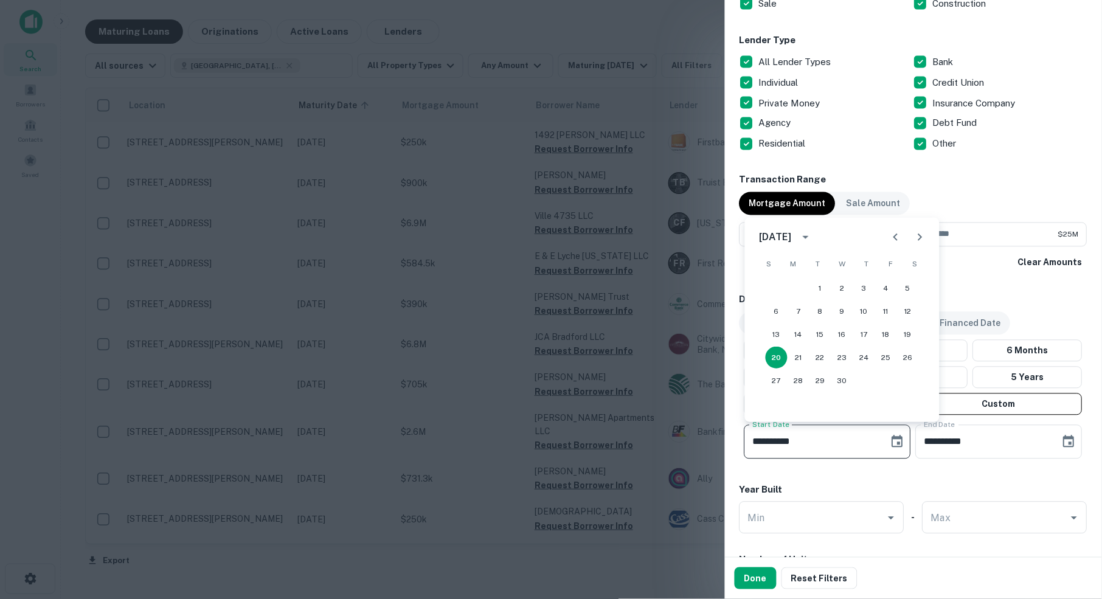
click at [918, 240] on icon "Next month" at bounding box center [920, 237] width 4 height 7
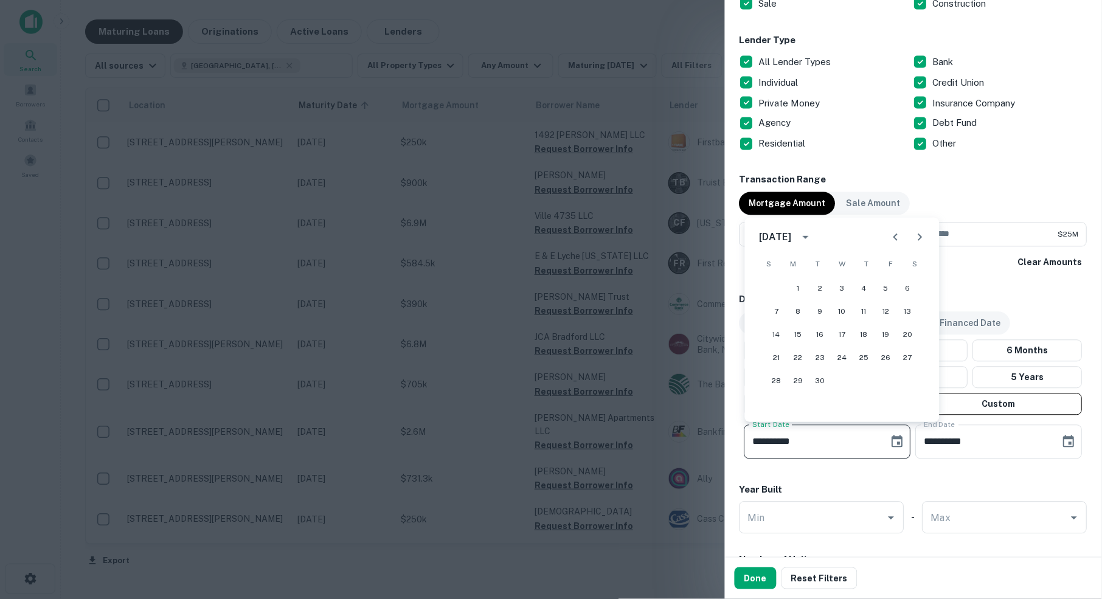
click at [918, 240] on icon "Next month" at bounding box center [920, 237] width 4 height 7
click at [840, 289] on button "1" at bounding box center [842, 288] width 22 height 22
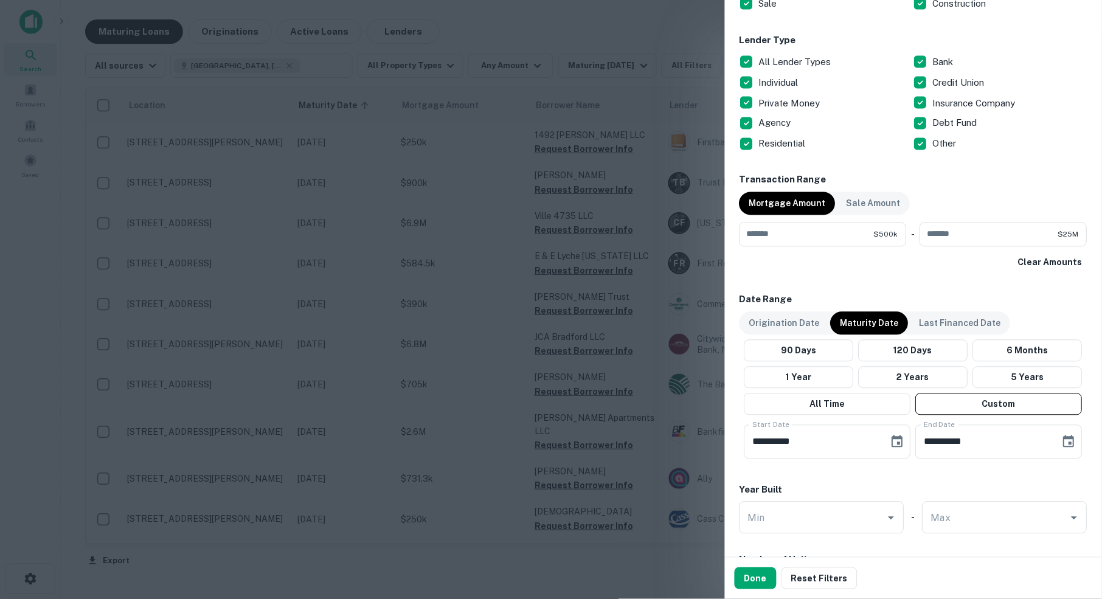
type input "**********"
click at [1068, 440] on icon "Choose date, selected date is Aug 18, 2025" at bounding box center [1069, 442] width 15 height 15
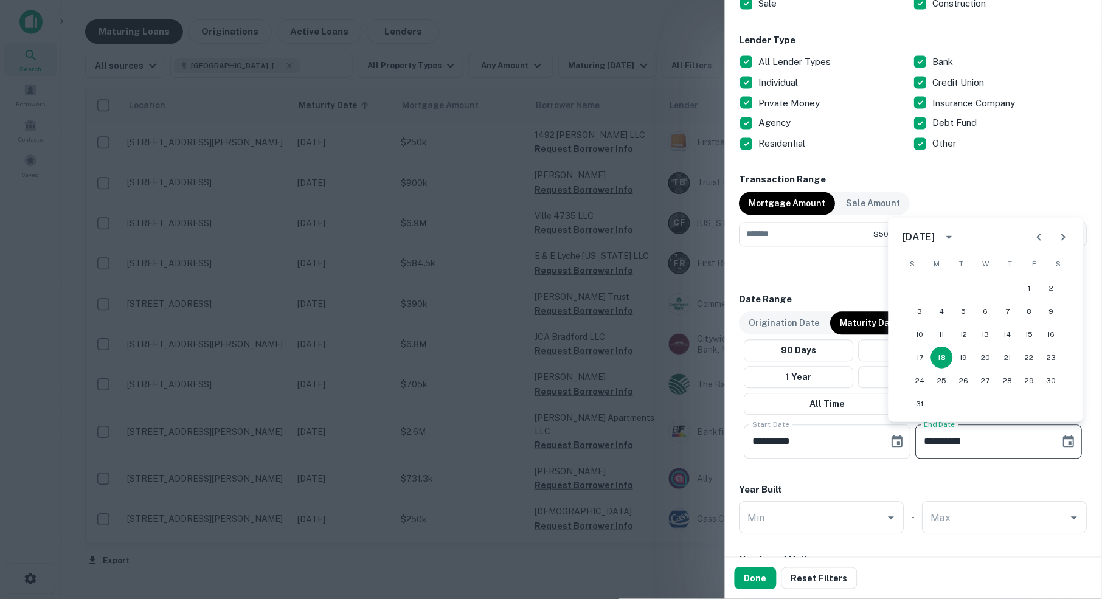
click at [1064, 238] on icon "Next month" at bounding box center [1064, 237] width 4 height 7
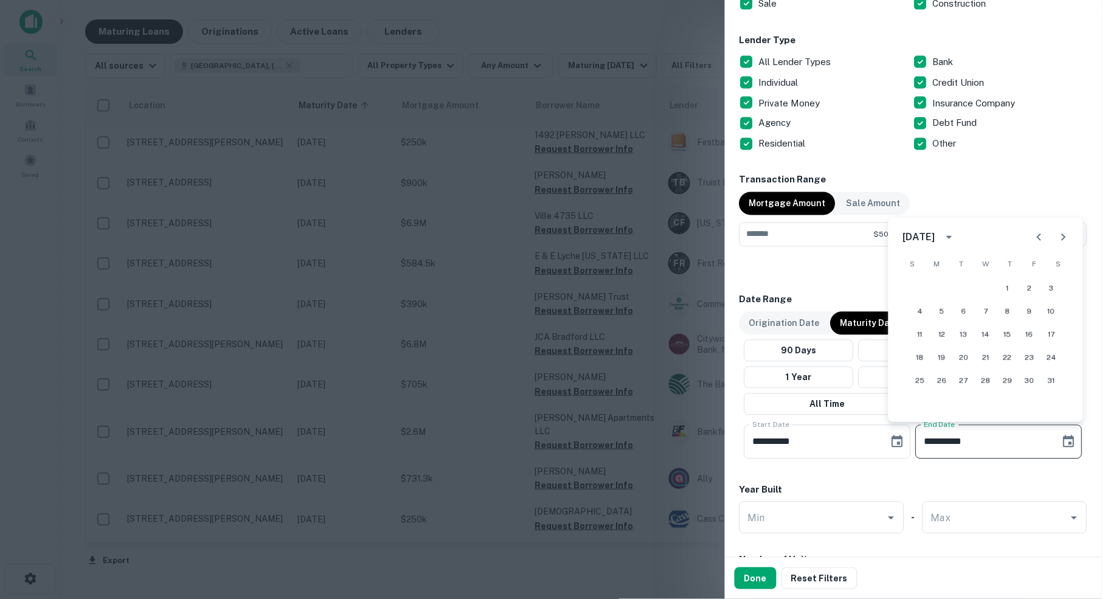
click at [1064, 238] on icon "Next month" at bounding box center [1064, 237] width 4 height 7
click at [1010, 380] on button "30" at bounding box center [1008, 381] width 22 height 22
type input "**********"
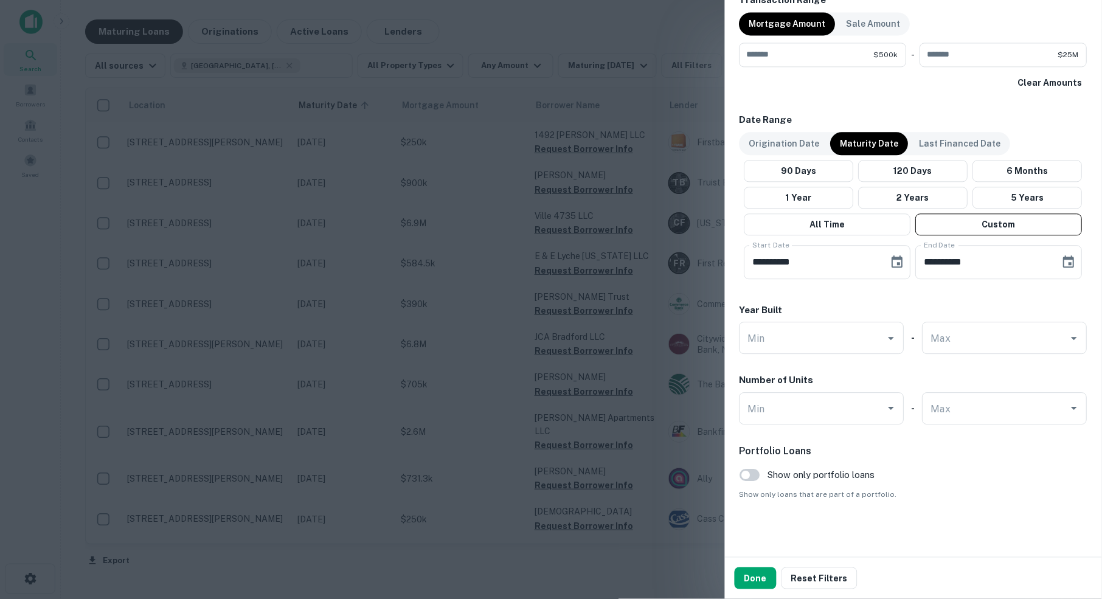
scroll to position [639, 0]
click at [753, 581] on button "Done" at bounding box center [756, 578] width 42 height 22
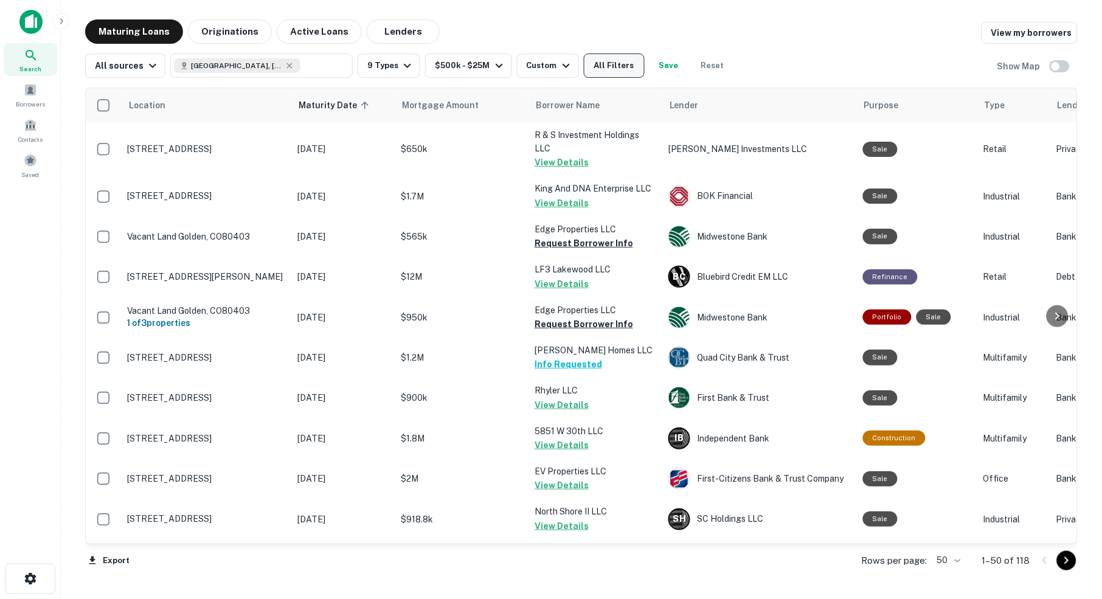
click at [634, 69] on button "All Filters" at bounding box center [614, 66] width 61 height 24
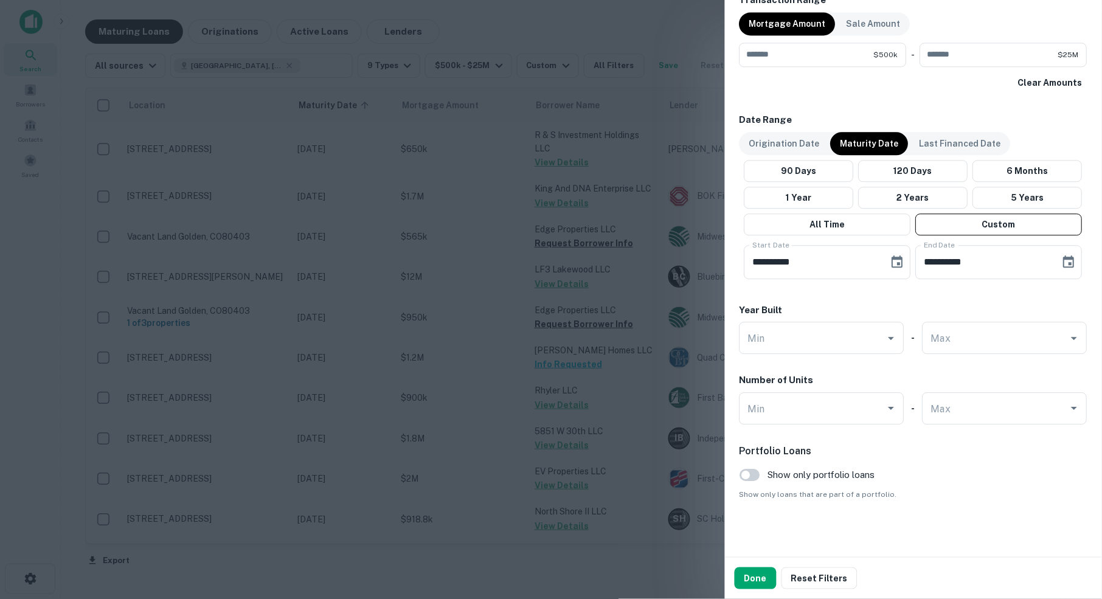
scroll to position [639, 0]
click at [752, 578] on button "Done" at bounding box center [756, 578] width 42 height 22
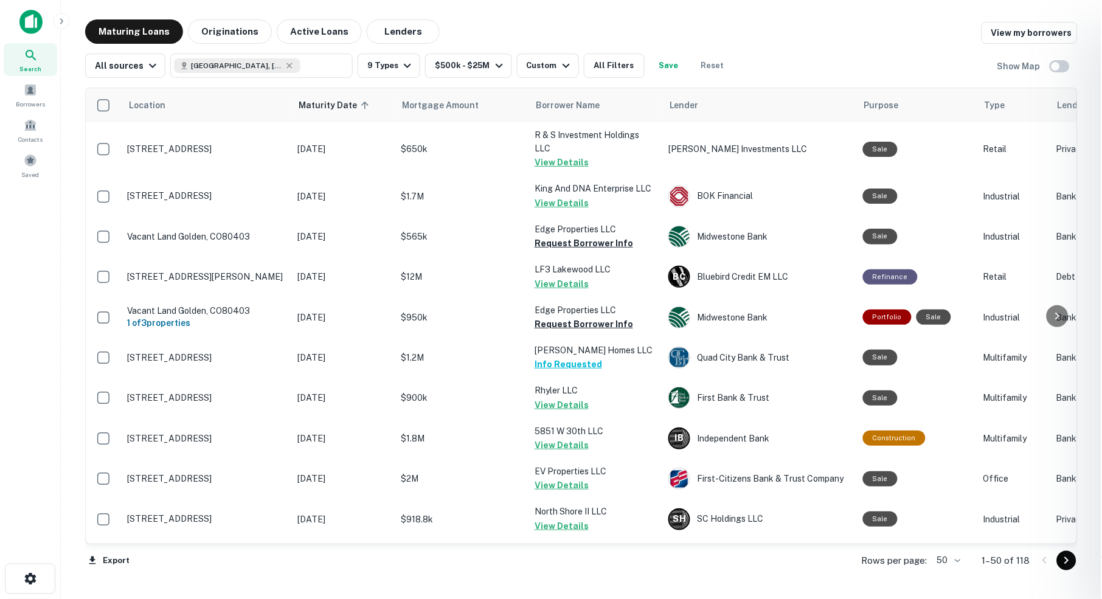
click at [954, 561] on div at bounding box center [551, 299] width 1102 height 599
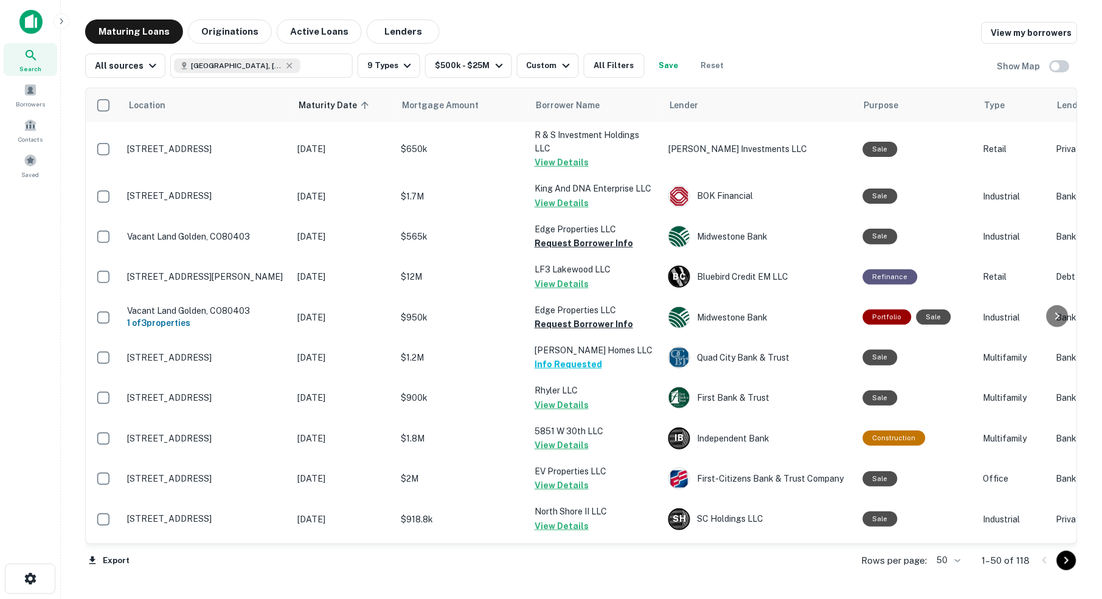
click at [948, 561] on body "Search Borrowers Contacts Saved Maturing Loans Originations Active Loans Lender…" at bounding box center [551, 299] width 1102 height 599
click at [946, 572] on li "100" at bounding box center [944, 575] width 35 height 22
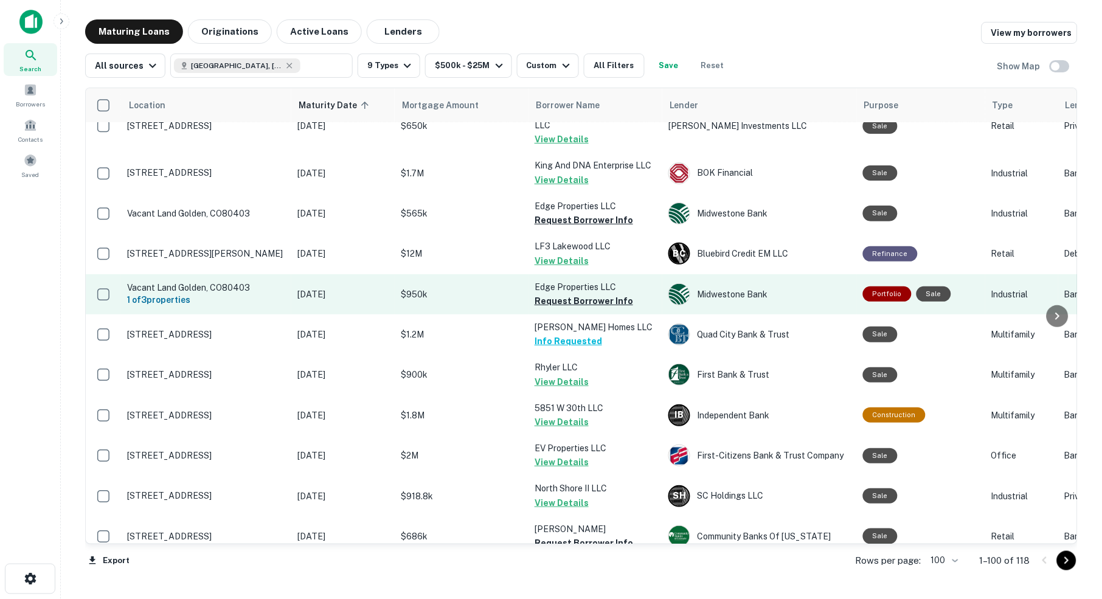
scroll to position [26, 0]
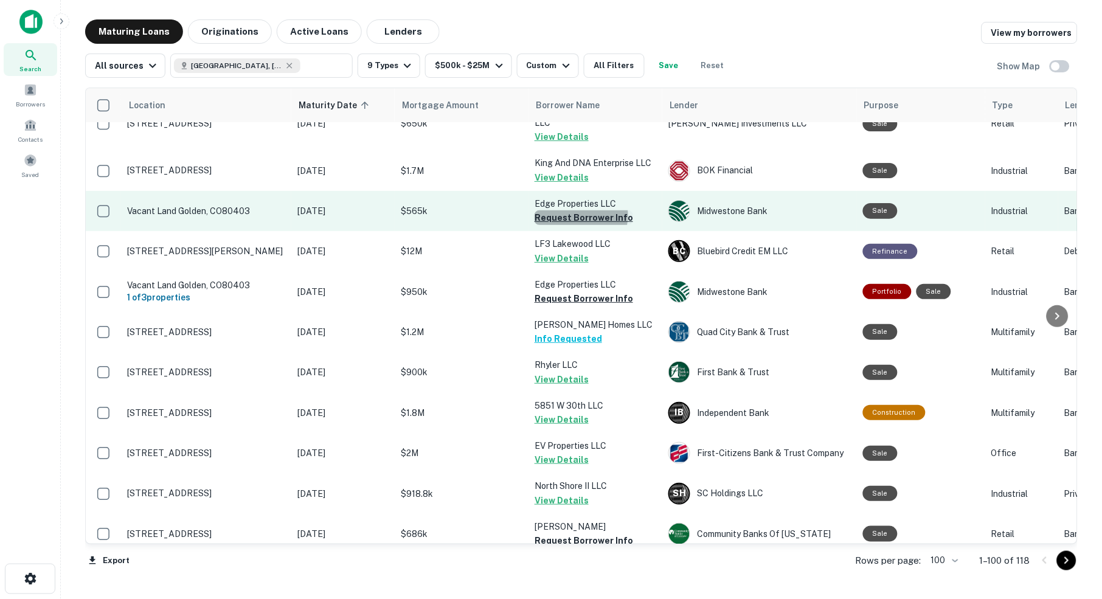
click at [578, 212] on button "Request Borrower Info" at bounding box center [583, 217] width 99 height 15
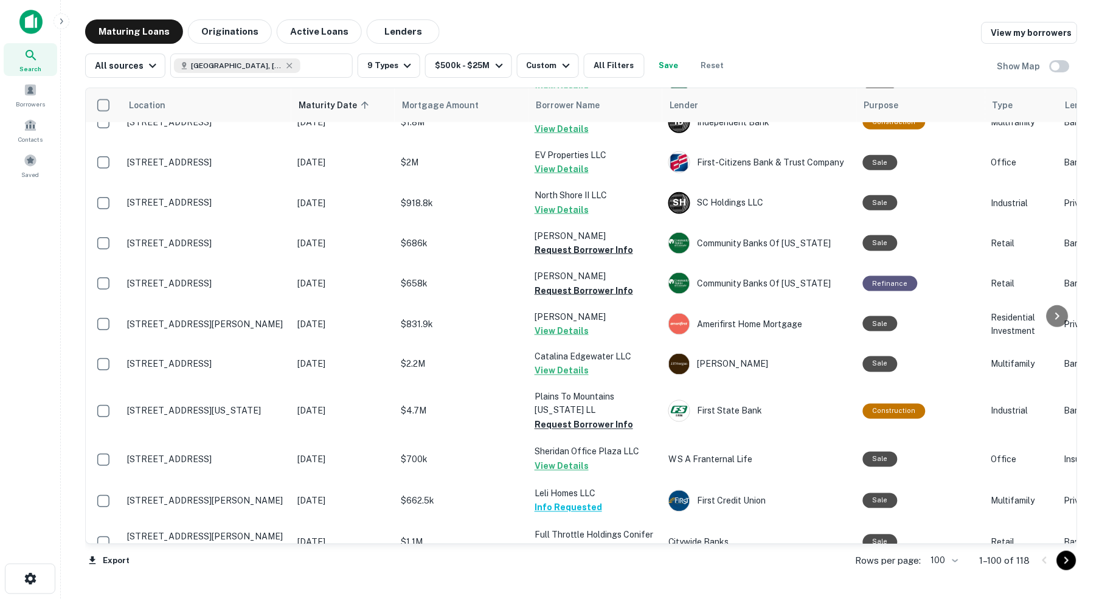
scroll to position [323, 0]
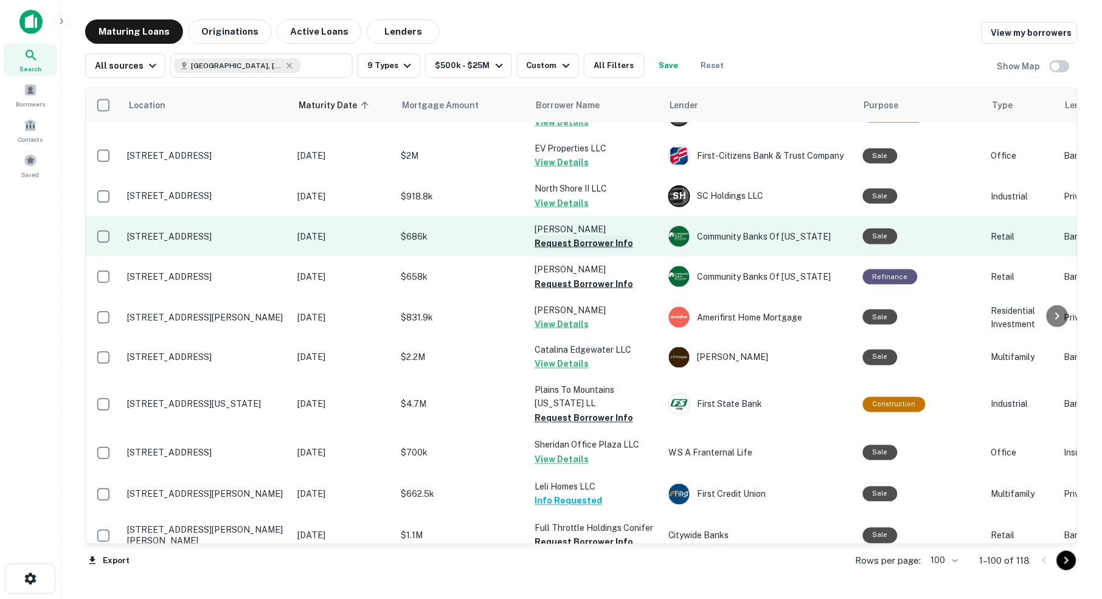
click at [562, 236] on button "Request Borrower Info" at bounding box center [583, 243] width 99 height 15
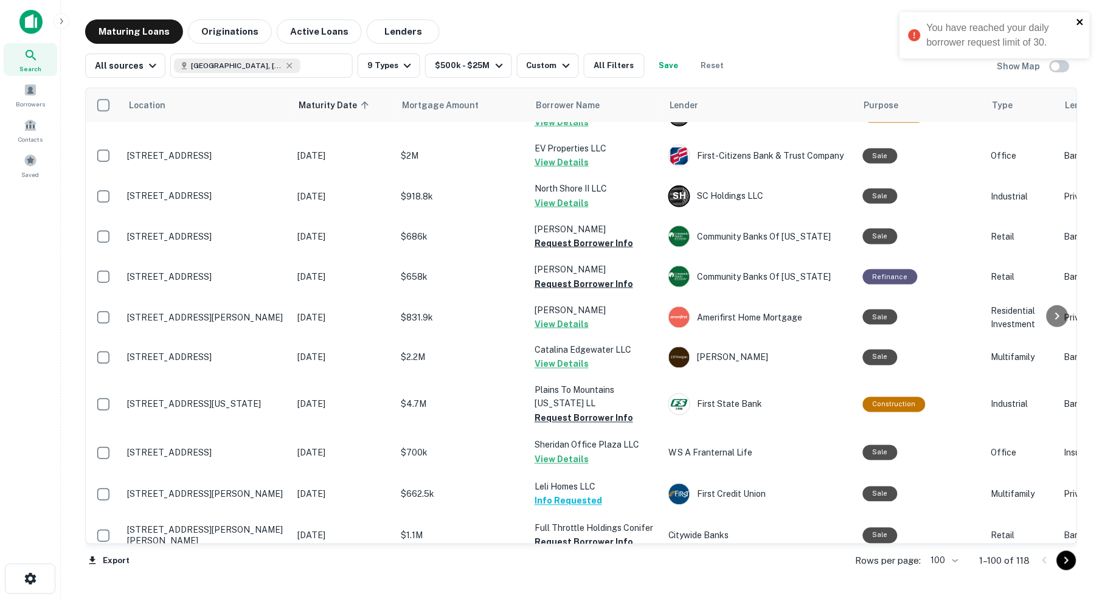
click at [1081, 21] on icon "close" at bounding box center [1080, 22] width 6 height 6
